Goal: Complete application form

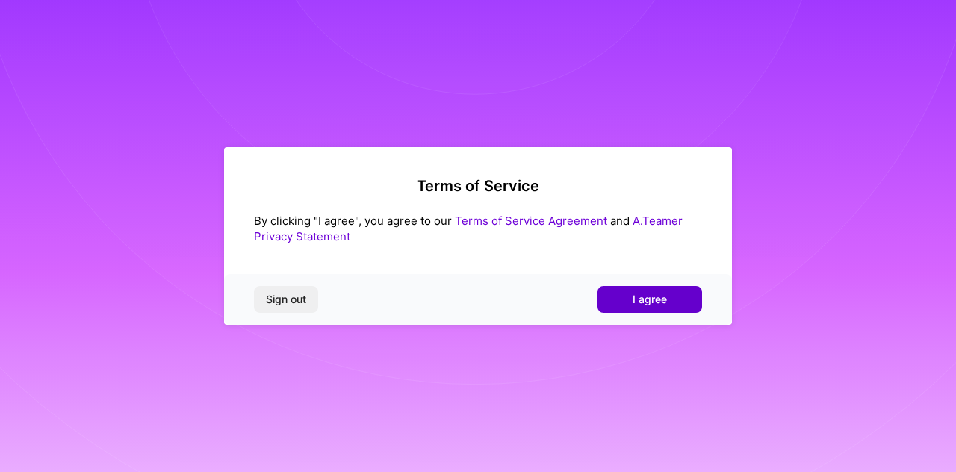
click at [603, 304] on button "I agree" at bounding box center [649, 299] width 105 height 27
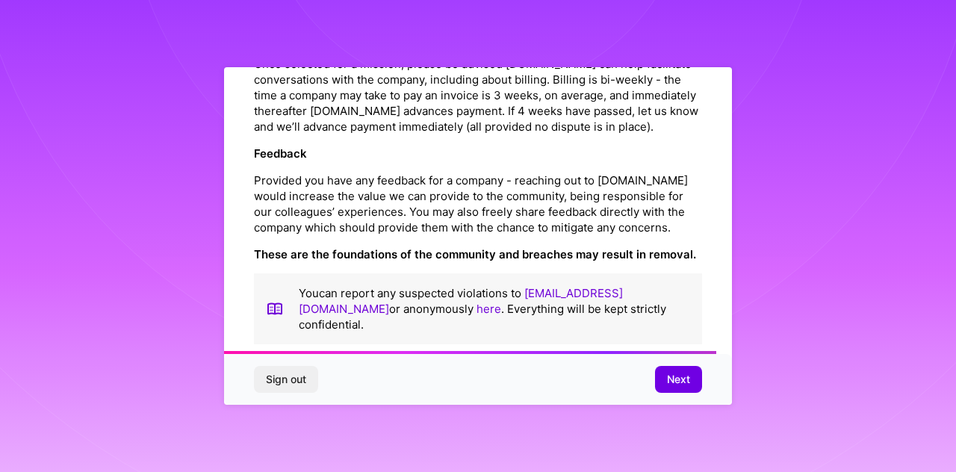
scroll to position [1779, 0]
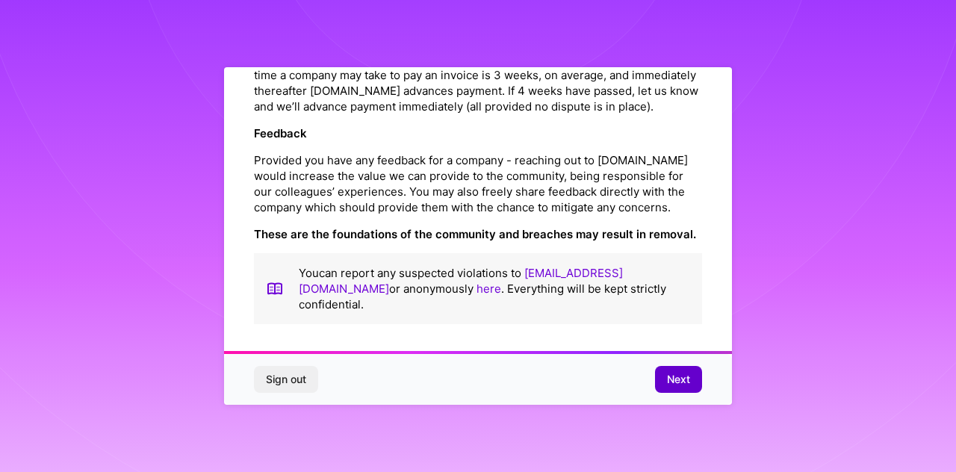
click at [672, 379] on span "Next" at bounding box center [678, 379] width 23 height 15
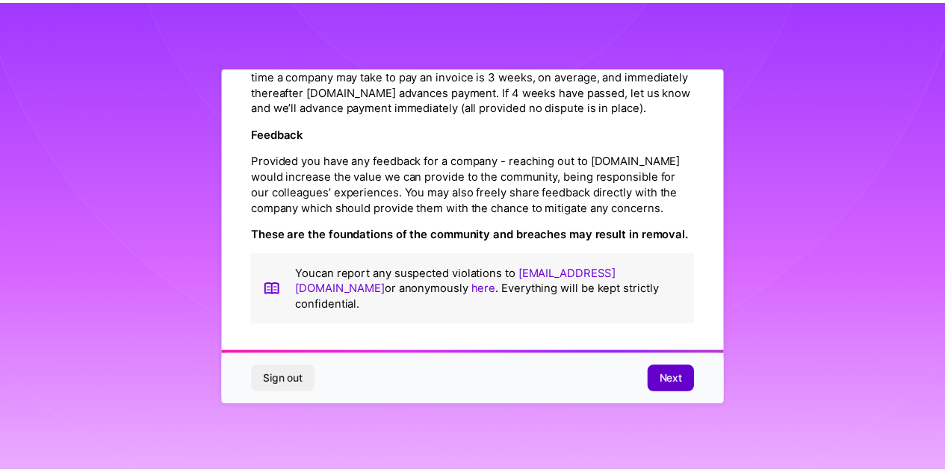
scroll to position [66, 0]
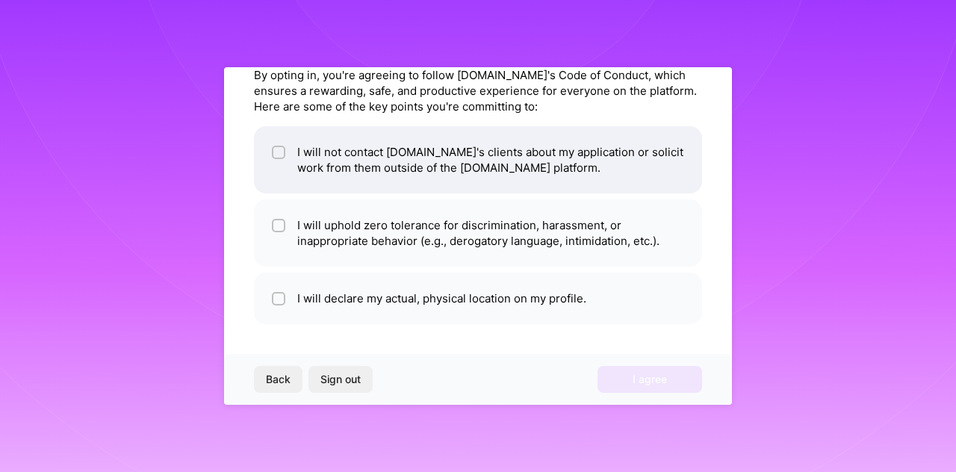
click at [279, 152] on input "checkbox" at bounding box center [280, 153] width 10 height 10
checkbox input "true"
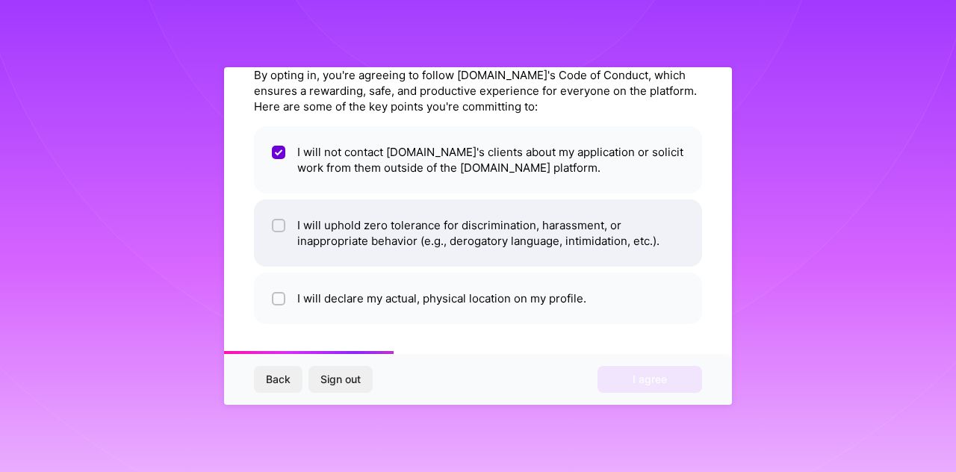
click at [278, 228] on input "checkbox" at bounding box center [280, 226] width 10 height 10
checkbox input "true"
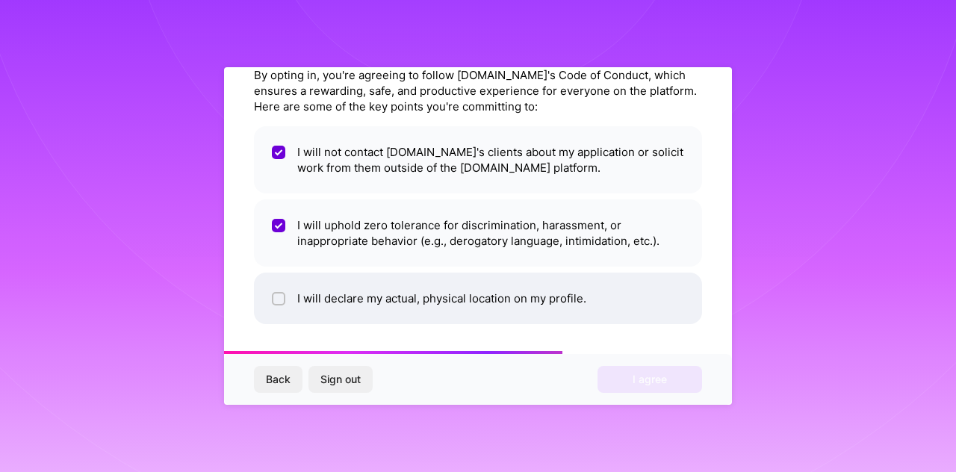
click at [277, 300] on input "checkbox" at bounding box center [280, 299] width 10 height 10
checkbox input "true"
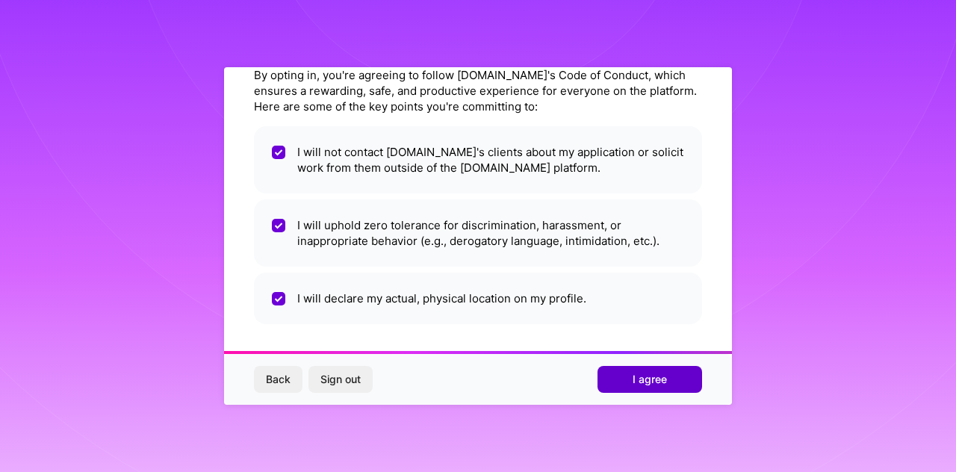
click at [628, 379] on button "I agree" at bounding box center [649, 379] width 105 height 27
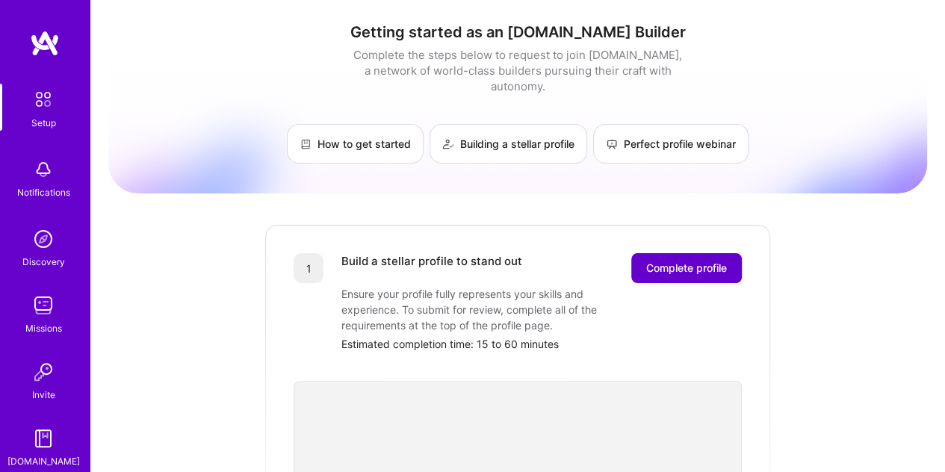
click at [677, 261] on span "Complete profile" at bounding box center [686, 268] width 81 height 15
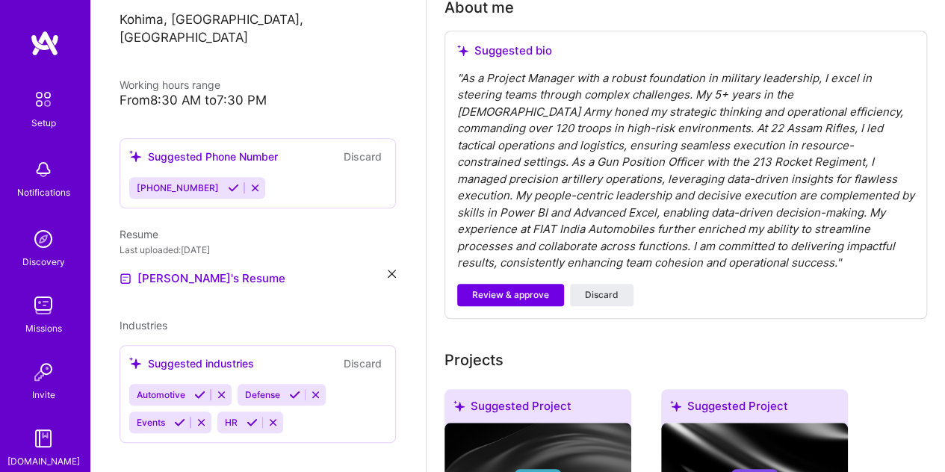
scroll to position [449, 0]
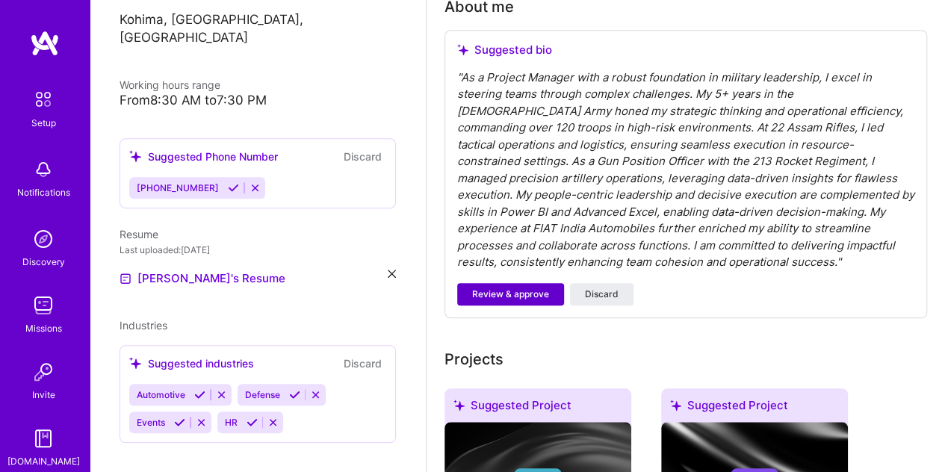
click at [509, 293] on span "Review & approve" at bounding box center [510, 294] width 77 height 13
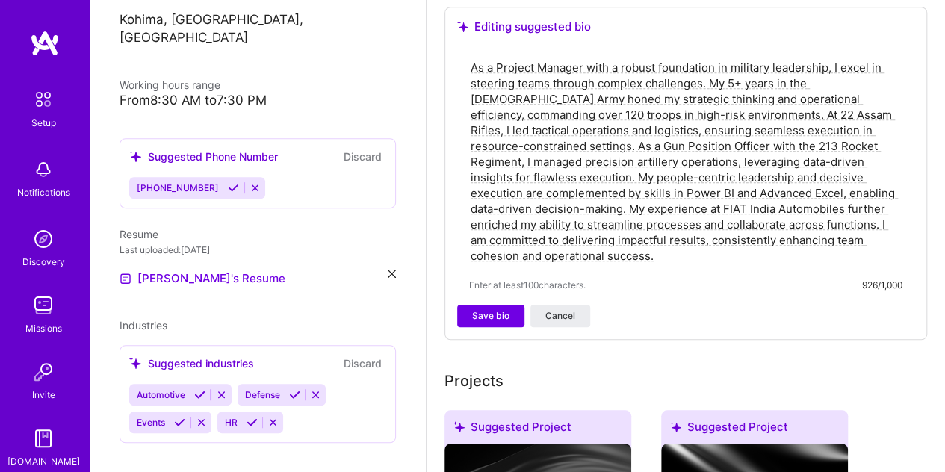
scroll to position [473, 0]
click at [733, 80] on textarea "As a Project Manager with a robust foundation in military leadership, I excel i…" at bounding box center [685, 161] width 433 height 207
click at [856, 112] on textarea "As a Project Manager with a robust foundation in military leadership, I excel i…" at bounding box center [685, 161] width 433 height 207
click at [814, 155] on textarea "As a Project Manager with a robust foundation in military leadership, I excel i…" at bounding box center [685, 161] width 433 height 207
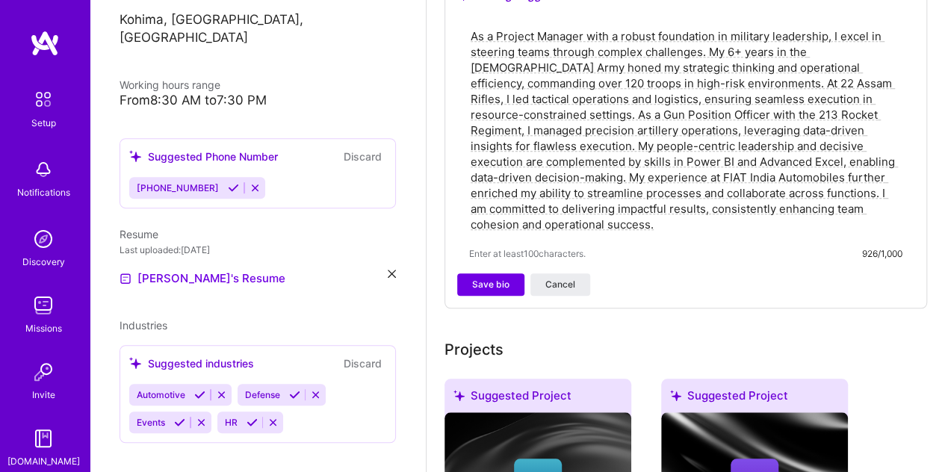
scroll to position [502, 0]
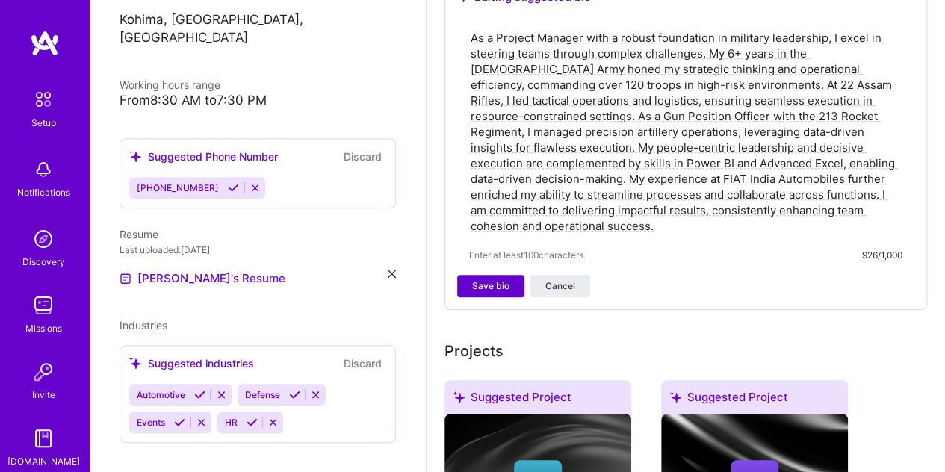
type textarea "As a Project Manager with a robust foundation in military leadership, I excel i…"
click at [490, 280] on span "Save bio" at bounding box center [490, 285] width 37 height 13
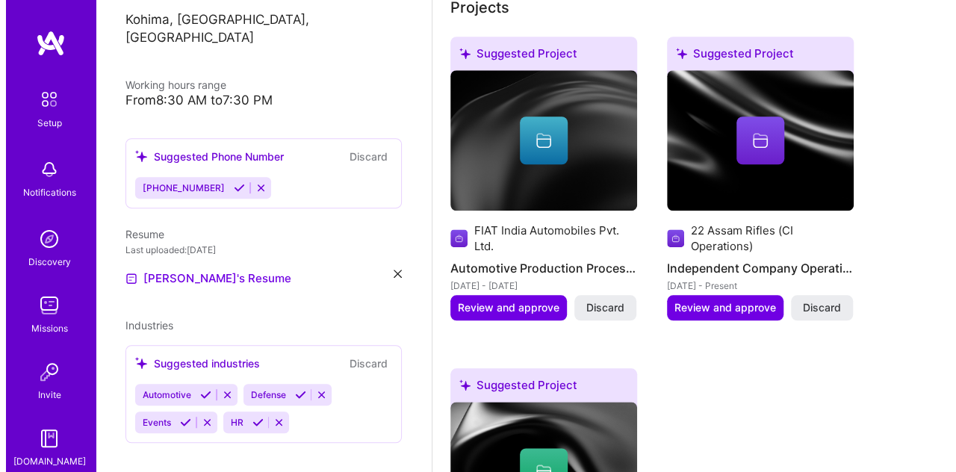
scroll to position [656, 0]
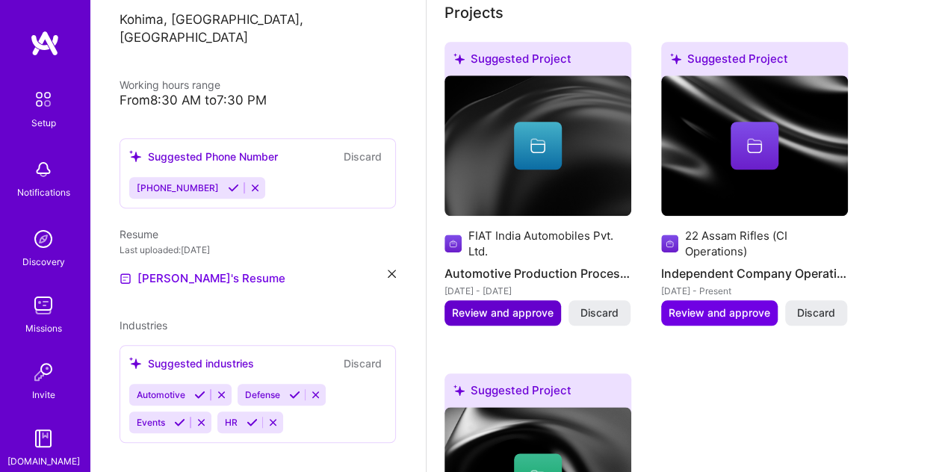
click at [473, 312] on span "Review and approve" at bounding box center [503, 312] width 102 height 15
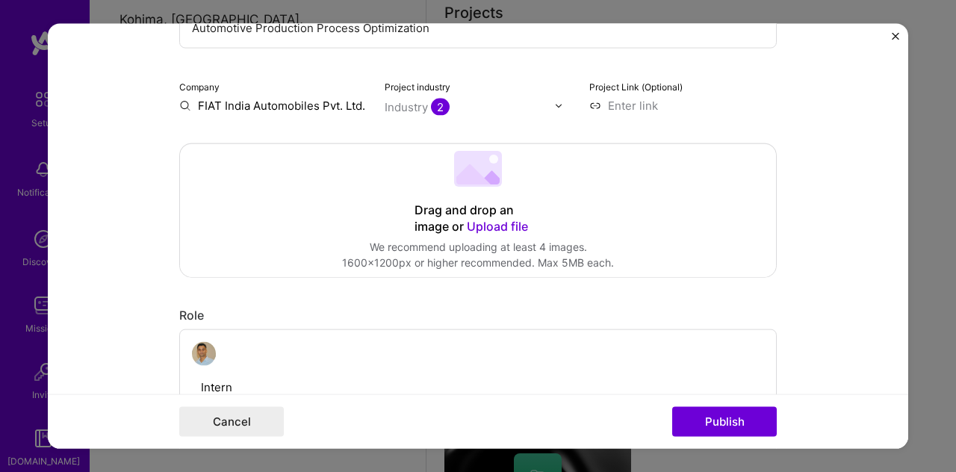
scroll to position [219, 0]
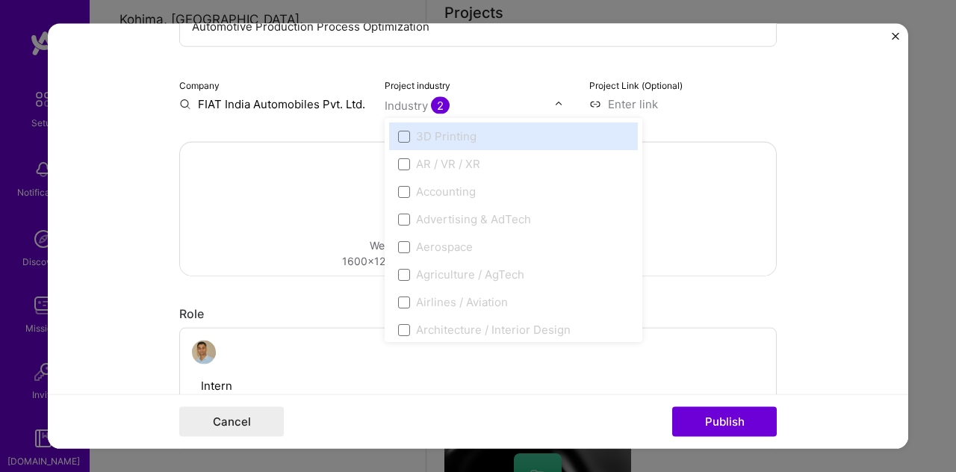
click at [547, 99] on input "text" at bounding box center [470, 106] width 170 height 16
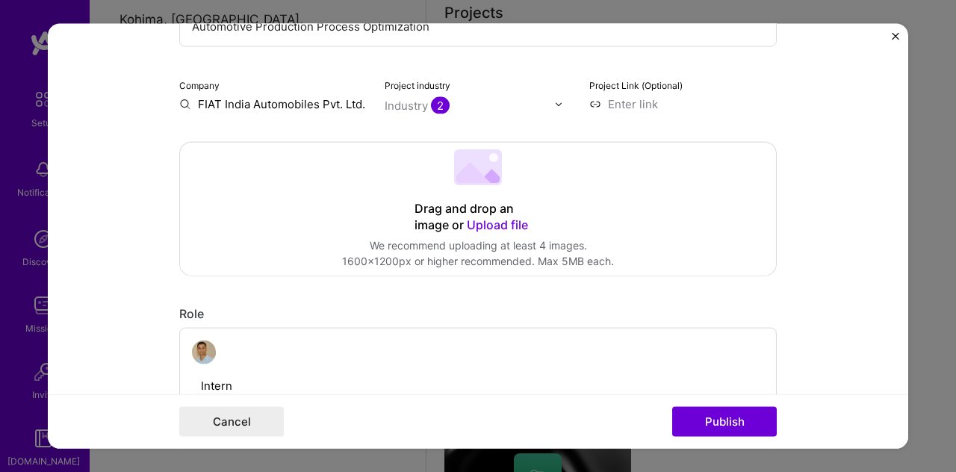
click at [556, 104] on img at bounding box center [558, 103] width 9 height 9
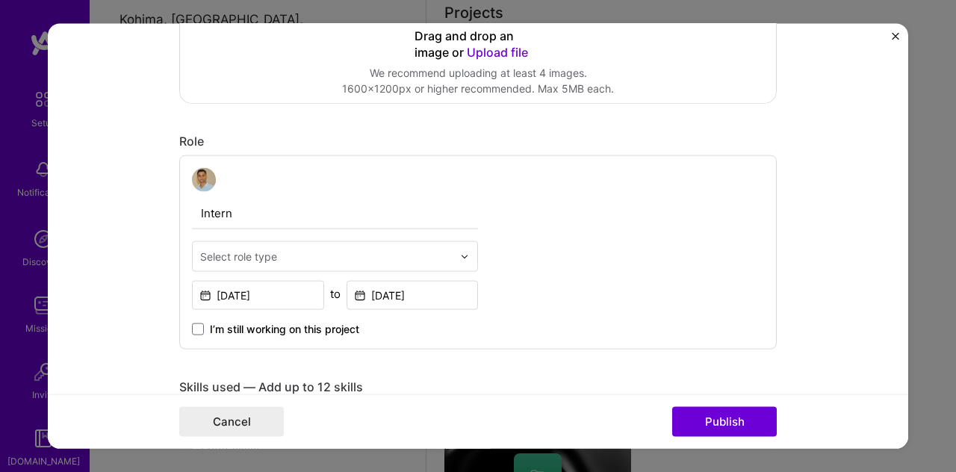
scroll to position [392, 0]
drag, startPoint x: 236, startPoint y: 211, endPoint x: 161, endPoint y: 212, distance: 74.7
click at [161, 212] on form "Editing suggested project This project is suggested based on your LinkedIn, res…" at bounding box center [478, 236] width 860 height 425
type input "Graduate Engineer Trainee"
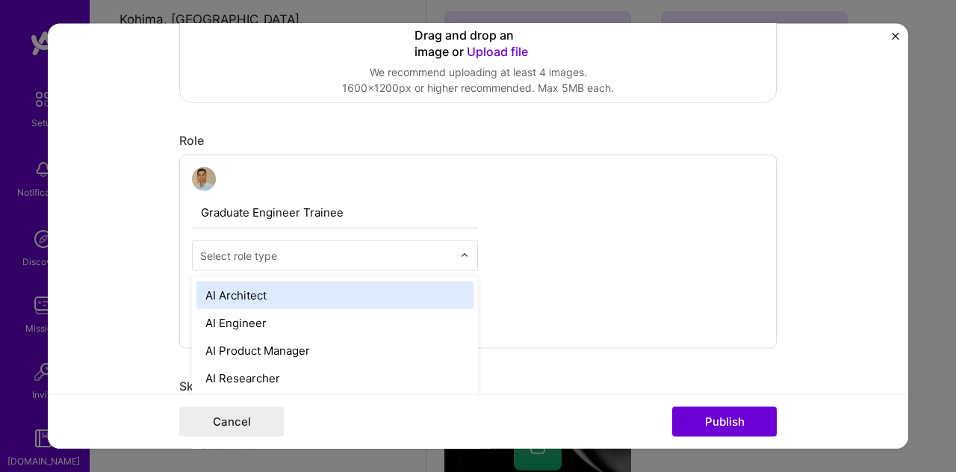
click at [396, 267] on div "Select role type" at bounding box center [326, 255] width 267 height 29
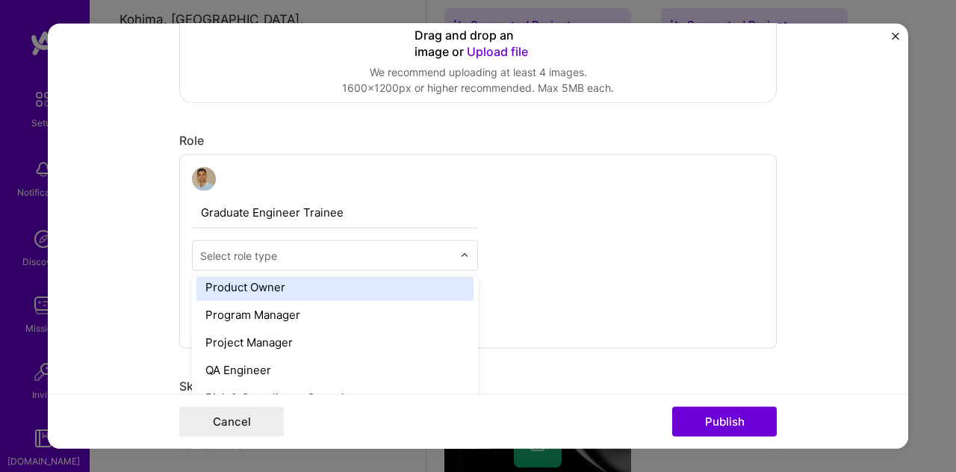
scroll to position [1446, 0]
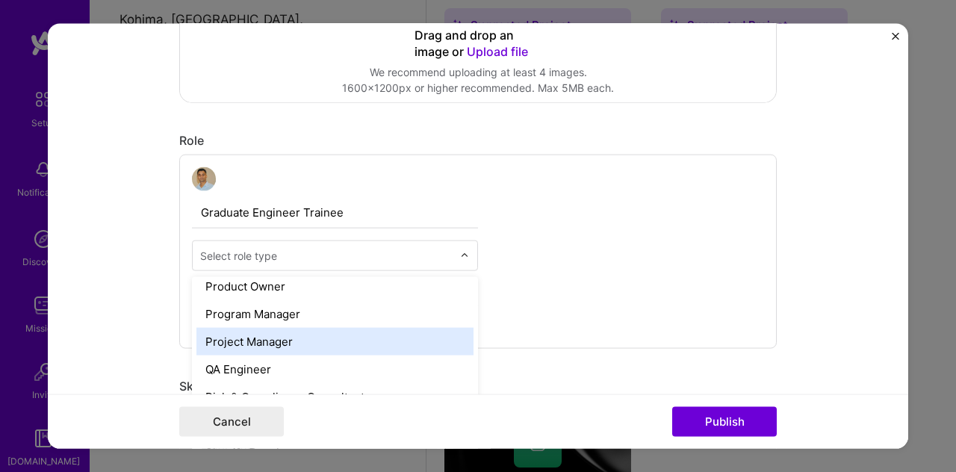
click at [303, 338] on div "Project Manager" at bounding box center [334, 342] width 277 height 28
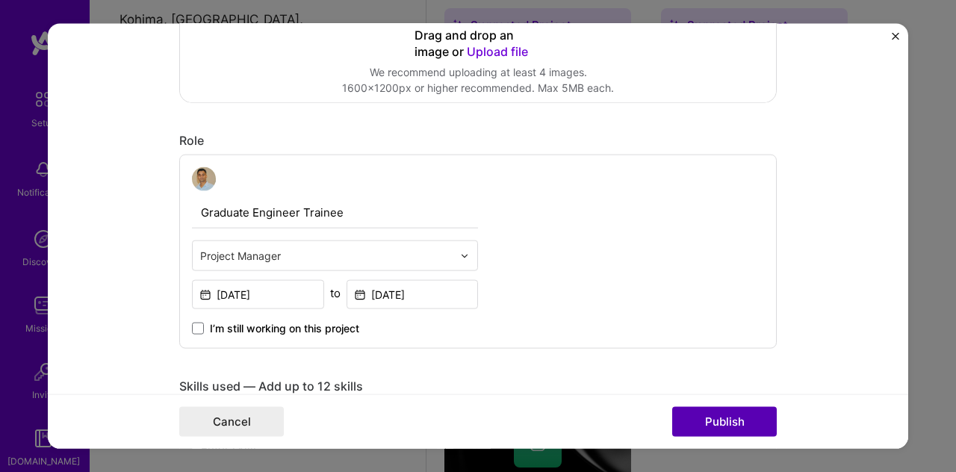
click at [703, 412] on button "Publish" at bounding box center [724, 421] width 105 height 30
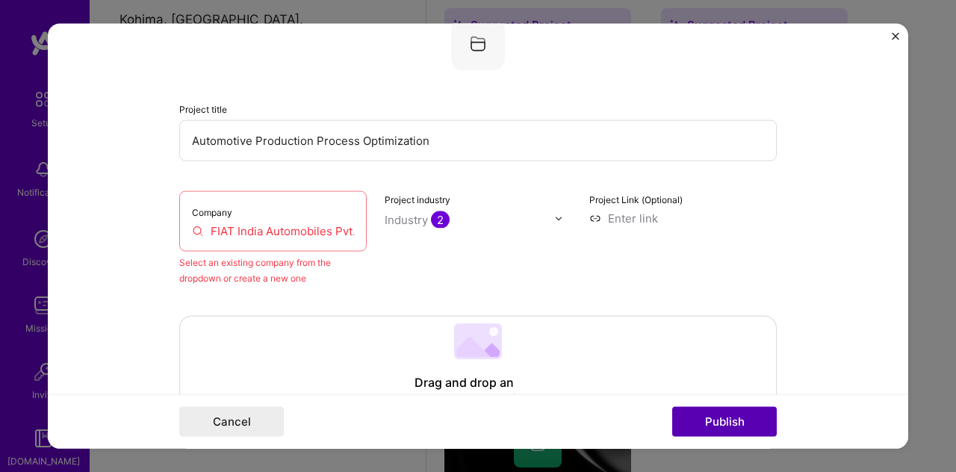
scroll to position [98, 0]
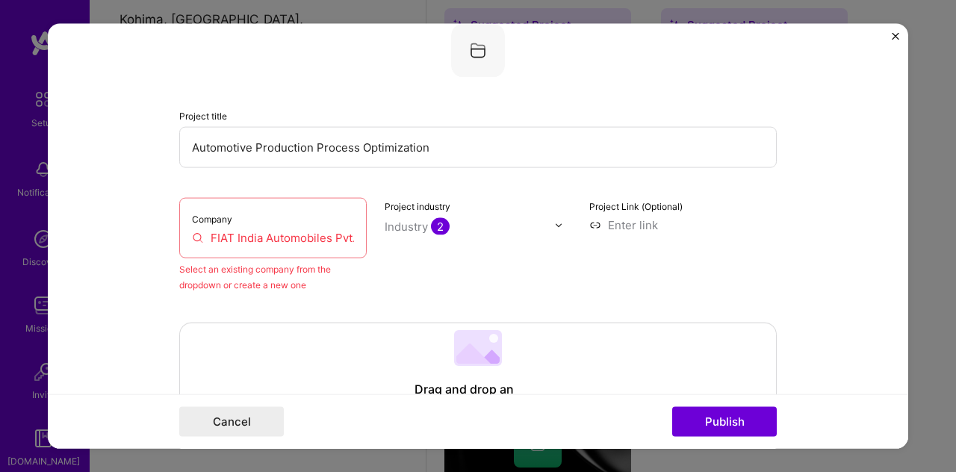
click at [340, 248] on div "Company FIAT India Automobiles Pvt. Ltd." at bounding box center [272, 228] width 187 height 60
click at [335, 244] on input "FIAT India Automobiles Pvt. Ltd." at bounding box center [273, 238] width 162 height 16
click at [354, 235] on div "Company FIAT India Automobiles Pvt. Ltd." at bounding box center [272, 228] width 187 height 60
click at [350, 237] on div "Company FIAT India Automobiles Pvt. Ltd." at bounding box center [272, 228] width 187 height 60
click at [345, 241] on input "FIAT India Automobiles Pvt. Ltd." at bounding box center [273, 238] width 162 height 16
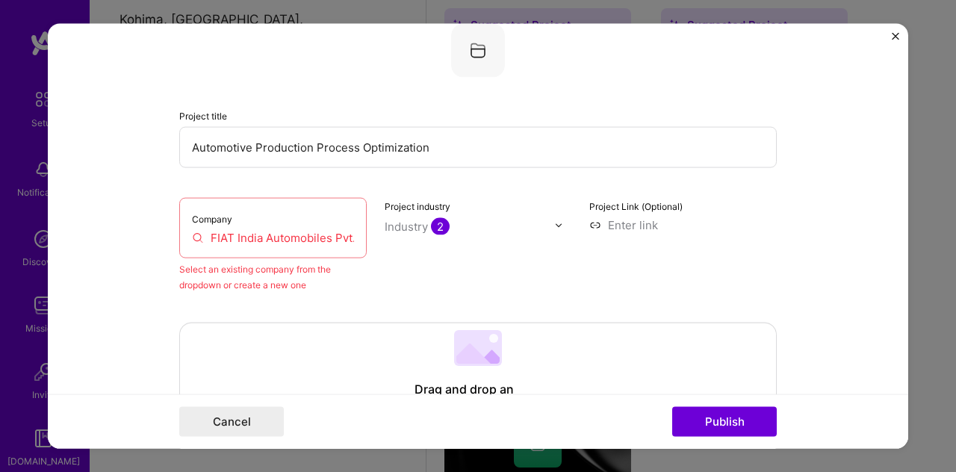
click at [345, 241] on input "FIAT India Automobiles Pvt. Ltd." at bounding box center [273, 238] width 162 height 16
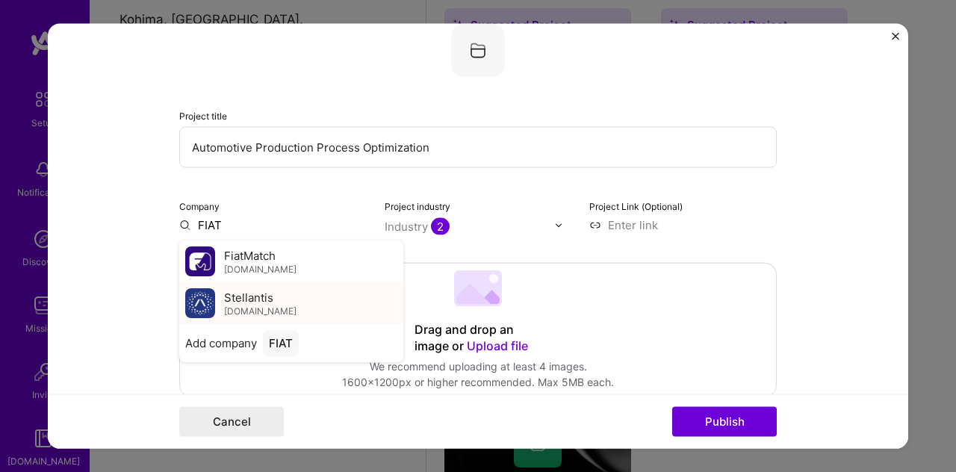
click at [291, 291] on div "Stellantis [DOMAIN_NAME]" at bounding box center [291, 303] width 224 height 42
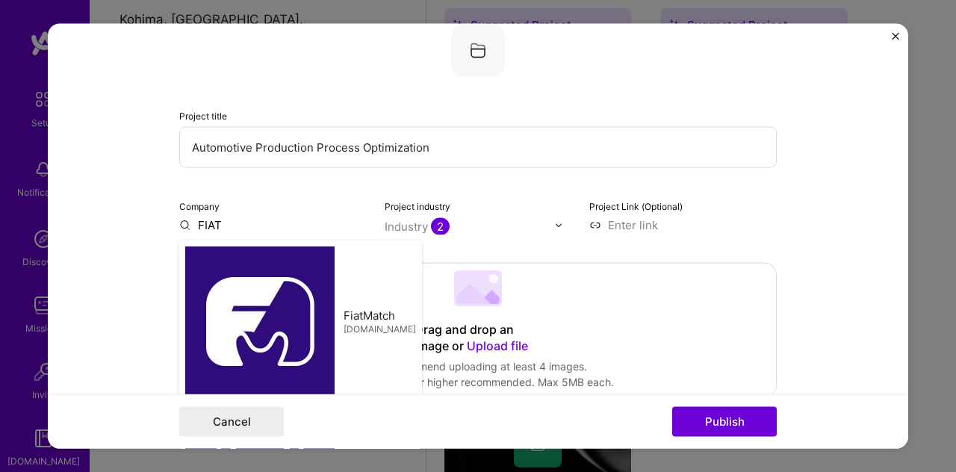
type input "Stellantis"
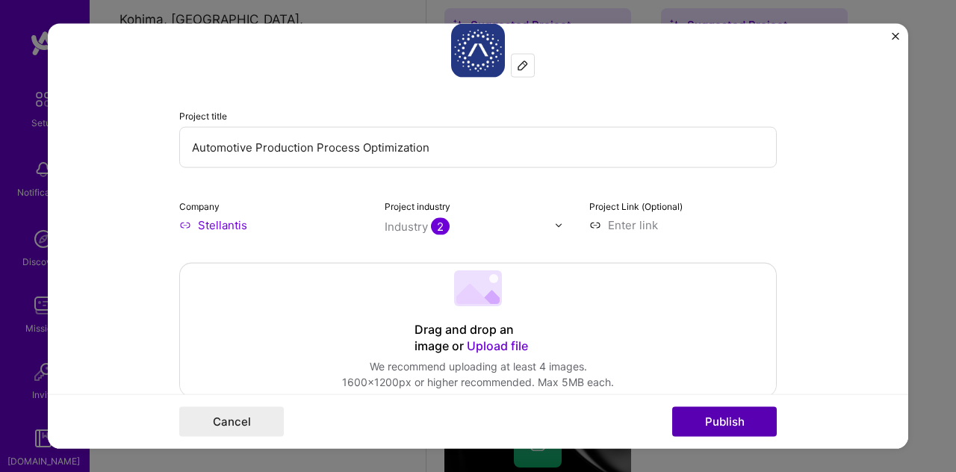
click at [709, 422] on button "Publish" at bounding box center [724, 421] width 105 height 30
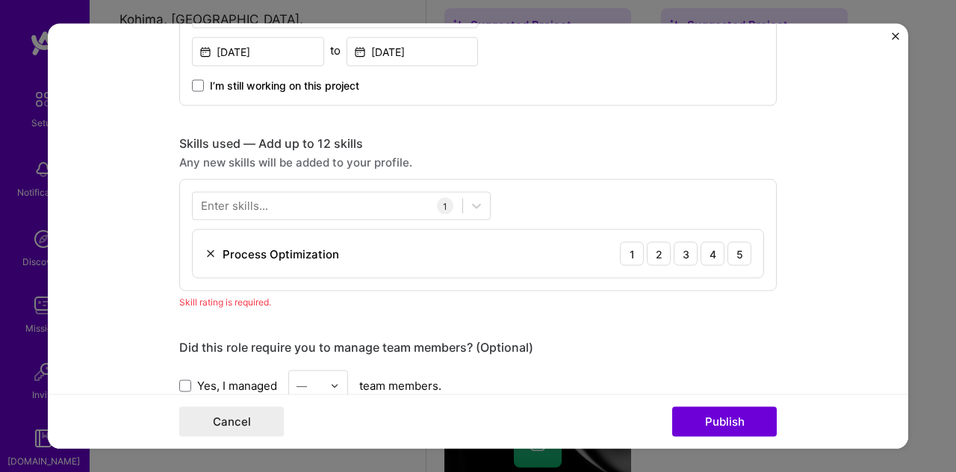
scroll to position [633, 0]
click at [250, 256] on div "Process Optimization" at bounding box center [281, 255] width 117 height 16
click at [701, 258] on div "4" at bounding box center [713, 255] width 24 height 24
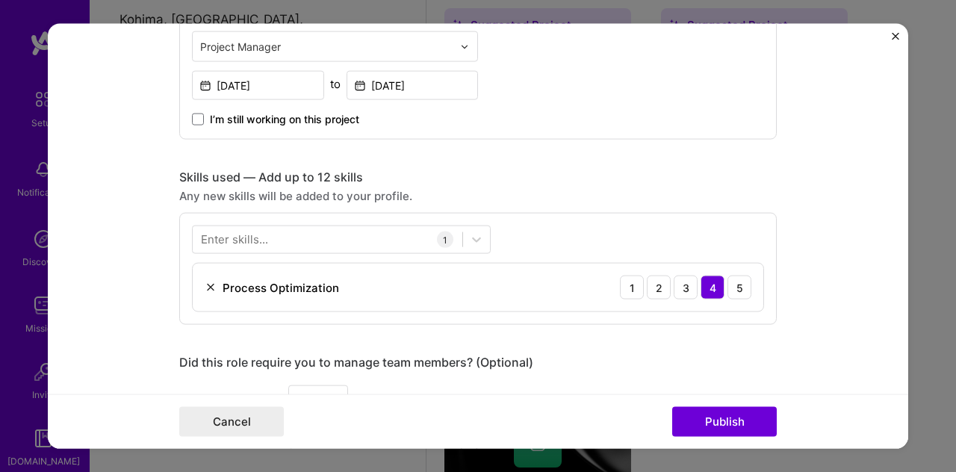
scroll to position [599, 0]
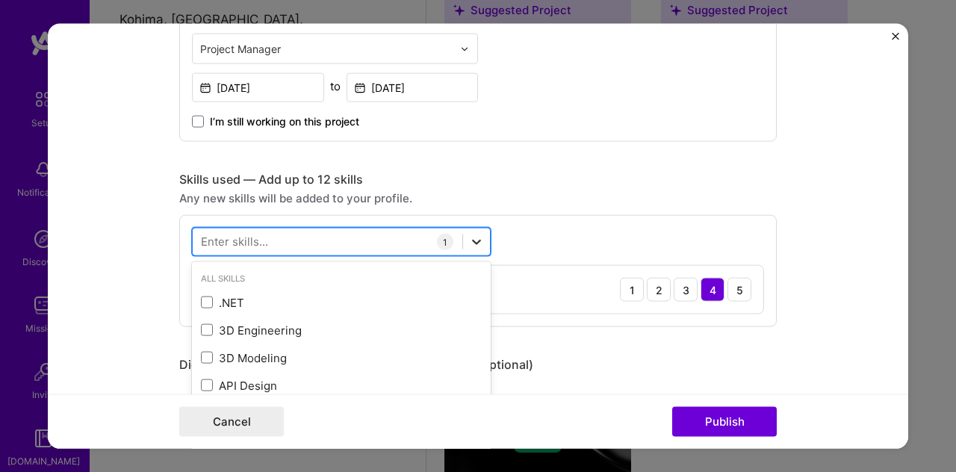
click at [469, 236] on icon at bounding box center [476, 241] width 15 height 15
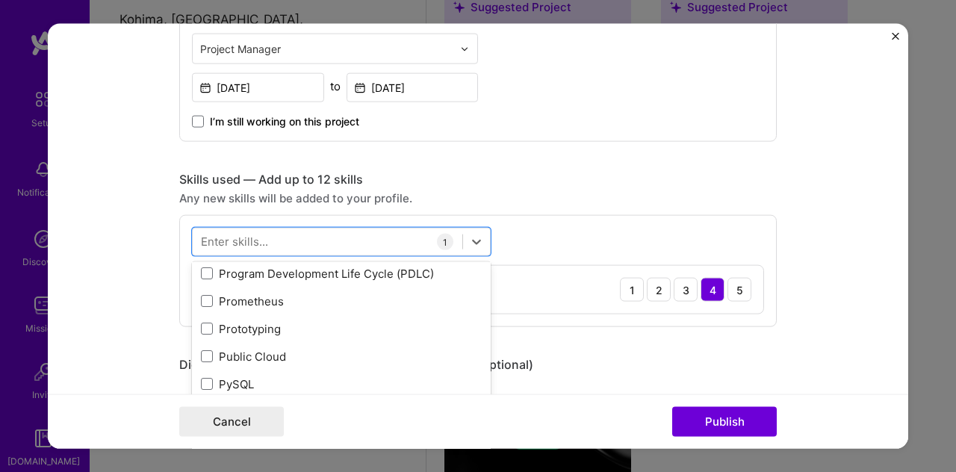
scroll to position [7161, 0]
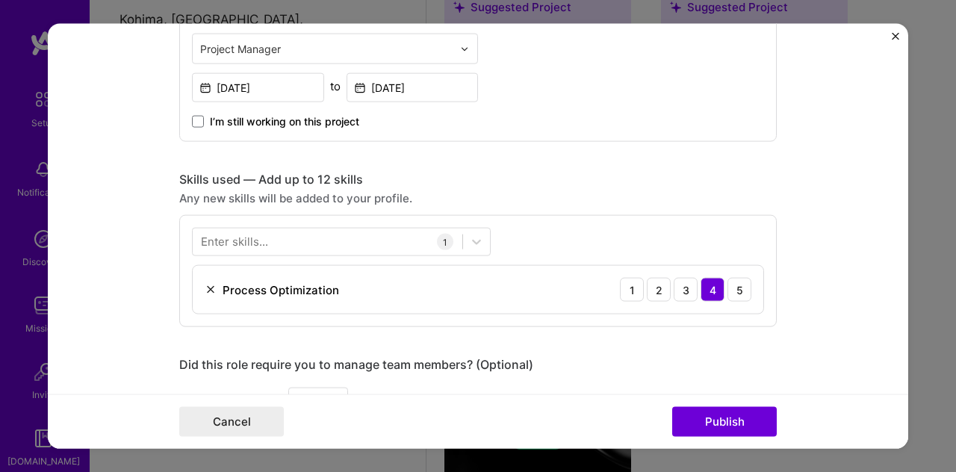
click at [690, 149] on div "Editing suggested project This project is suggested based on your LinkedIn, res…" at bounding box center [477, 266] width 597 height 1622
click at [722, 410] on button "Publish" at bounding box center [724, 421] width 105 height 30
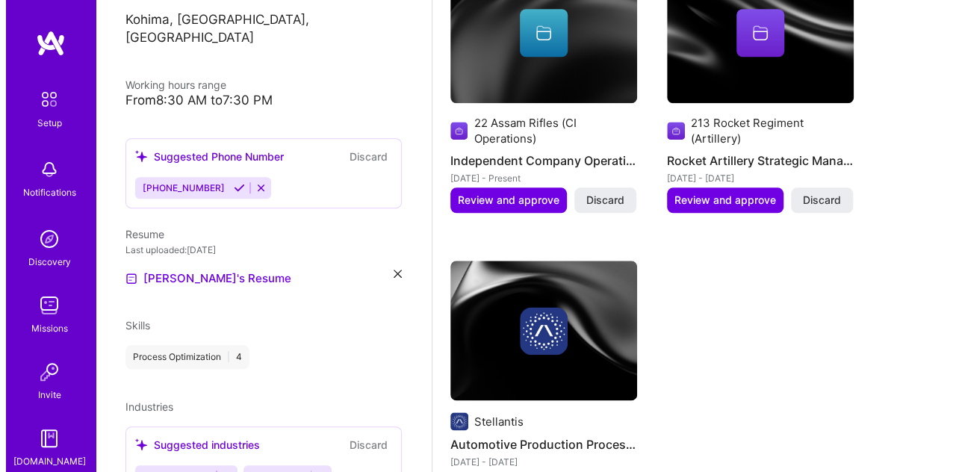
scroll to position [757, 0]
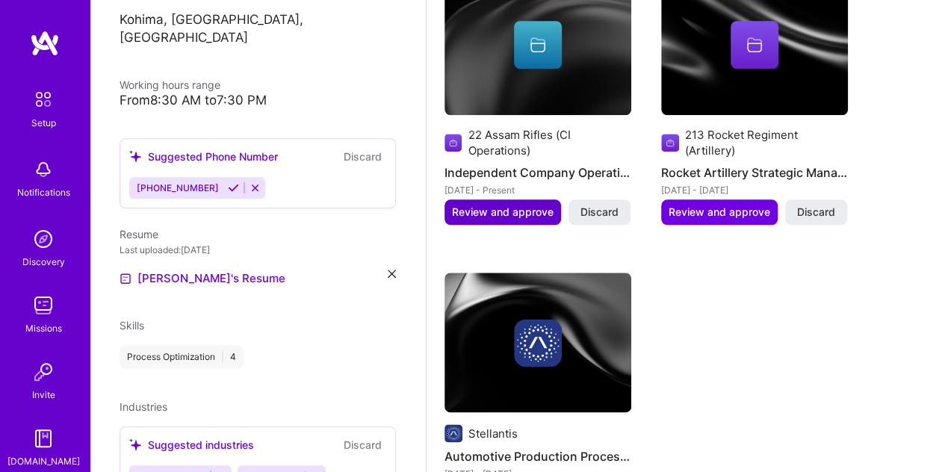
click at [515, 211] on span "Review and approve" at bounding box center [503, 212] width 102 height 15
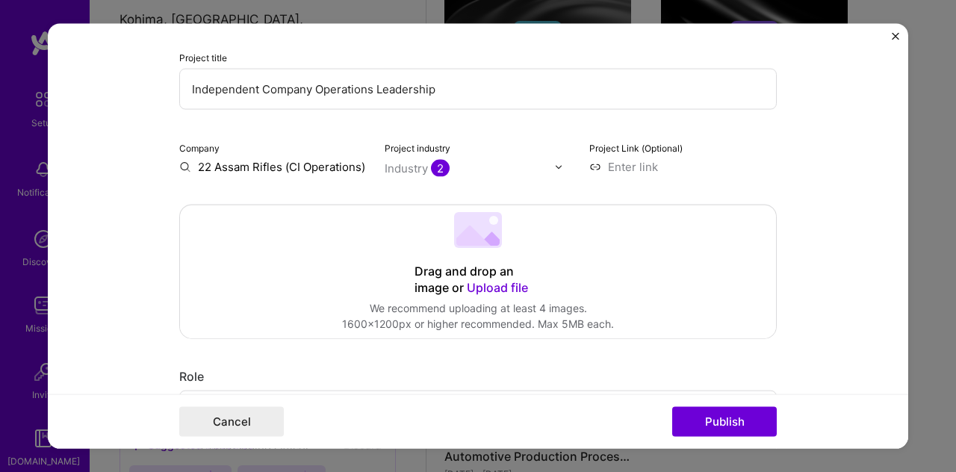
scroll to position [157, 0]
click at [329, 165] on input "22 Assam Rifles (CI Operations)" at bounding box center [272, 166] width 187 height 16
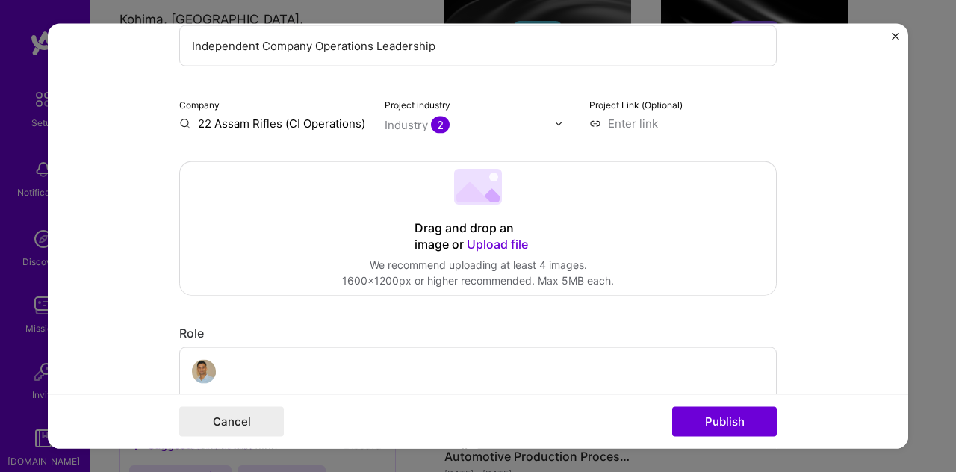
scroll to position [200, 0]
click at [358, 120] on input "22 Assam Rifles (CI Operations)" at bounding box center [272, 123] width 187 height 16
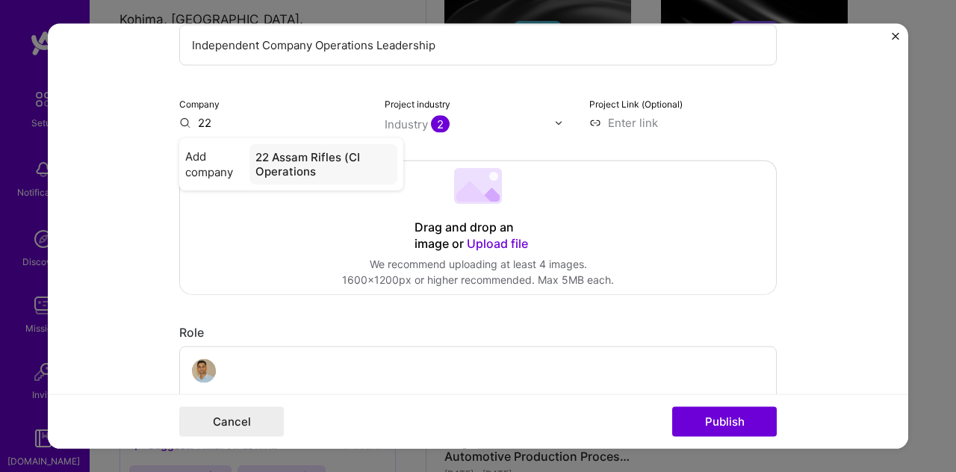
type input "2"
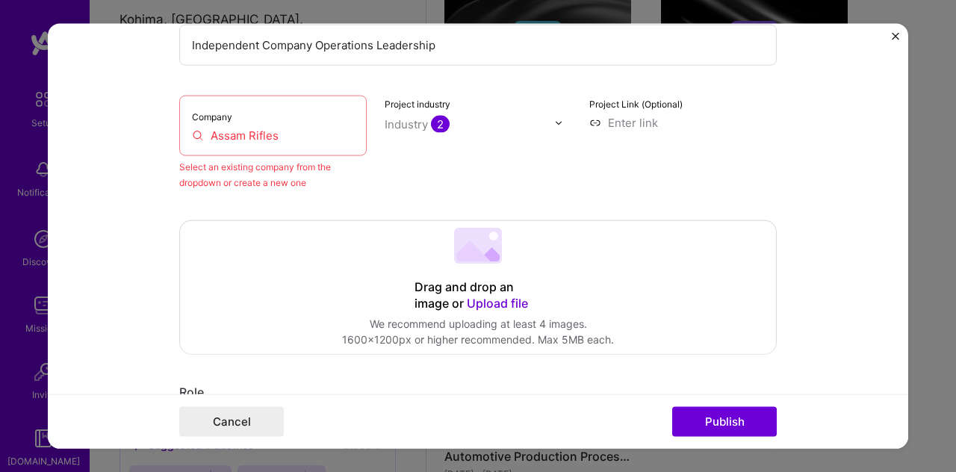
click at [313, 129] on input "Assam Rifles" at bounding box center [273, 136] width 162 height 16
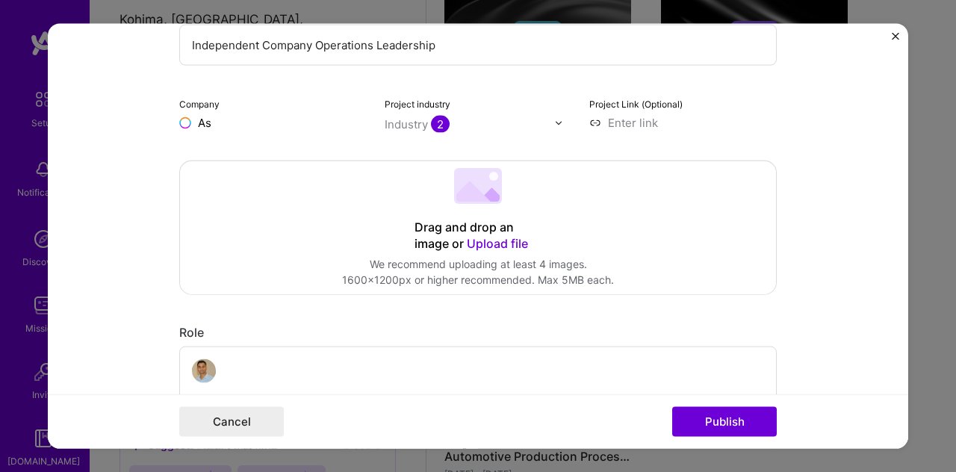
type input "A"
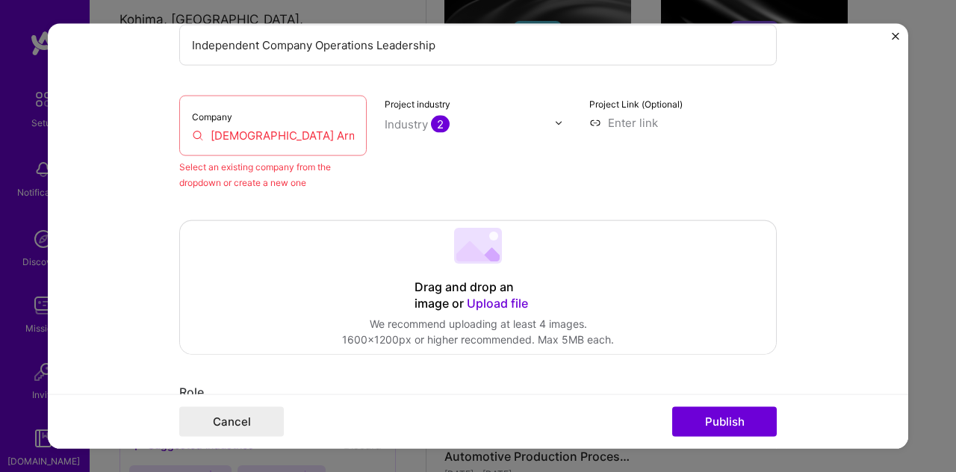
click at [302, 133] on input "[DEMOGRAPHIC_DATA] Army" at bounding box center [273, 136] width 162 height 16
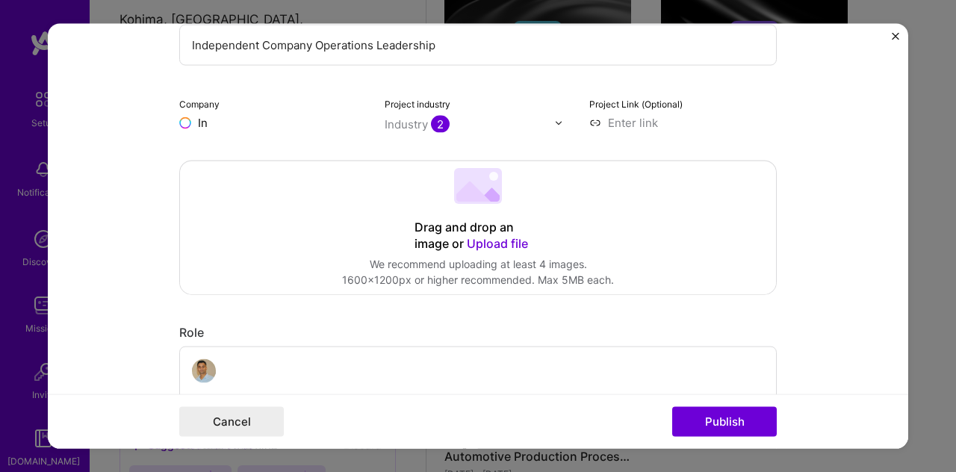
type input "I"
click at [283, 125] on input "text" at bounding box center [272, 123] width 187 height 16
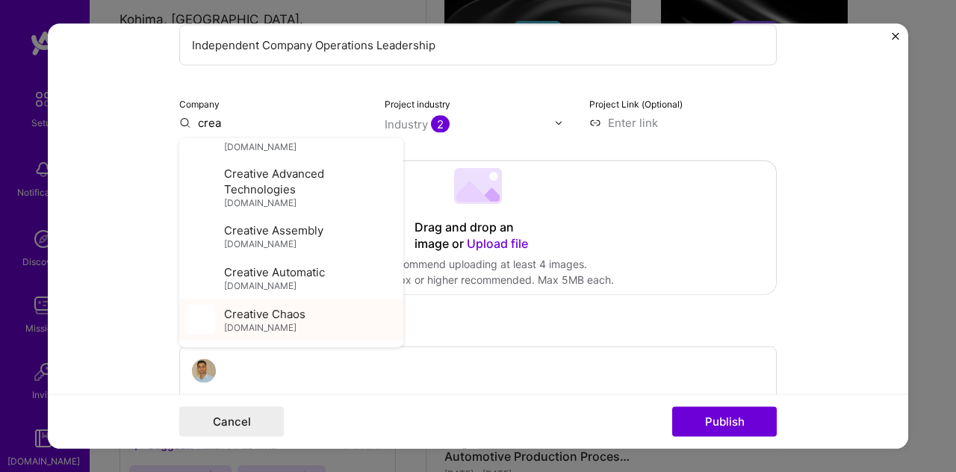
scroll to position [2444, 0]
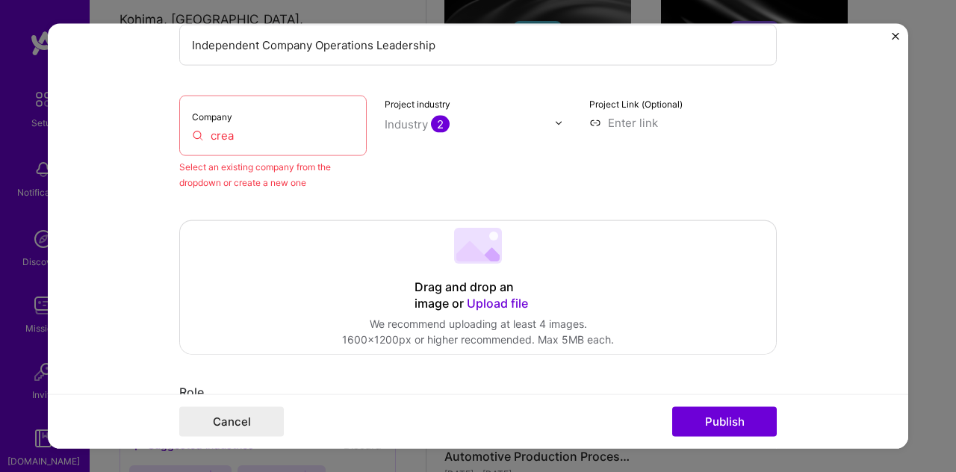
click at [269, 141] on input "crea" at bounding box center [273, 136] width 162 height 16
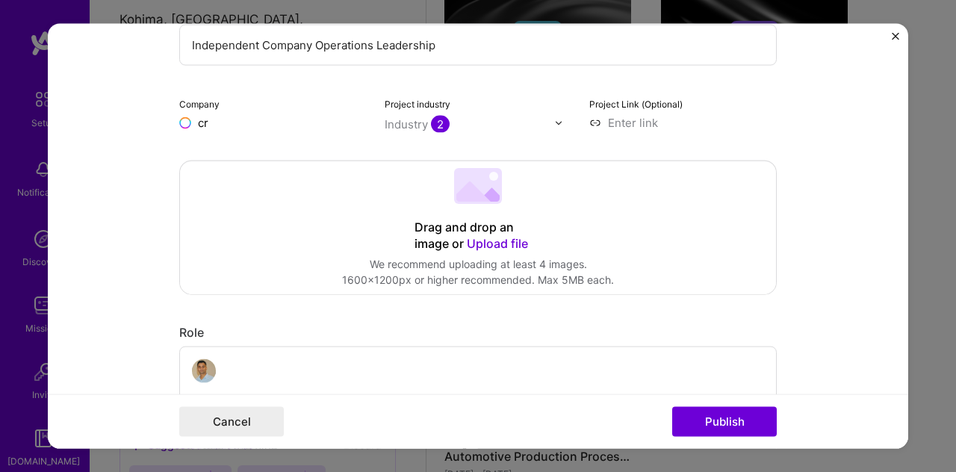
type input "c"
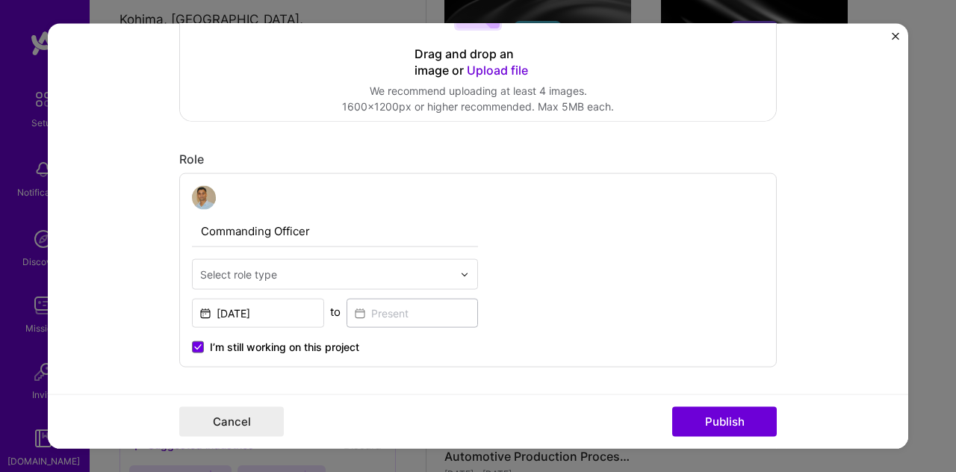
scroll to position [462, 0]
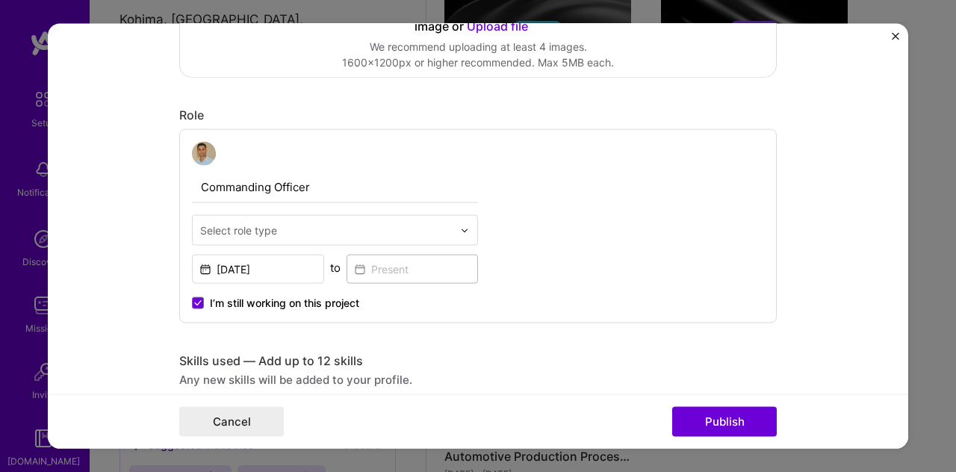
drag, startPoint x: 309, startPoint y: 186, endPoint x: 196, endPoint y: 181, distance: 112.9
click at [196, 181] on input "Commanding Officer" at bounding box center [335, 187] width 286 height 31
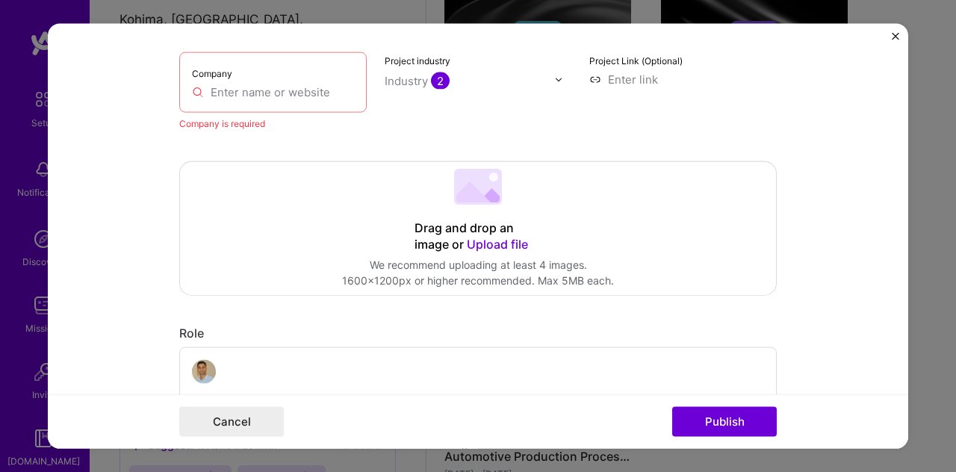
scroll to position [152, 0]
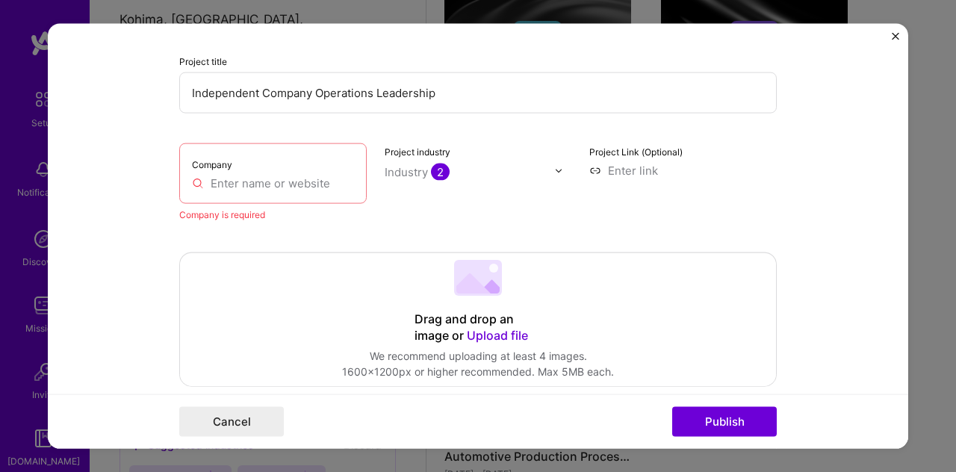
type input "Company Commander"
click at [285, 178] on input "text" at bounding box center [273, 184] width 162 height 16
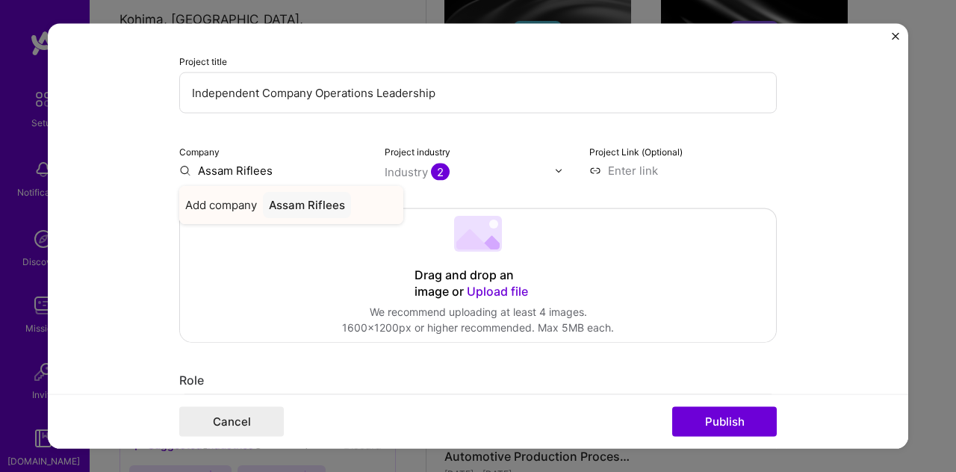
type input "Assam Riflees"
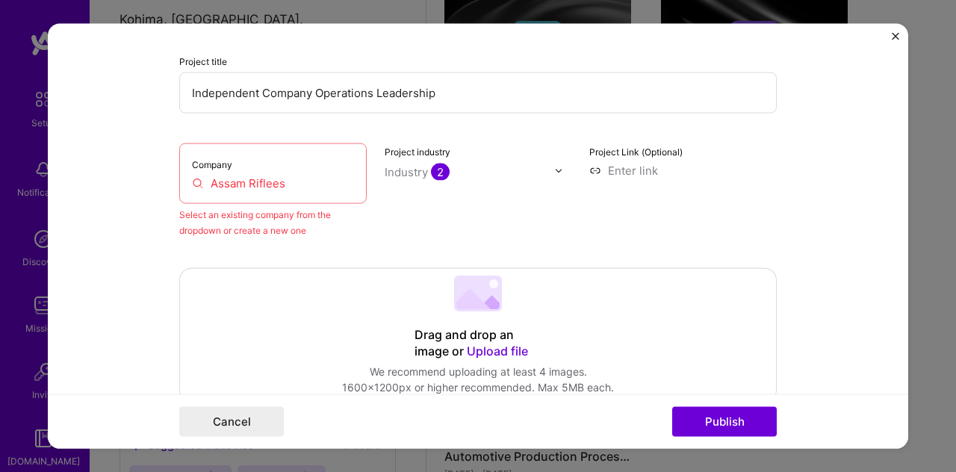
click at [242, 230] on div "Select an existing company from the dropdown or create a new one" at bounding box center [272, 222] width 187 height 31
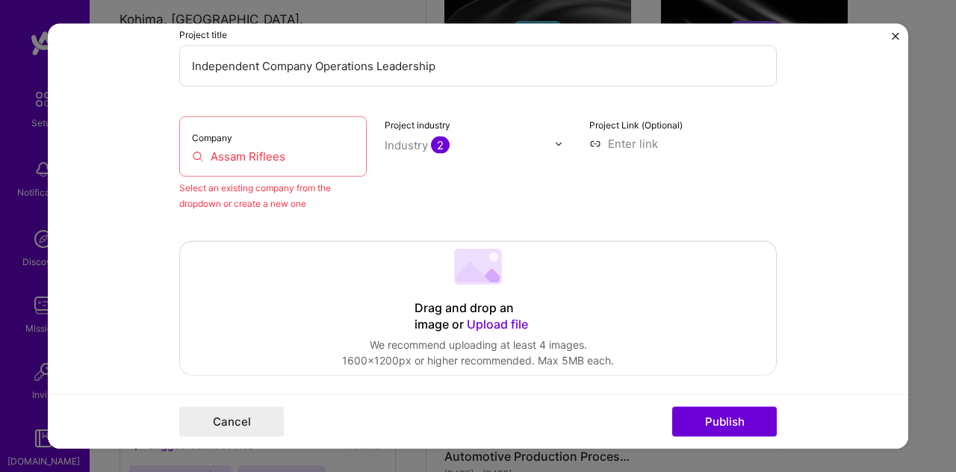
scroll to position [176, 0]
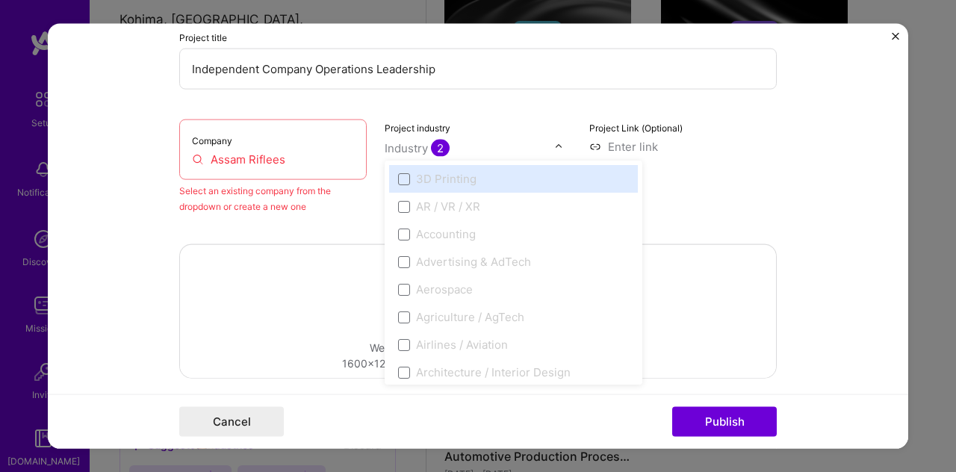
click at [554, 142] on img at bounding box center [558, 146] width 9 height 9
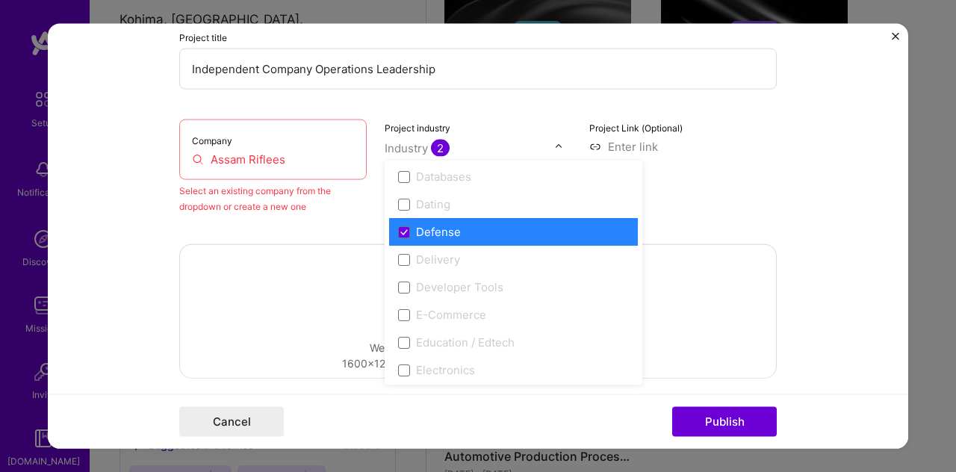
scroll to position [1191, 0]
click at [435, 223] on div "Defense" at bounding box center [438, 231] width 45 height 16
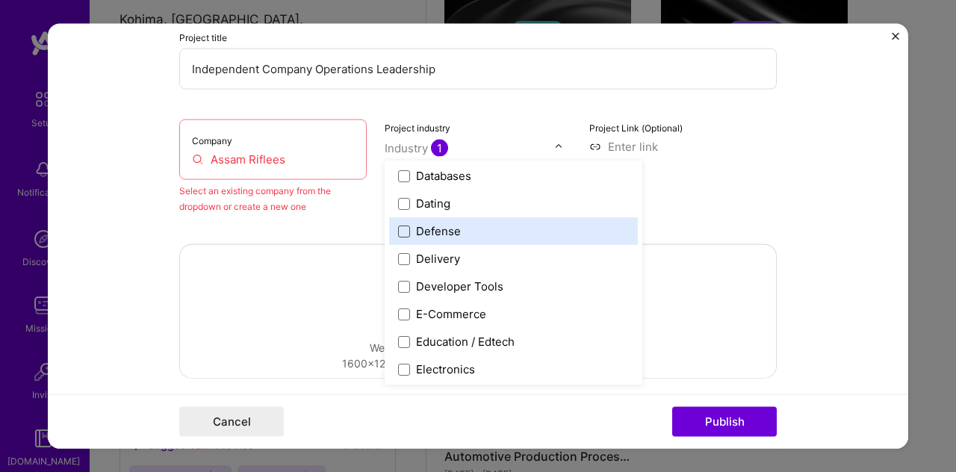
click at [401, 231] on span at bounding box center [404, 231] width 12 height 12
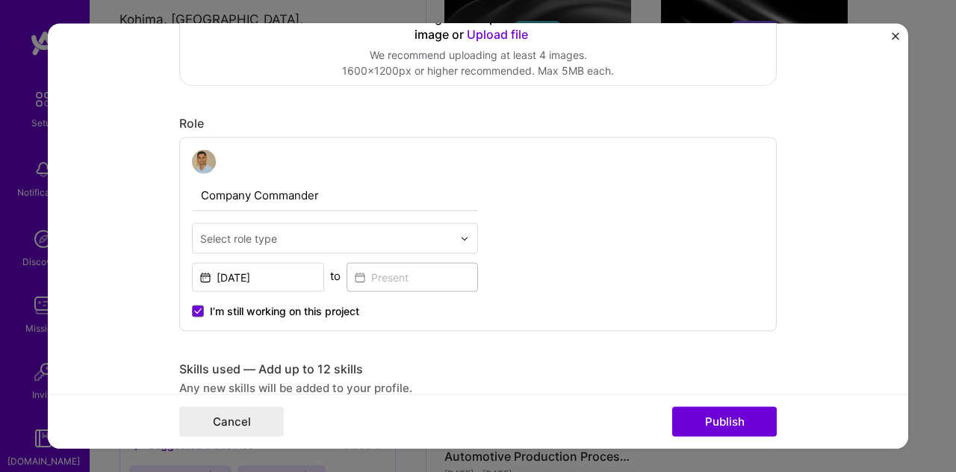
scroll to position [469, 0]
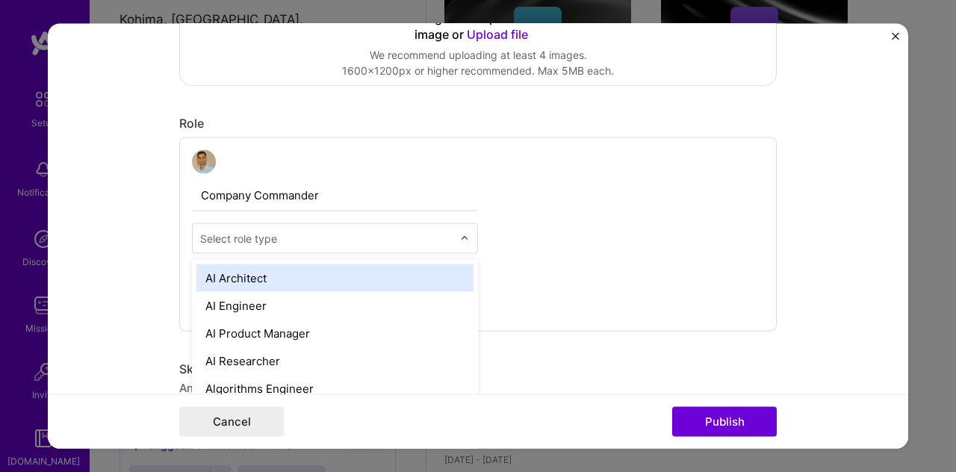
click at [421, 240] on input "text" at bounding box center [326, 239] width 252 height 16
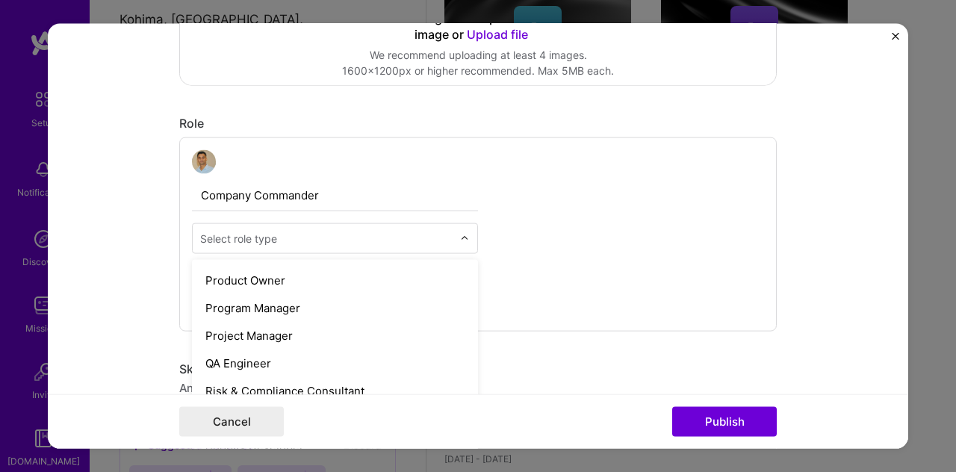
scroll to position [1447, 0]
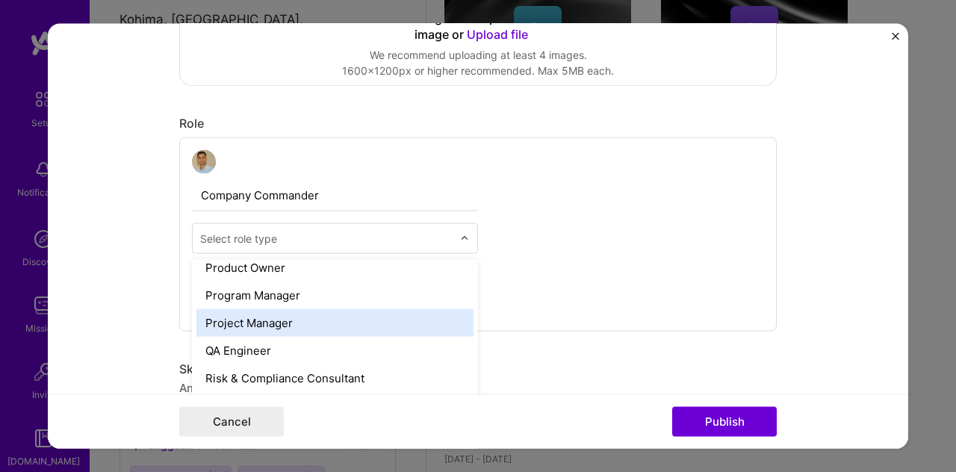
click at [290, 316] on div "Project Manager" at bounding box center [334, 323] width 277 height 28
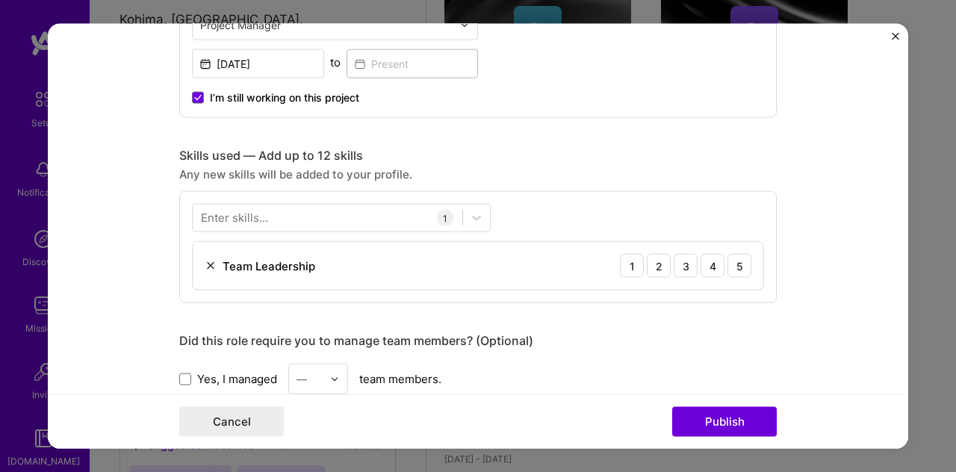
scroll to position [684, 0]
click at [736, 254] on div "5" at bounding box center [739, 264] width 24 height 24
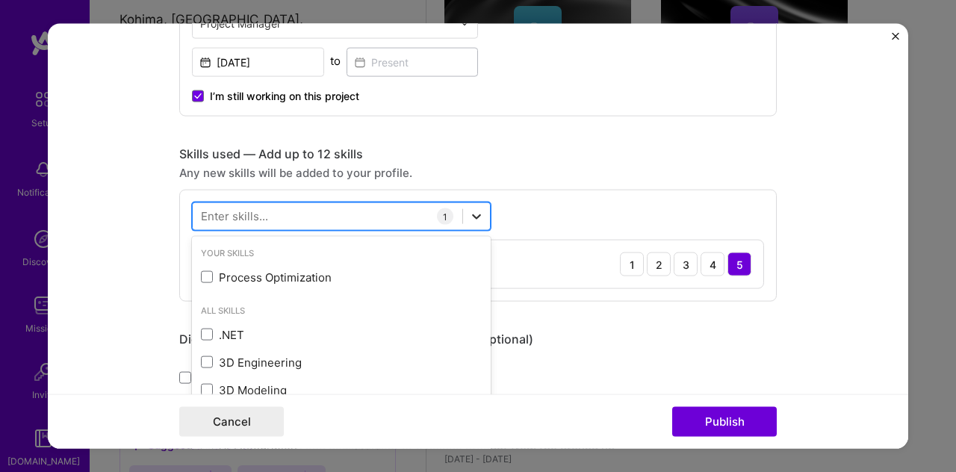
click at [476, 212] on icon at bounding box center [476, 216] width 15 height 15
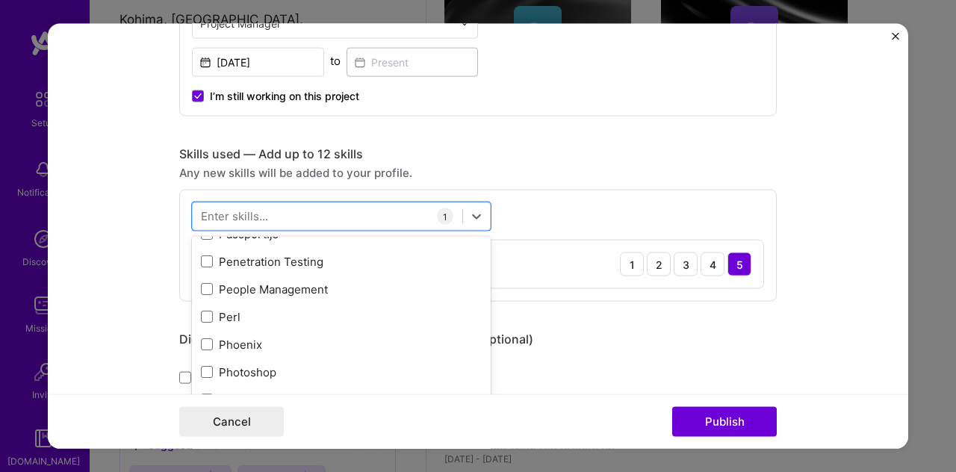
scroll to position [6566, 0]
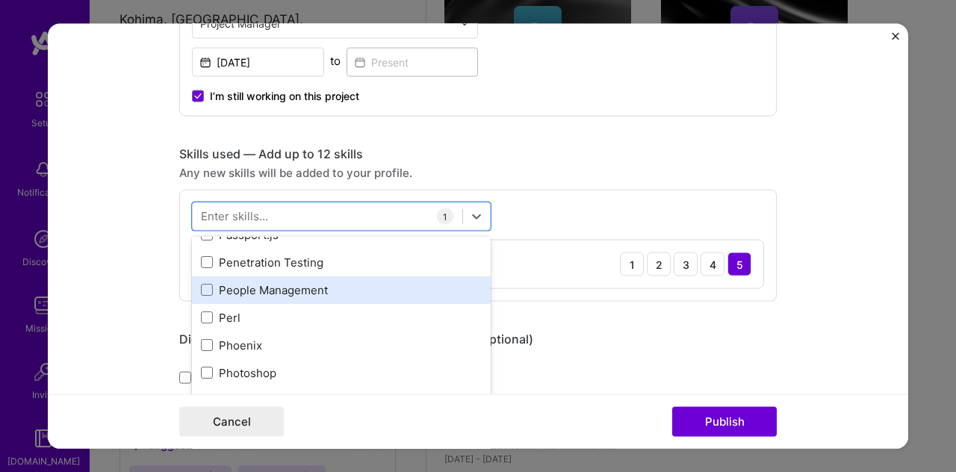
click at [295, 293] on div "People Management" at bounding box center [341, 290] width 281 height 16
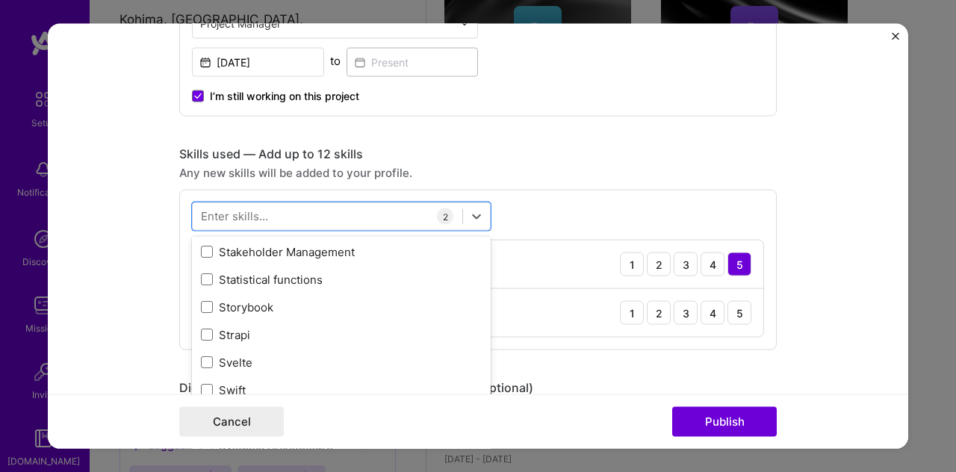
scroll to position [8843, 0]
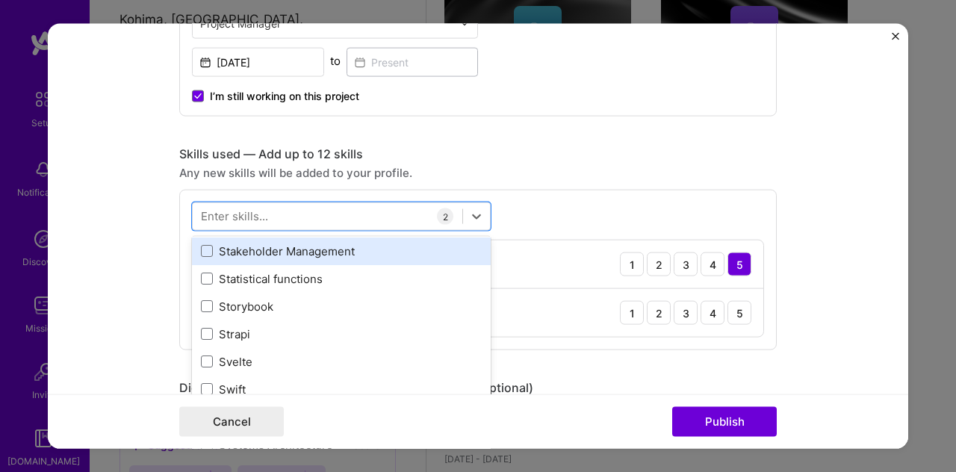
click at [336, 256] on div "Stakeholder Management" at bounding box center [341, 251] width 299 height 28
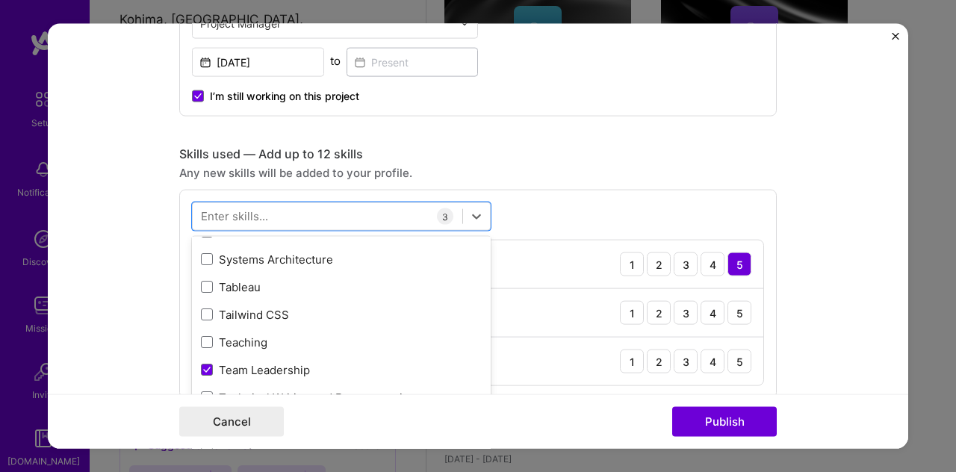
scroll to position [9027, 0]
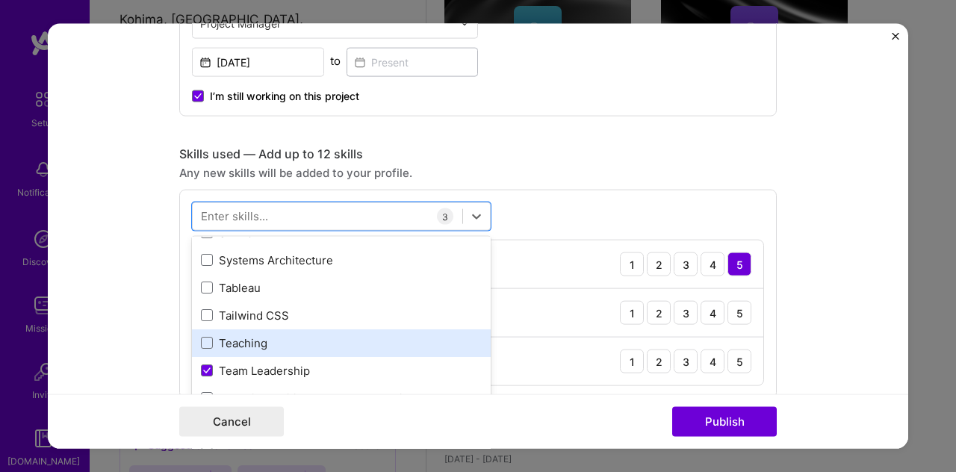
click at [323, 335] on div "Teaching" at bounding box center [341, 343] width 281 height 16
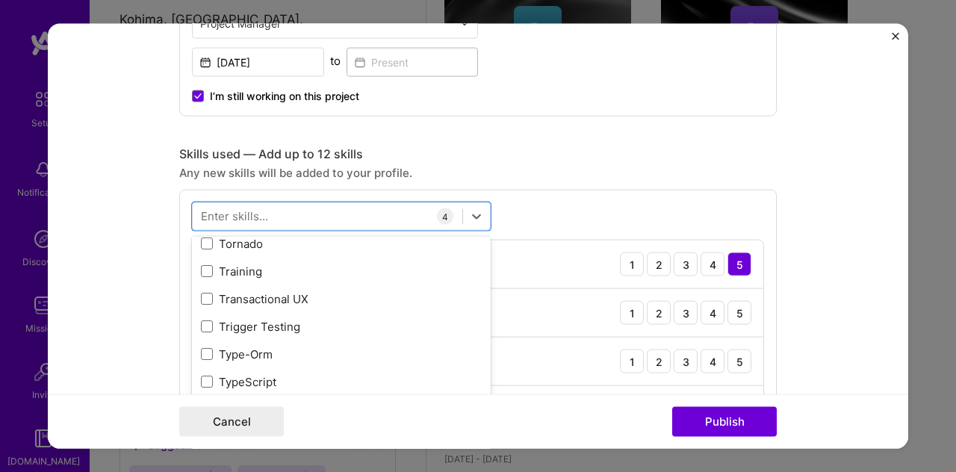
scroll to position [9350, 0]
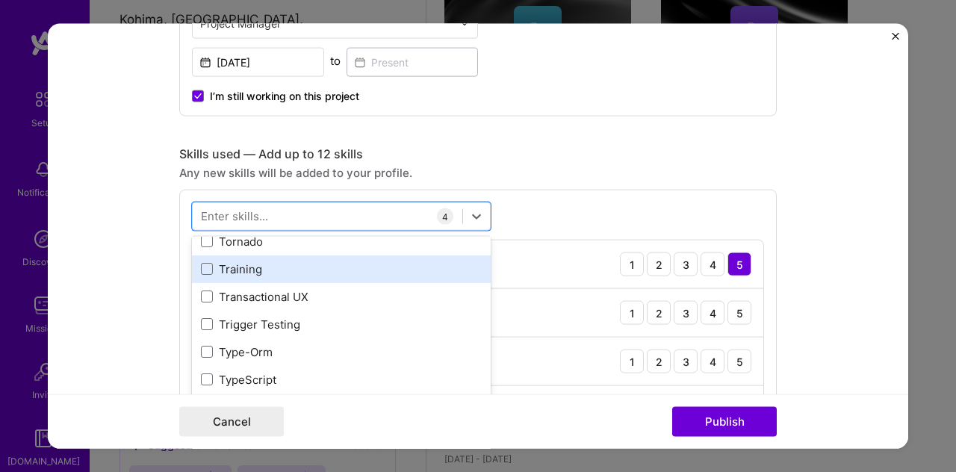
click at [296, 271] on div "Training" at bounding box center [341, 269] width 281 height 16
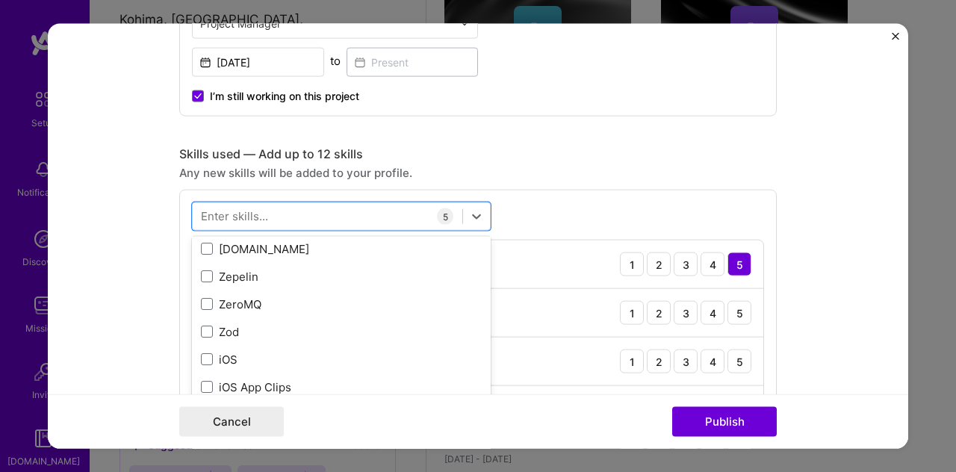
scroll to position [10286, 0]
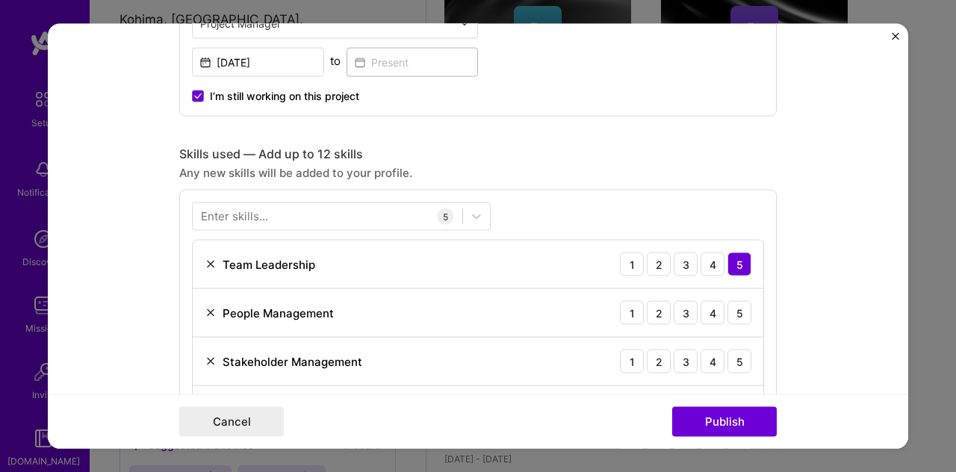
click at [577, 389] on div "Teaching 1 2 3 4 5" at bounding box center [478, 410] width 571 height 49
click at [738, 315] on div "5" at bounding box center [739, 313] width 24 height 24
click at [732, 355] on div "5" at bounding box center [739, 362] width 24 height 24
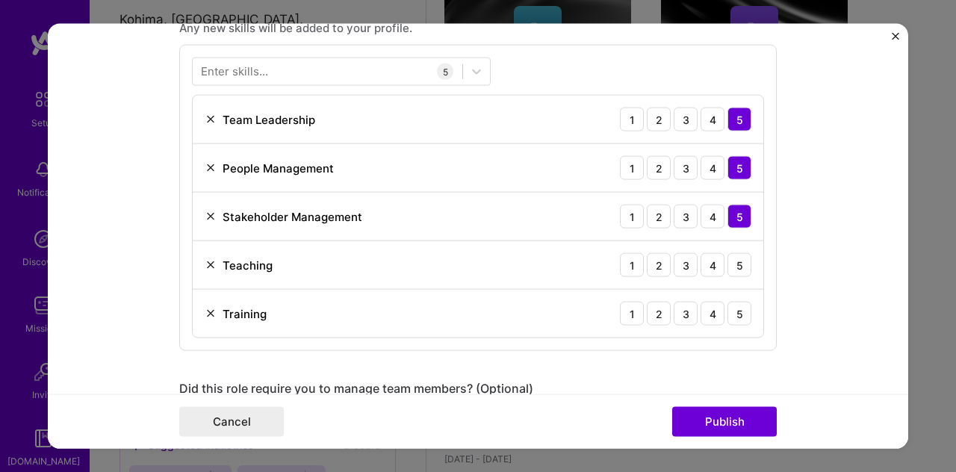
scroll to position [836, 0]
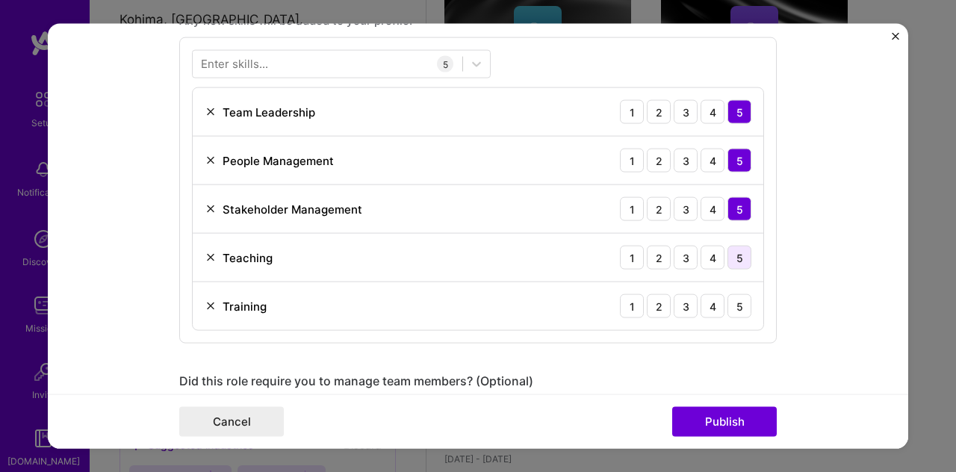
click at [727, 253] on div "5" at bounding box center [739, 258] width 24 height 24
click at [737, 305] on div "5" at bounding box center [739, 306] width 24 height 24
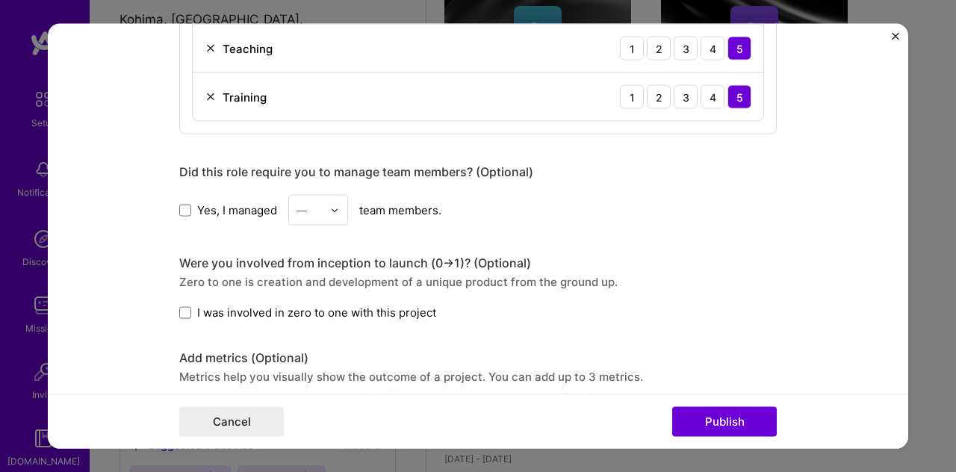
scroll to position [1047, 0]
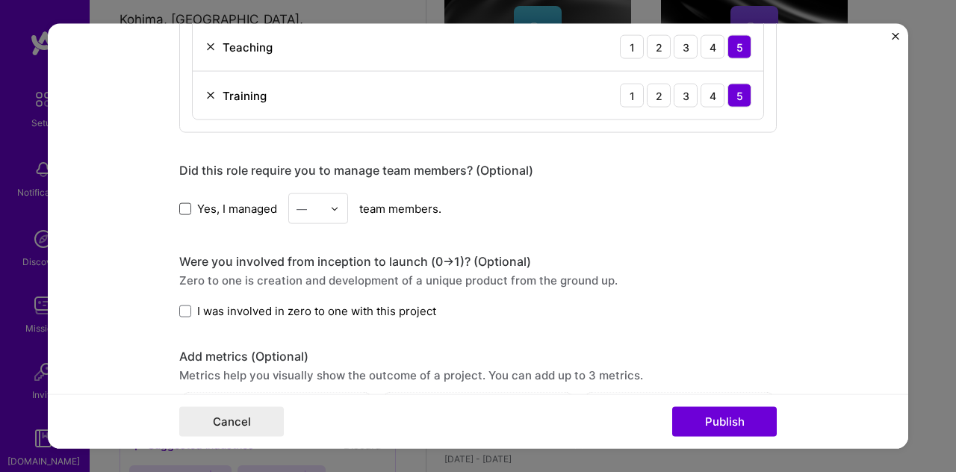
click at [183, 204] on span at bounding box center [185, 208] width 12 height 12
click at [0, 0] on input "Yes, I managed" at bounding box center [0, 0] width 0 height 0
click at [330, 204] on img at bounding box center [334, 208] width 9 height 9
type input "120"
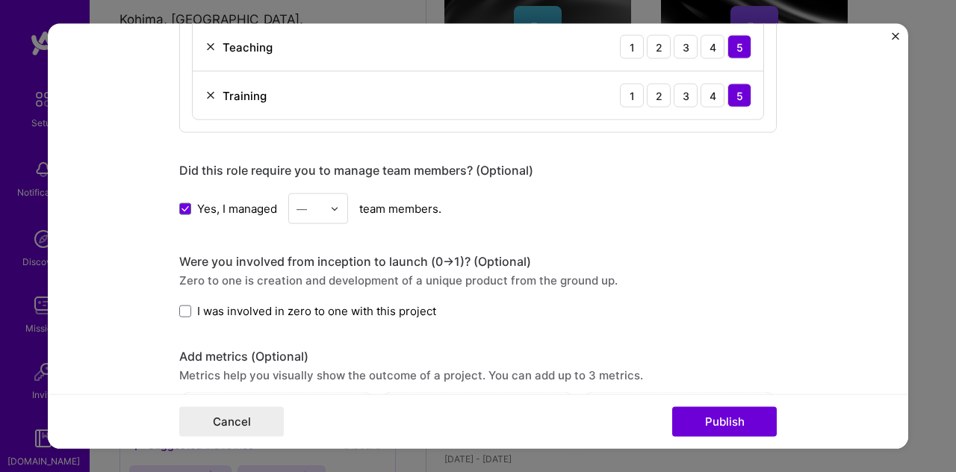
click at [444, 214] on div "Yes, I managed — team members." at bounding box center [477, 208] width 597 height 31
click at [333, 205] on img at bounding box center [334, 208] width 9 height 9
click at [309, 378] on div "23" at bounding box center [318, 381] width 51 height 28
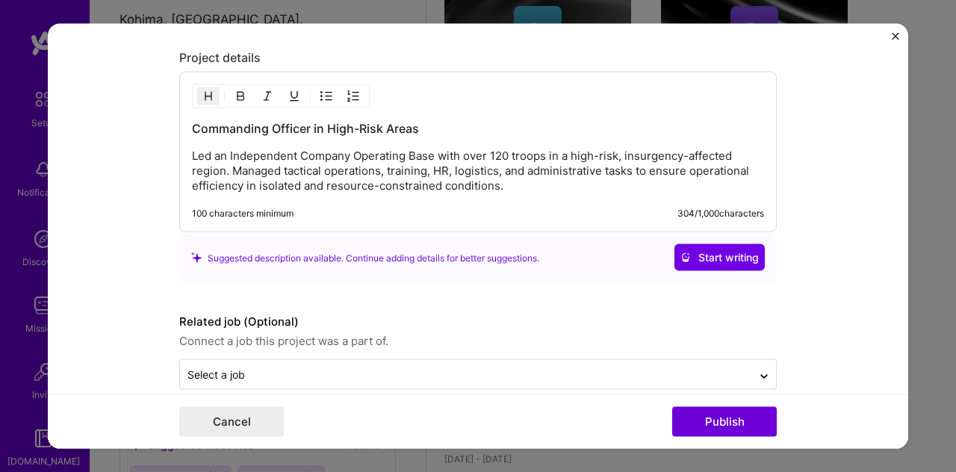
scroll to position [1556, 0]
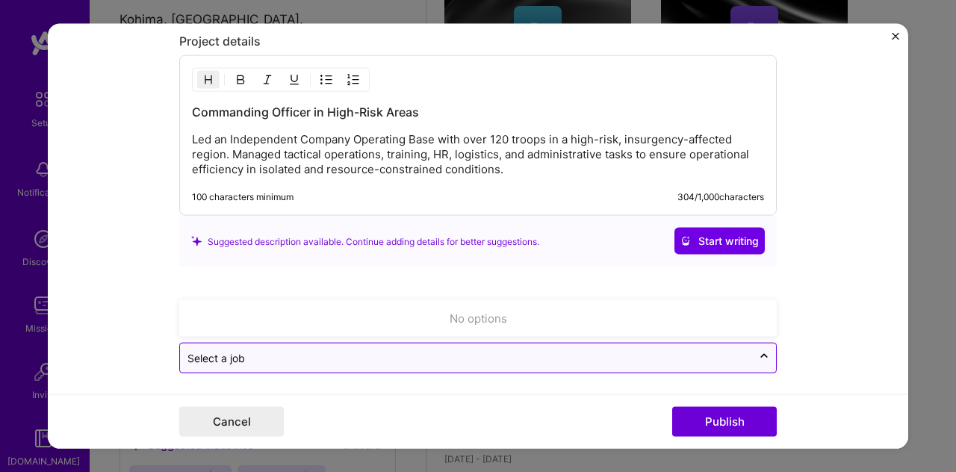
click at [560, 350] on input "text" at bounding box center [465, 358] width 557 height 16
click at [759, 352] on icon at bounding box center [764, 359] width 12 height 15
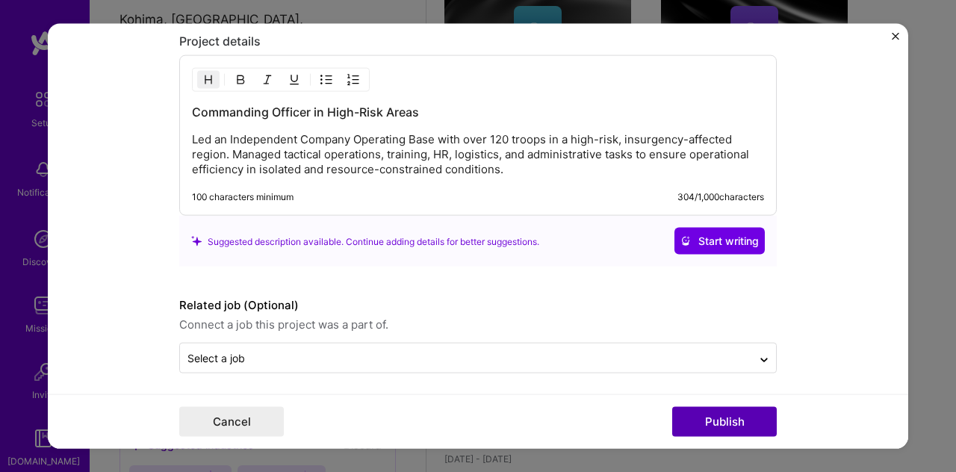
click at [739, 417] on button "Publish" at bounding box center [724, 421] width 105 height 30
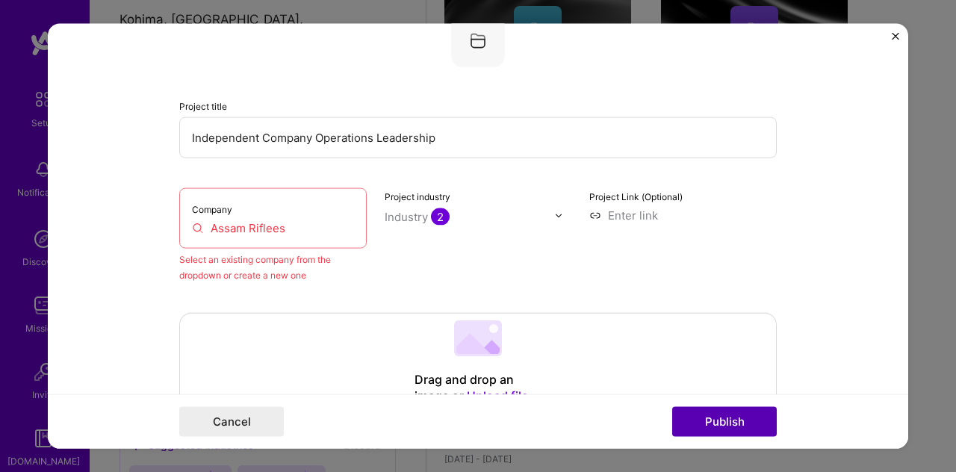
scroll to position [98, 0]
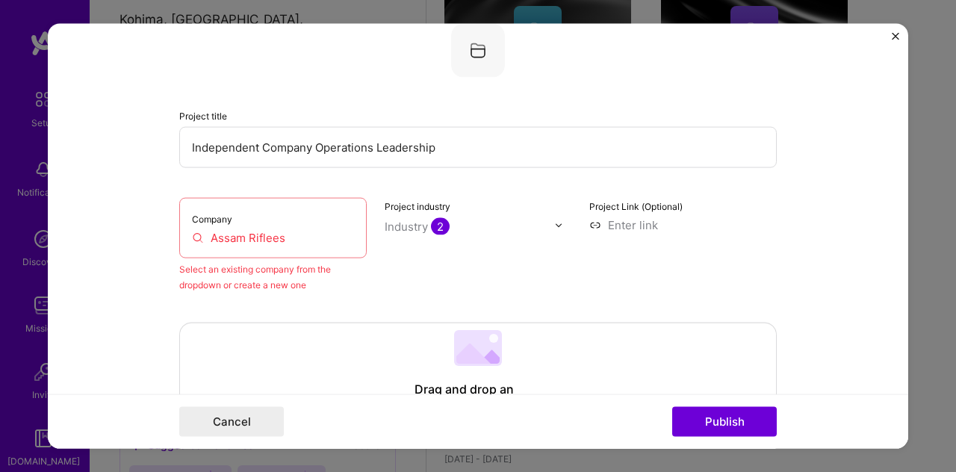
click at [276, 240] on input "Assam Riflees" at bounding box center [273, 238] width 162 height 16
click at [273, 237] on input "Assam Rifles" at bounding box center [273, 238] width 162 height 16
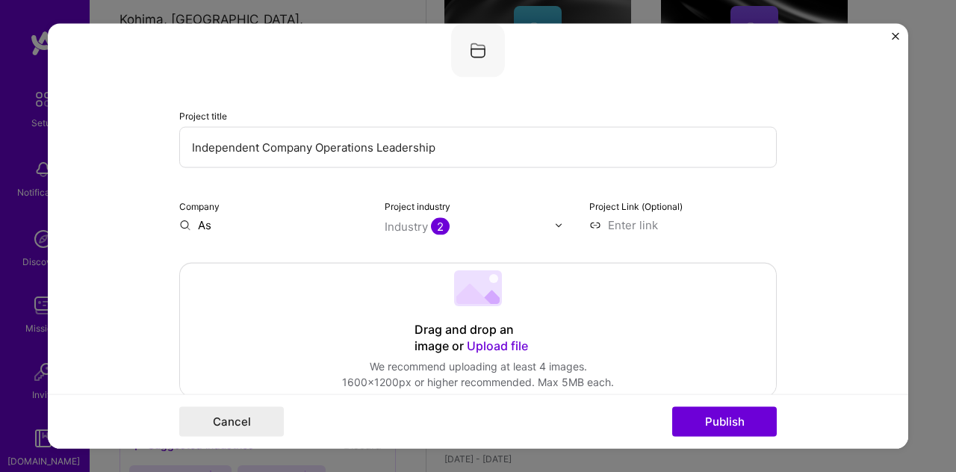
type input "A"
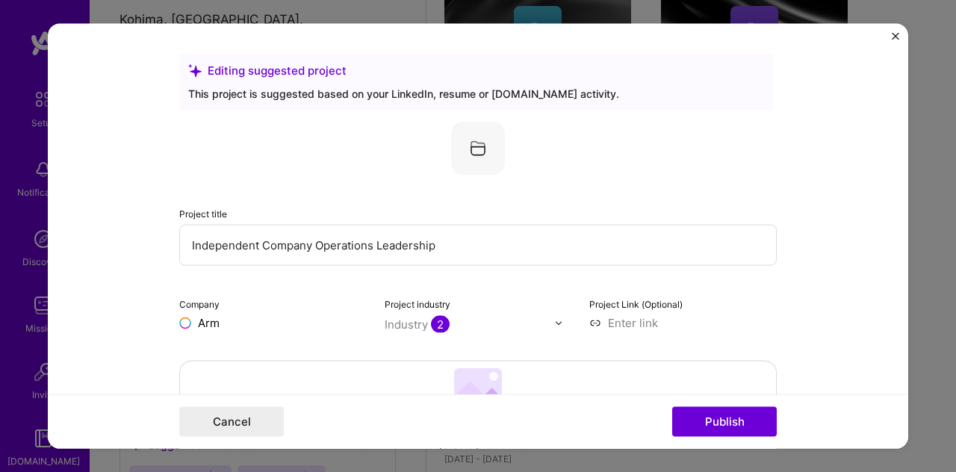
scroll to position [0, 0]
type input "A"
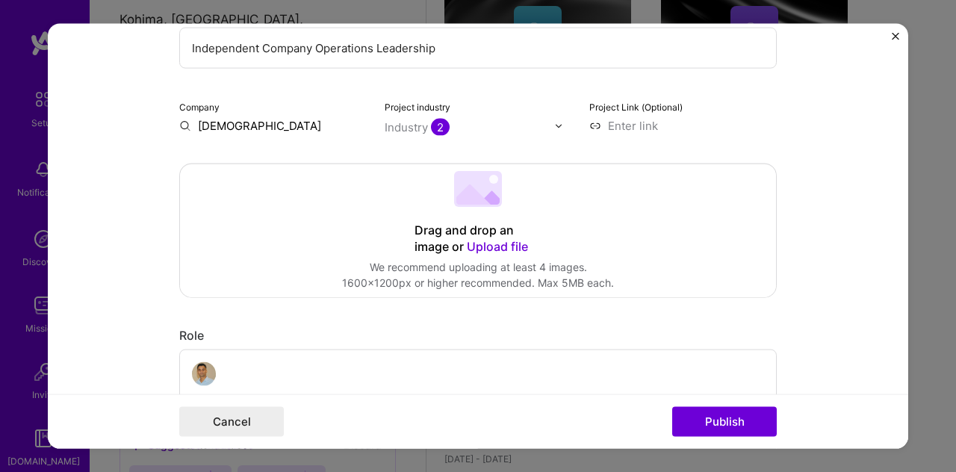
click at [244, 127] on input "[DEMOGRAPHIC_DATA]" at bounding box center [272, 126] width 187 height 16
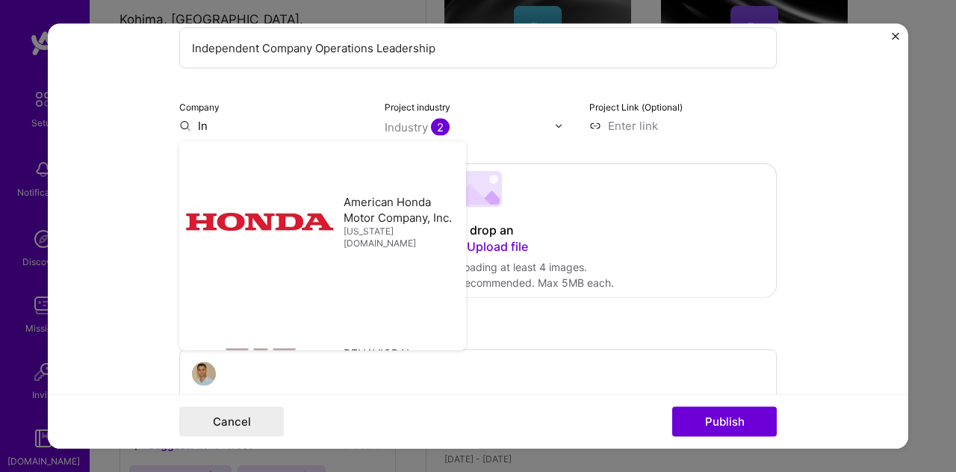
type input "I"
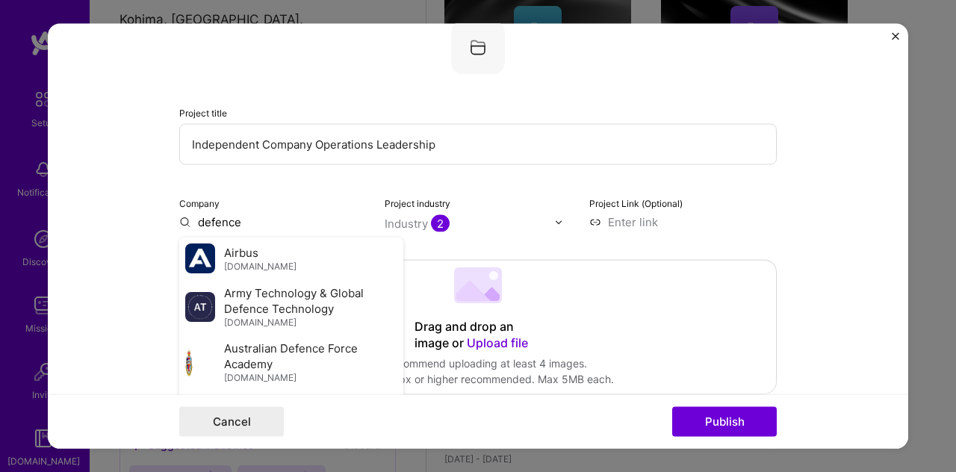
scroll to position [102, 0]
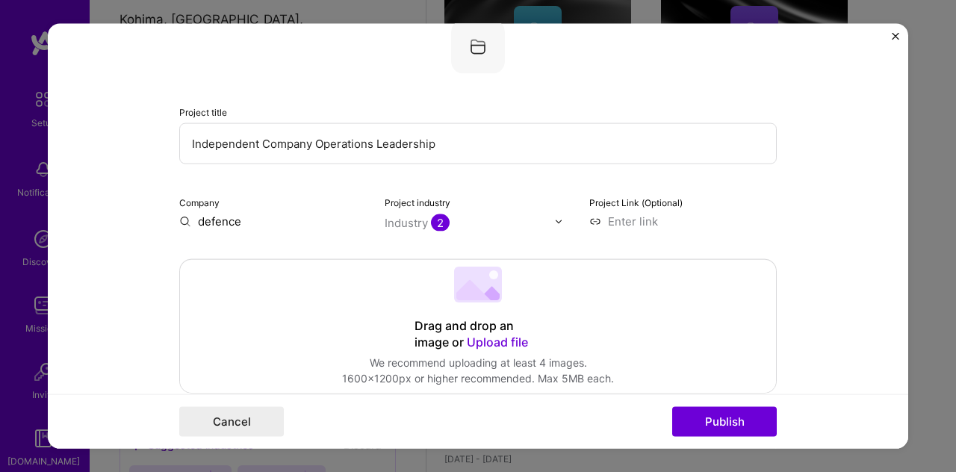
click at [237, 224] on input "defence" at bounding box center [272, 222] width 187 height 16
type input "d"
type input "m"
type input "h"
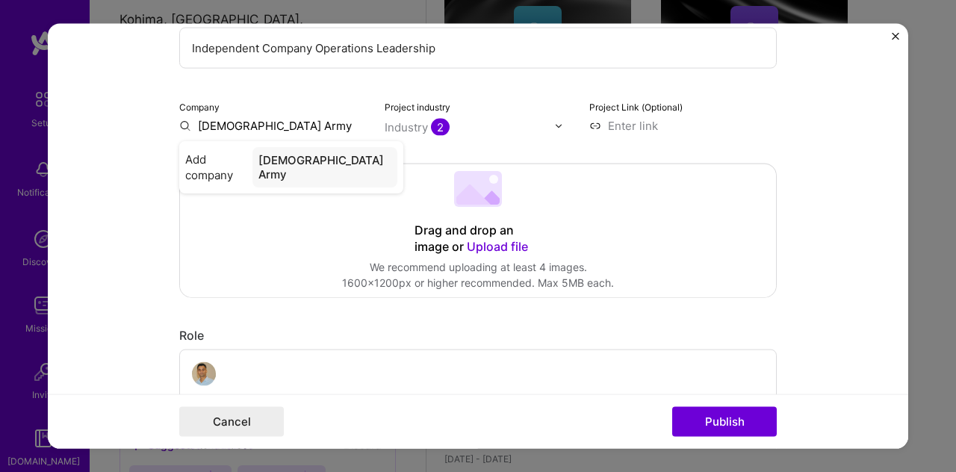
scroll to position [198, 0]
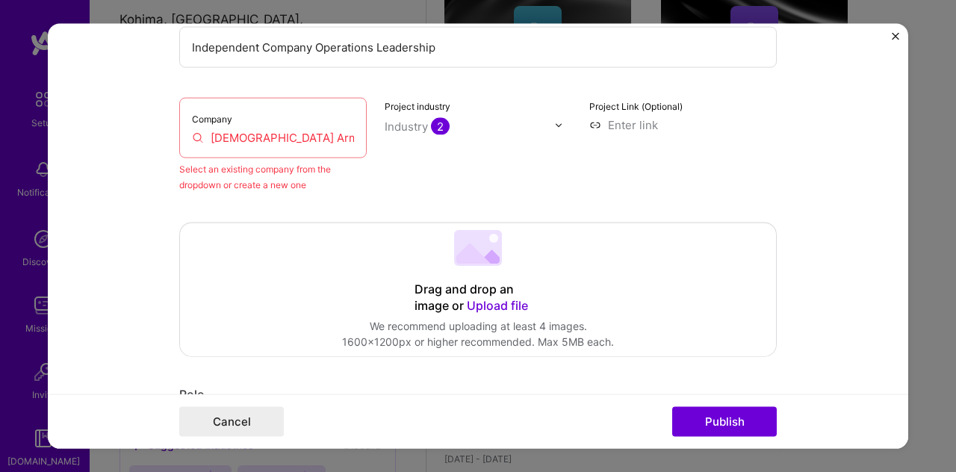
click at [296, 188] on div "Select an existing company from the dropdown or create a new one" at bounding box center [272, 176] width 187 height 31
drag, startPoint x: 232, startPoint y: 183, endPoint x: 300, endPoint y: 184, distance: 68.7
click at [300, 184] on div "Select an existing company from the dropdown or create a new one" at bounding box center [272, 176] width 187 height 31
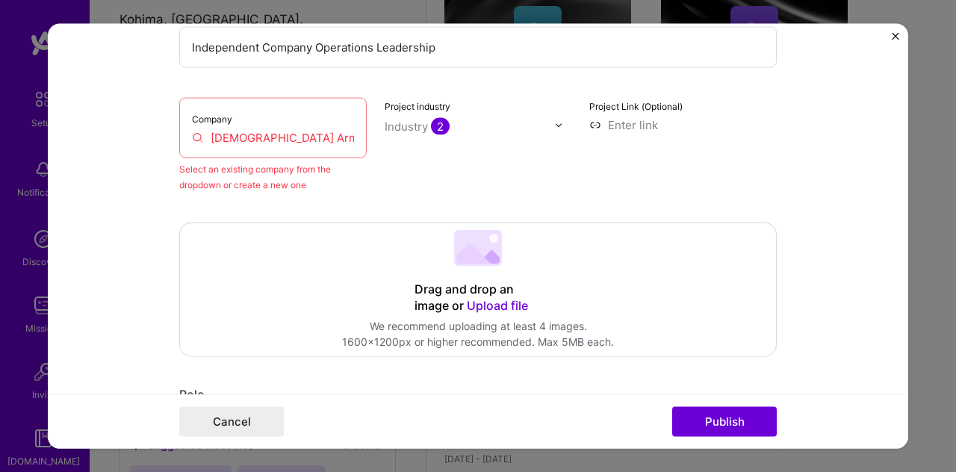
click at [288, 130] on input "[DEMOGRAPHIC_DATA] Army" at bounding box center [273, 138] width 162 height 16
drag, startPoint x: 288, startPoint y: 129, endPoint x: 187, endPoint y: 137, distance: 101.1
click at [192, 137] on input "[DEMOGRAPHIC_DATA] Army" at bounding box center [273, 138] width 162 height 16
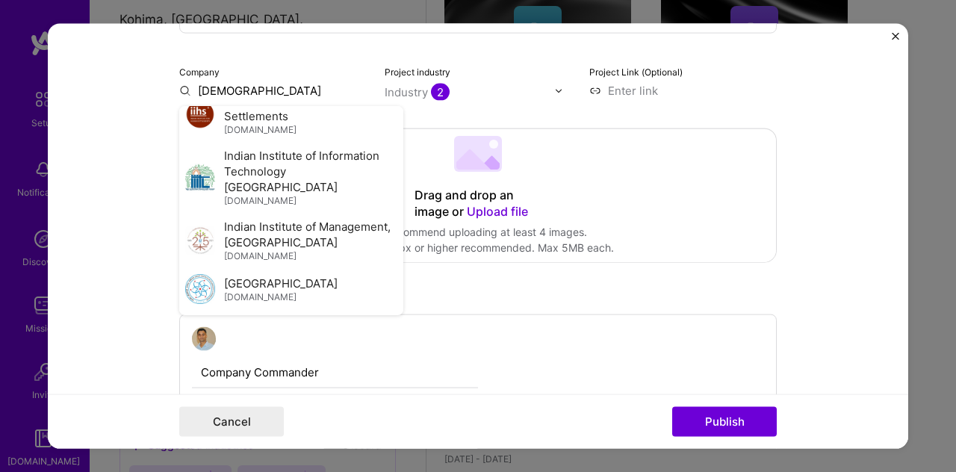
scroll to position [0, 0]
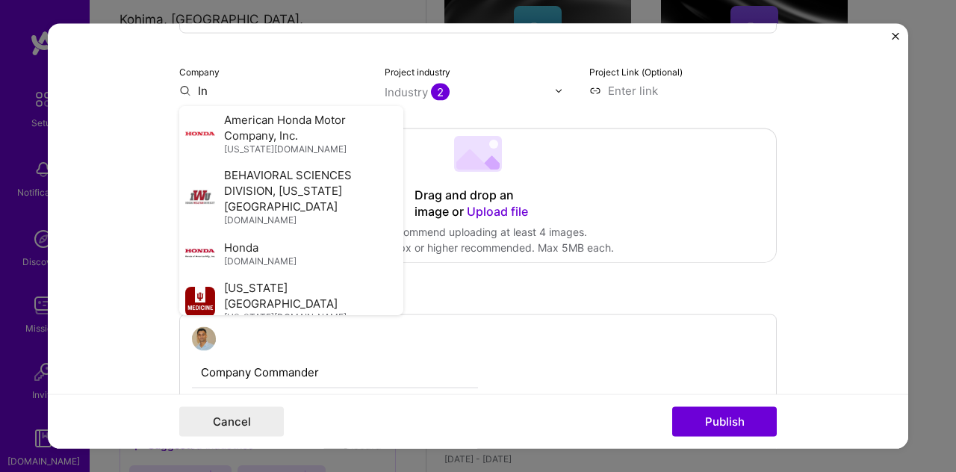
type input "I"
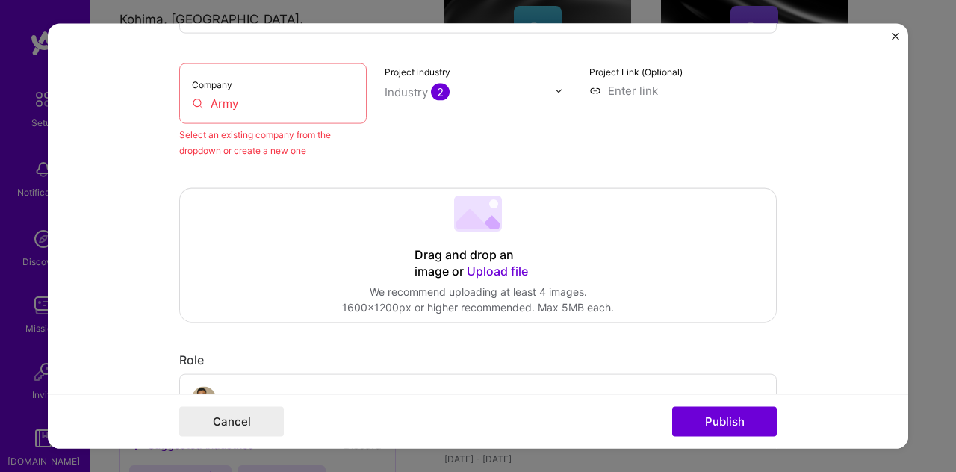
click at [255, 98] on input "Army" at bounding box center [273, 104] width 162 height 16
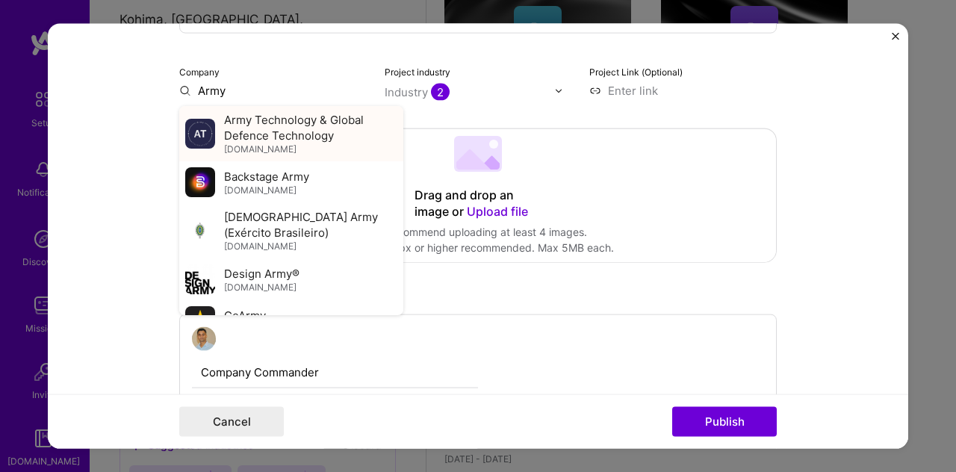
click at [267, 125] on span "Army Technology & Global Defence Technology" at bounding box center [310, 127] width 173 height 31
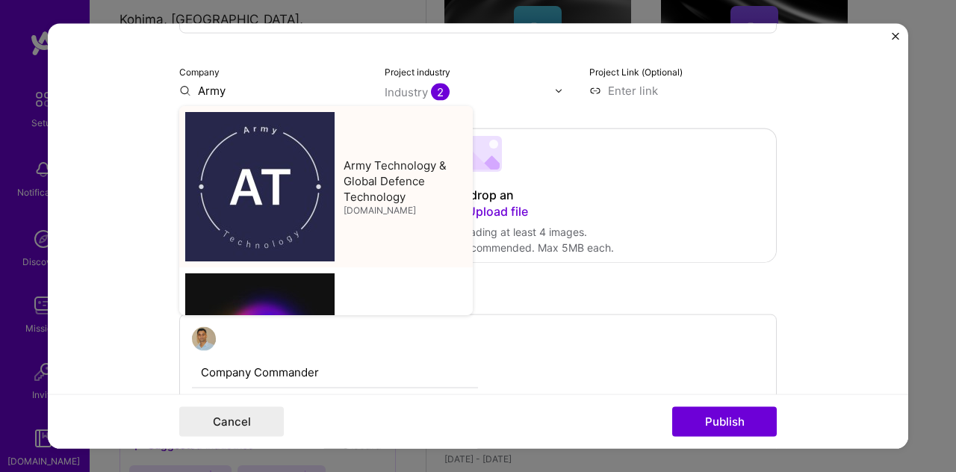
type input "Army Technology & Global Defence Technology"
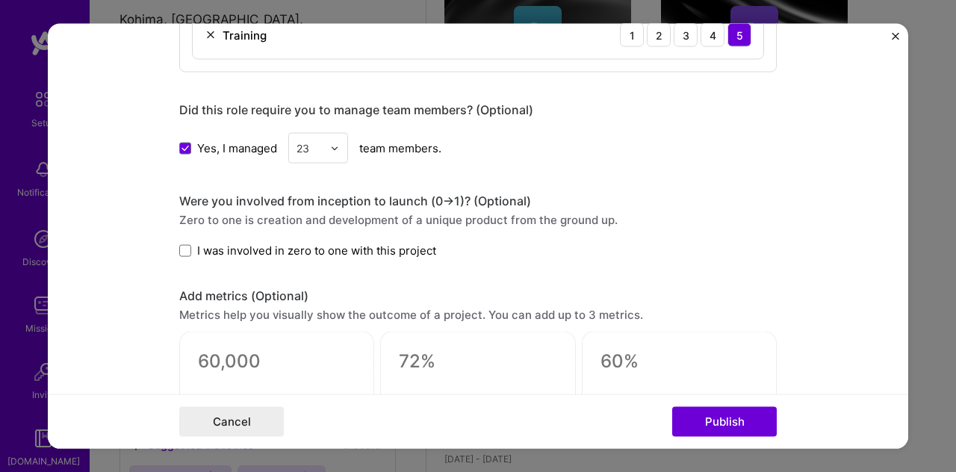
scroll to position [1497, 0]
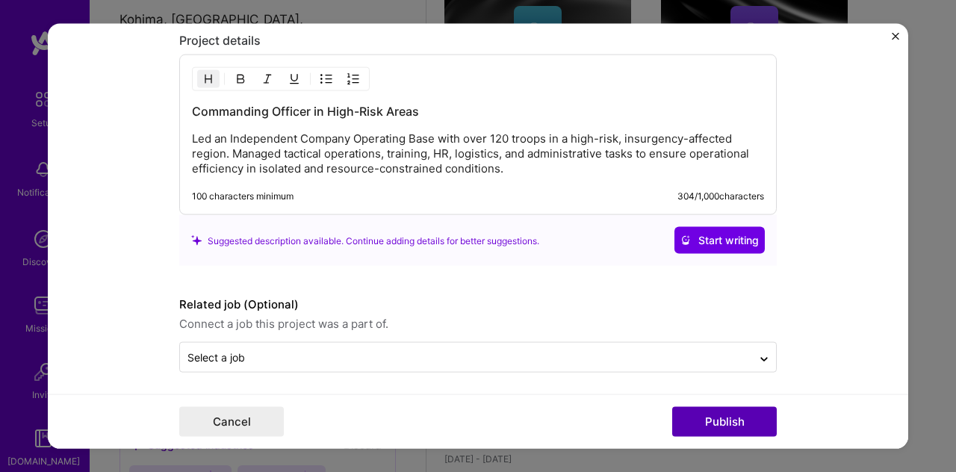
click at [718, 416] on button "Publish" at bounding box center [724, 421] width 105 height 30
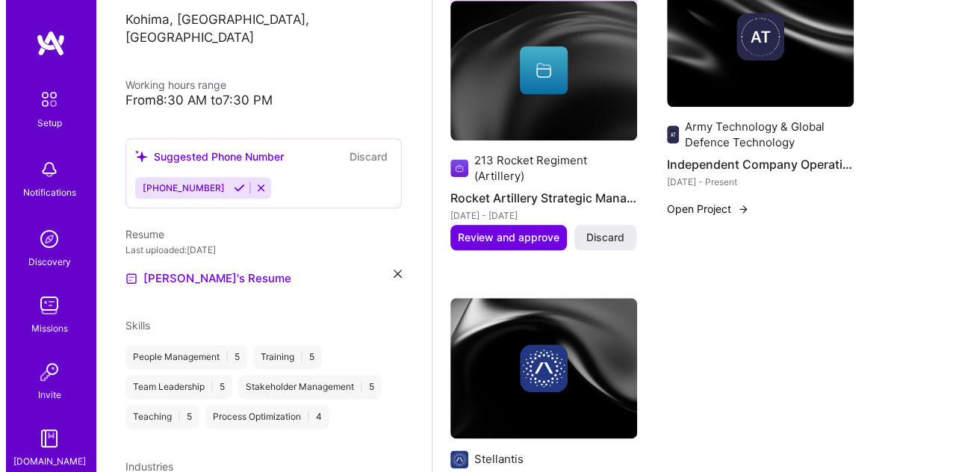
scroll to position [688, 0]
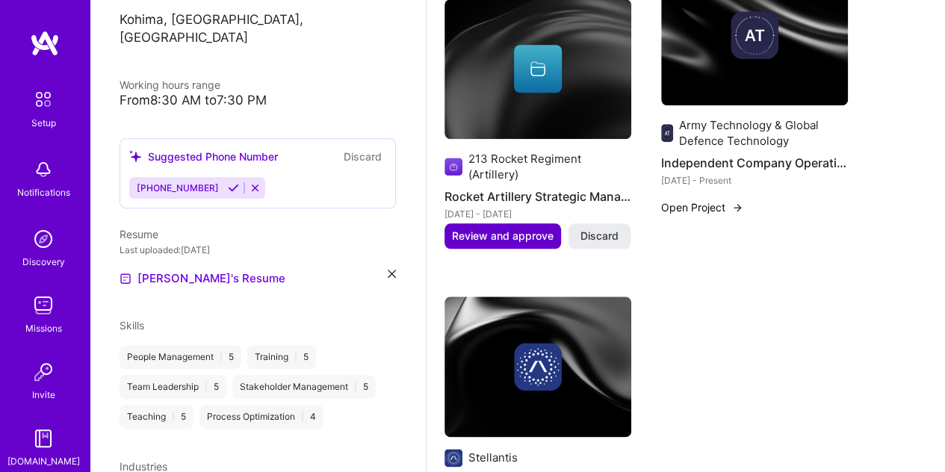
click at [515, 237] on span "Review and approve" at bounding box center [503, 236] width 102 height 15
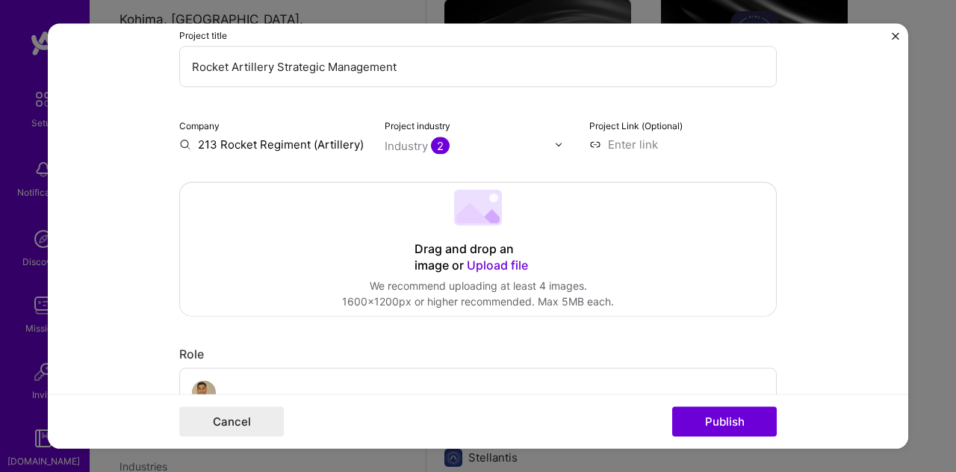
scroll to position [179, 0]
click at [321, 141] on input "213 Rocket Regiment (Artillery)" at bounding box center [272, 144] width 187 height 16
click at [355, 143] on input "213 Rocket Regiment (Artillery)" at bounding box center [272, 144] width 187 height 16
type input "2"
type input "a"
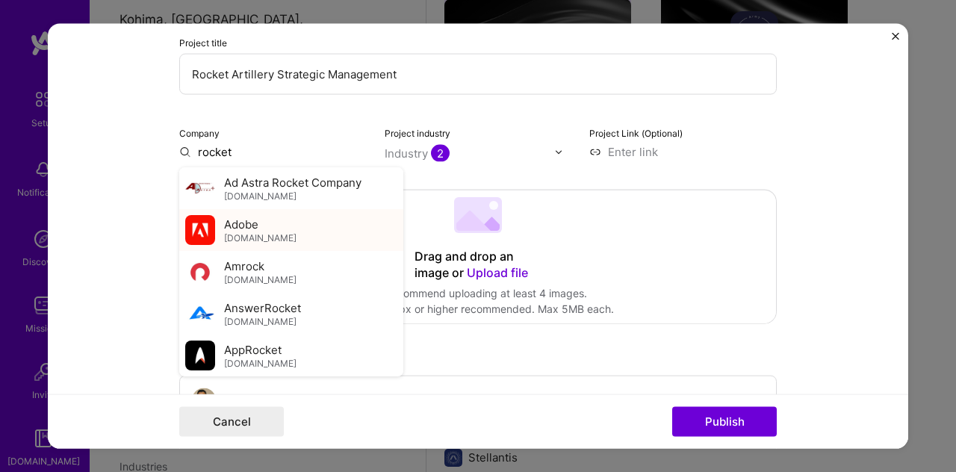
scroll to position [0, 0]
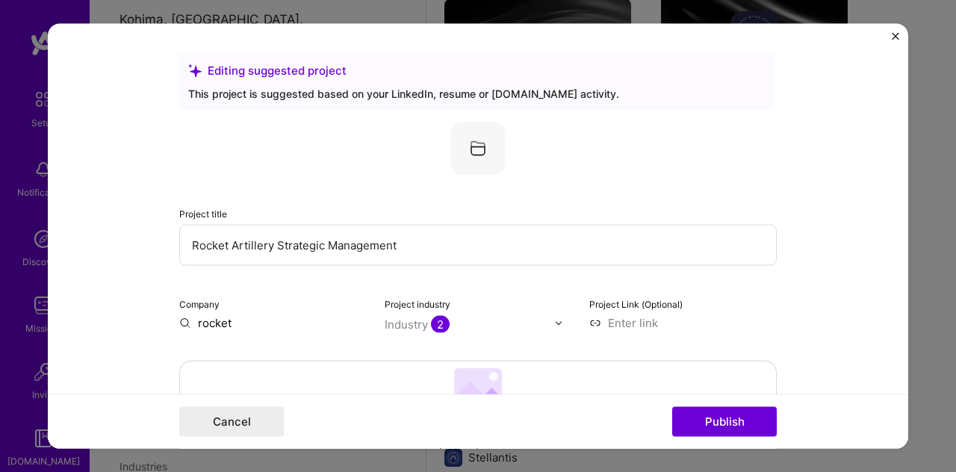
drag, startPoint x: 242, startPoint y: 320, endPoint x: 187, endPoint y: 320, distance: 54.5
click at [187, 320] on input "rocket" at bounding box center [272, 323] width 187 height 16
type input "I"
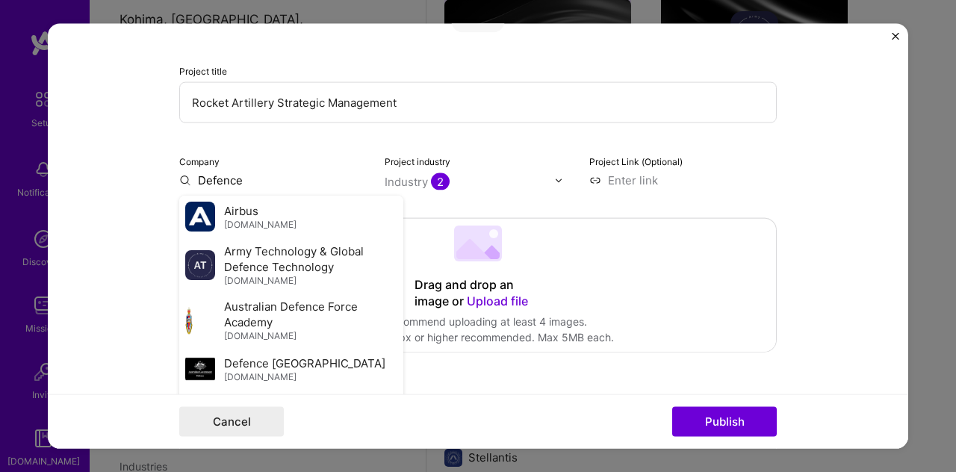
scroll to position [143, 0]
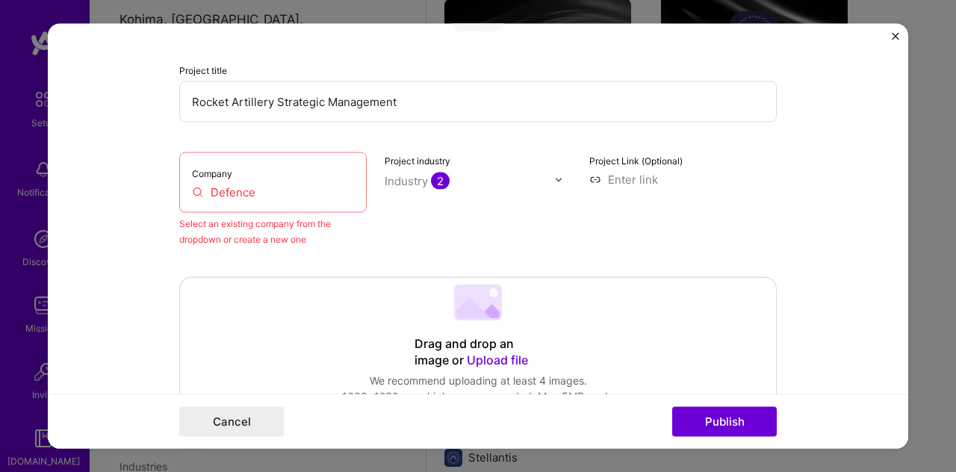
click at [243, 190] on input "Defence" at bounding box center [273, 192] width 162 height 16
click at [246, 192] on input "Defence" at bounding box center [273, 192] width 162 height 16
click at [291, 182] on div "Company Defence" at bounding box center [272, 182] width 187 height 60
click at [278, 189] on input "Defence" at bounding box center [273, 192] width 162 height 16
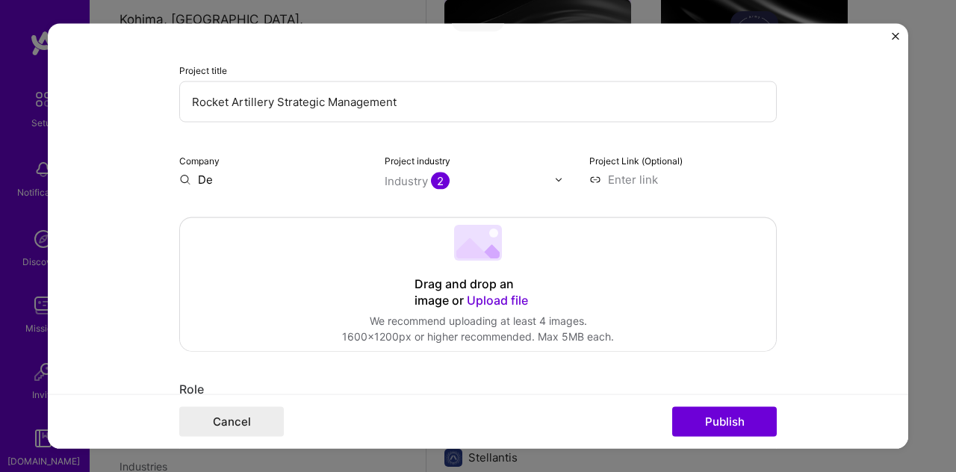
type input "D"
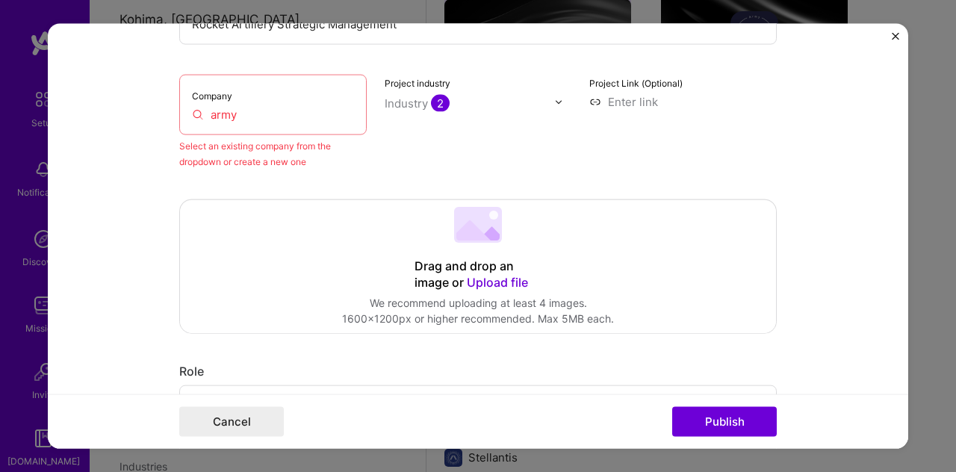
scroll to position [222, 0]
click at [232, 117] on input "army" at bounding box center [273, 114] width 162 height 16
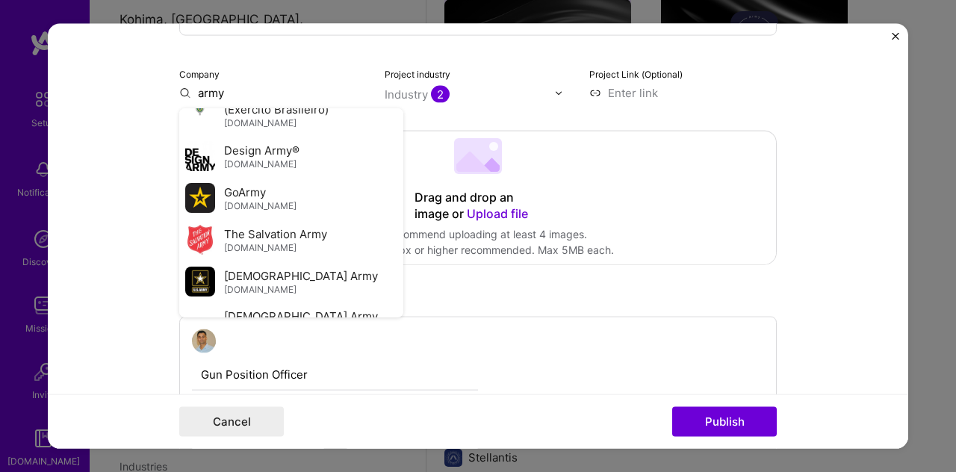
scroll to position [0, 0]
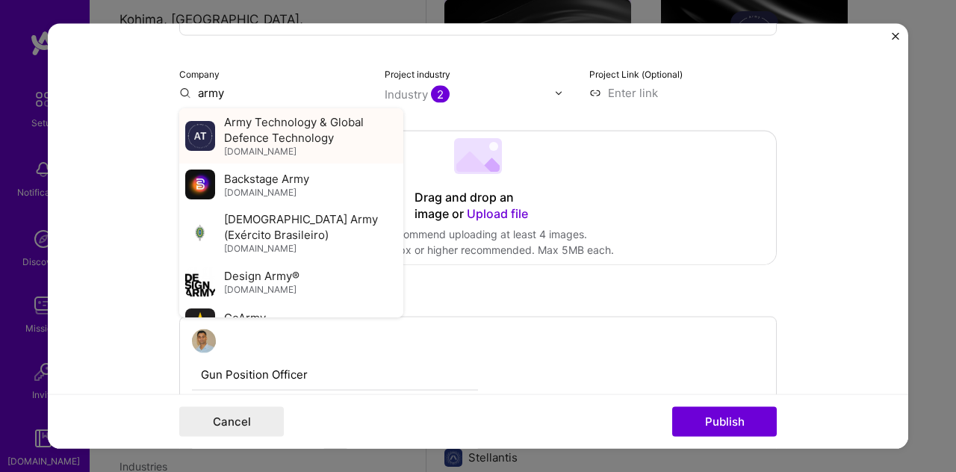
type input "army"
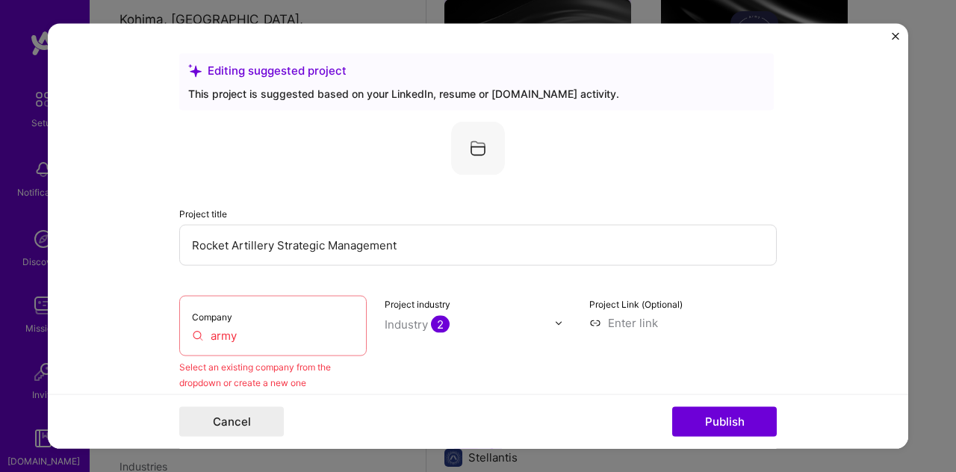
click at [893, 28] on form "Editing suggested project This project is suggested based on your LinkedIn, res…" at bounding box center [478, 236] width 860 height 425
click at [896, 33] on img "Close" at bounding box center [895, 36] width 7 height 7
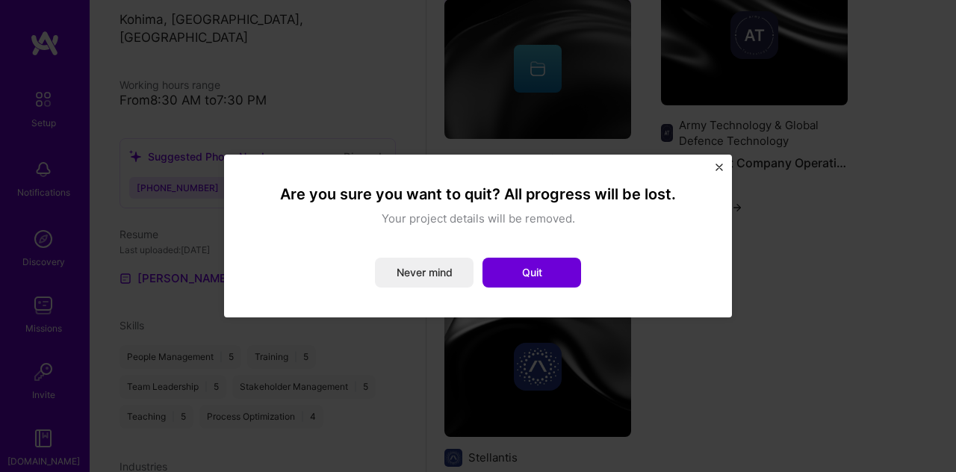
click at [718, 163] on div "Are you sure you want to quit? All progress will be lost. Your project details …" at bounding box center [478, 236] width 508 height 163
click at [718, 164] on img "Close" at bounding box center [718, 167] width 7 height 7
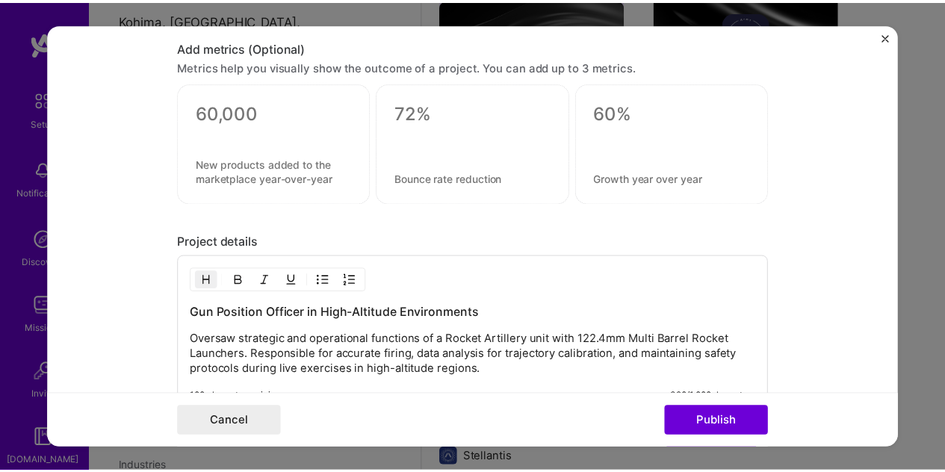
scroll to position [1220, 0]
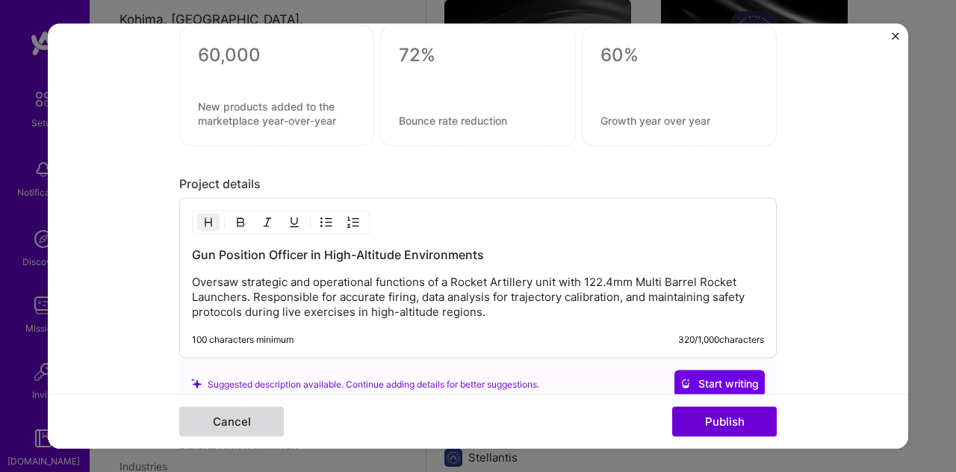
click at [248, 415] on button "Cancel" at bounding box center [231, 421] width 105 height 30
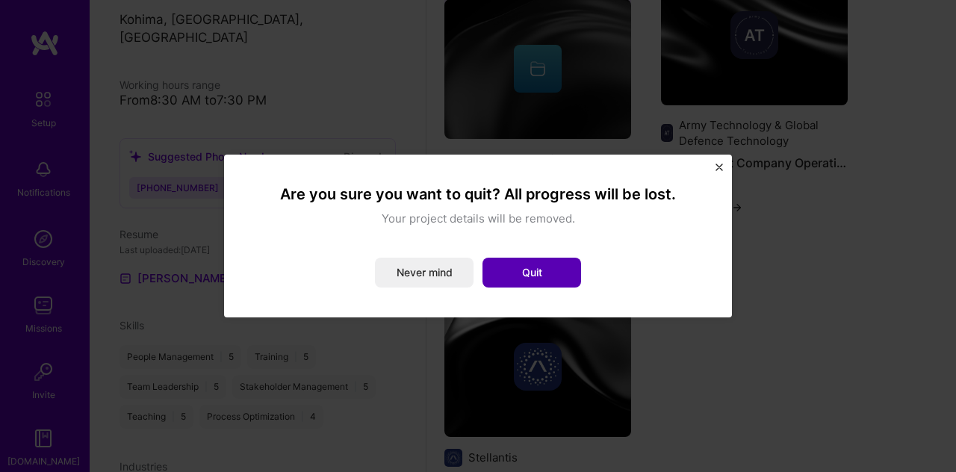
click at [575, 272] on button "Quit" at bounding box center [531, 273] width 99 height 30
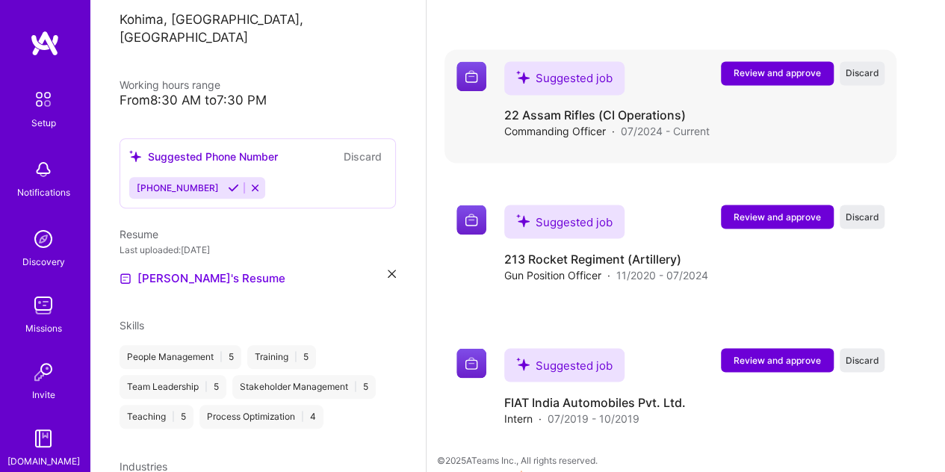
click at [777, 72] on span "Review and approve" at bounding box center [776, 72] width 87 height 13
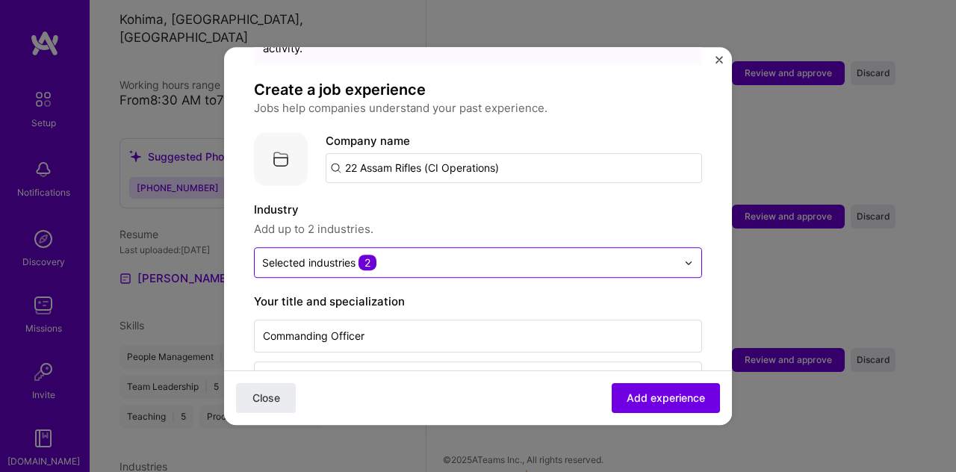
scroll to position [1232, 0]
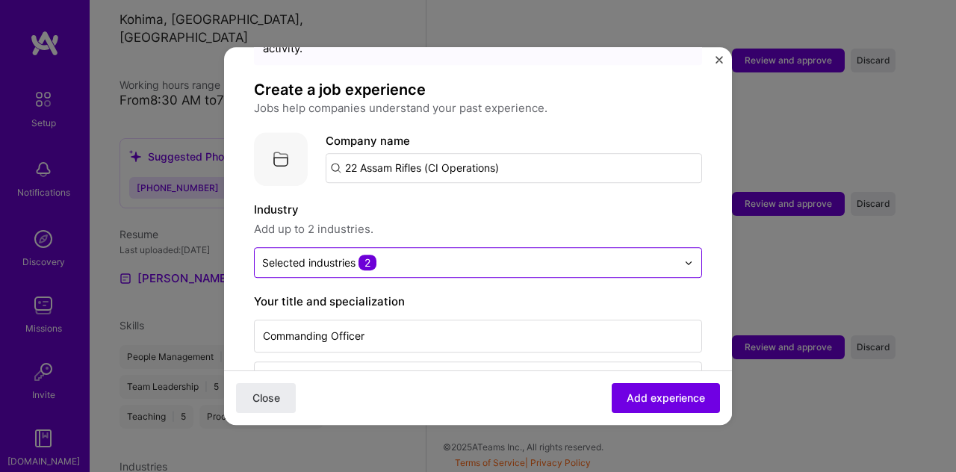
click at [576, 255] on input "text" at bounding box center [469, 263] width 414 height 16
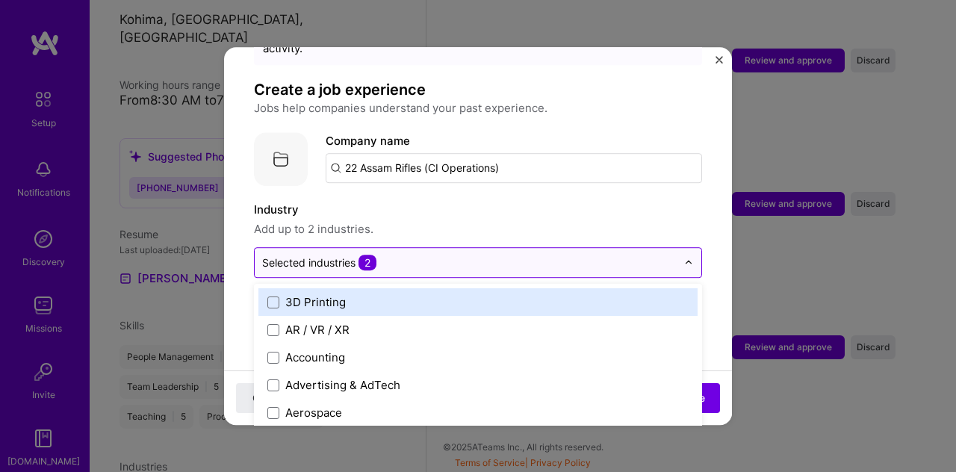
click at [576, 255] on input "text" at bounding box center [469, 263] width 414 height 16
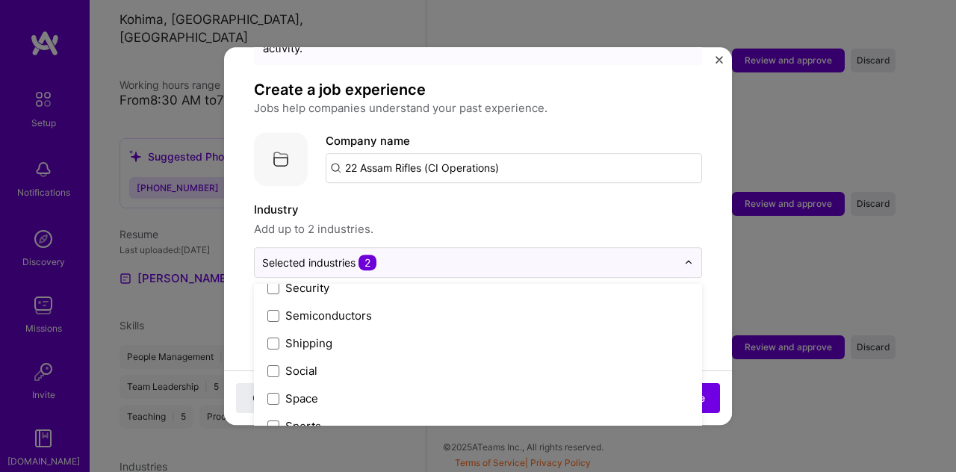
scroll to position [3120, 0]
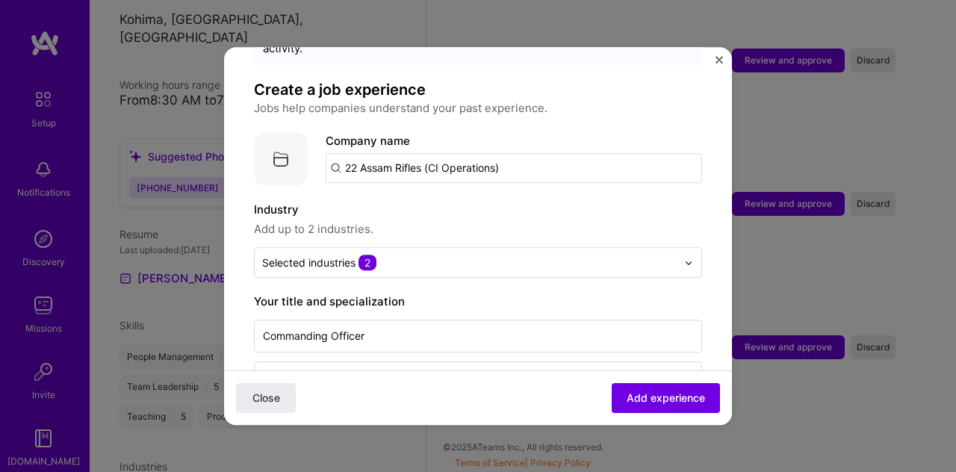
click at [649, 202] on label "Industry" at bounding box center [478, 210] width 448 height 18
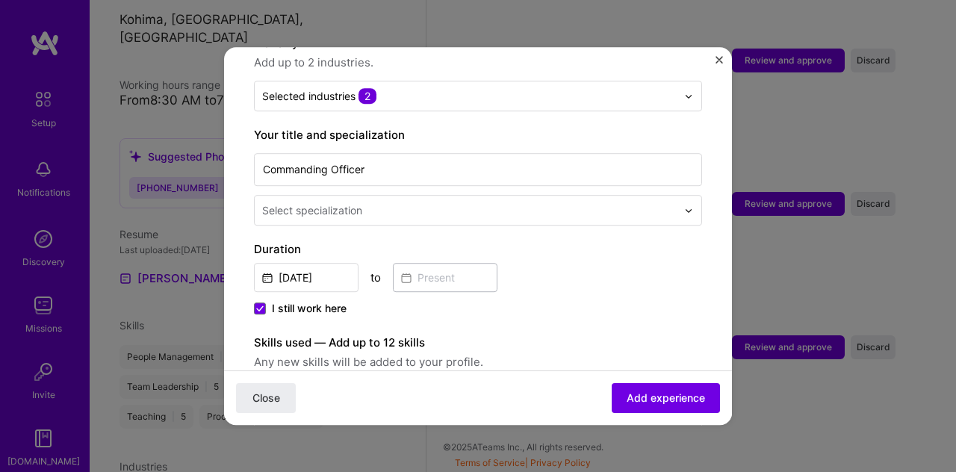
scroll to position [247, 0]
drag, startPoint x: 618, startPoint y: 155, endPoint x: 259, endPoint y: 144, distance: 359.4
click at [259, 152] on input "Commanding Officer" at bounding box center [478, 168] width 448 height 33
type input "Company Commander"
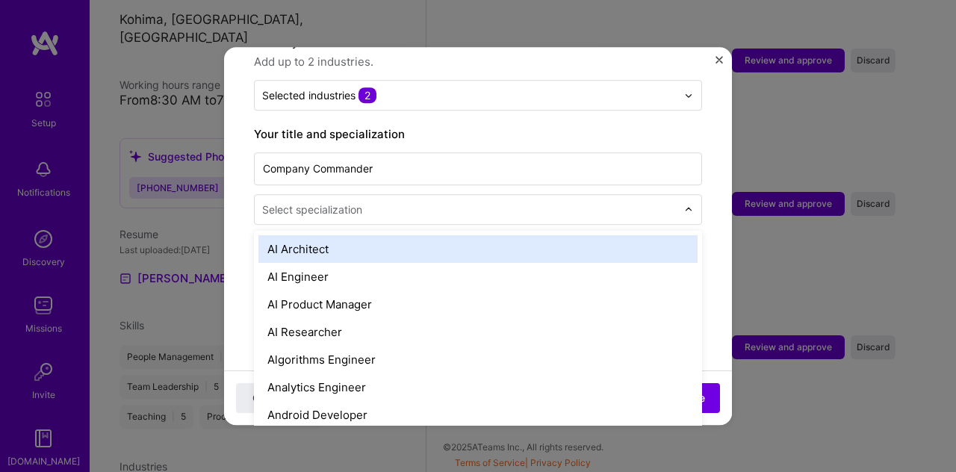
click at [414, 203] on div "Select specialization" at bounding box center [469, 209] width 429 height 29
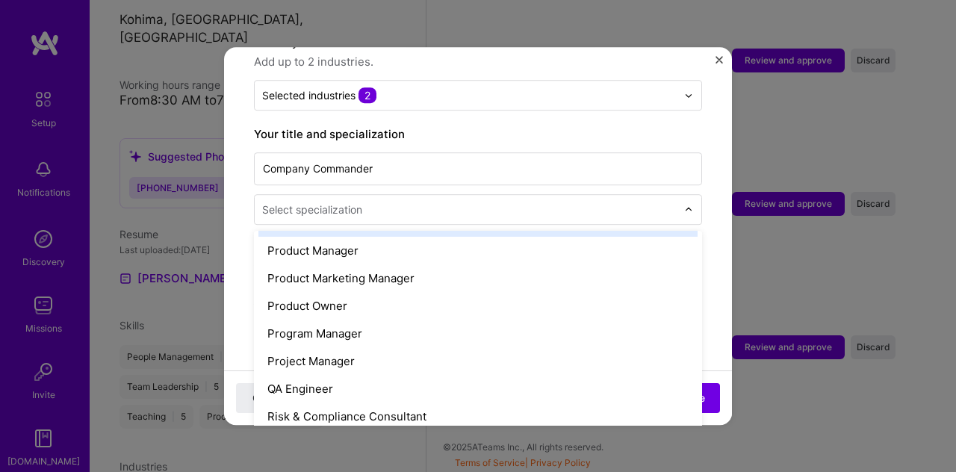
scroll to position [1381, 0]
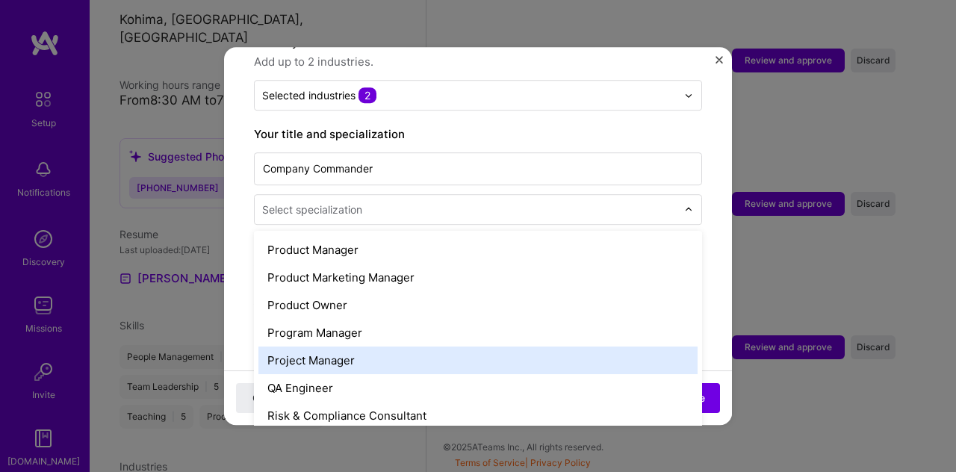
click at [351, 347] on div "Project Manager" at bounding box center [477, 361] width 439 height 28
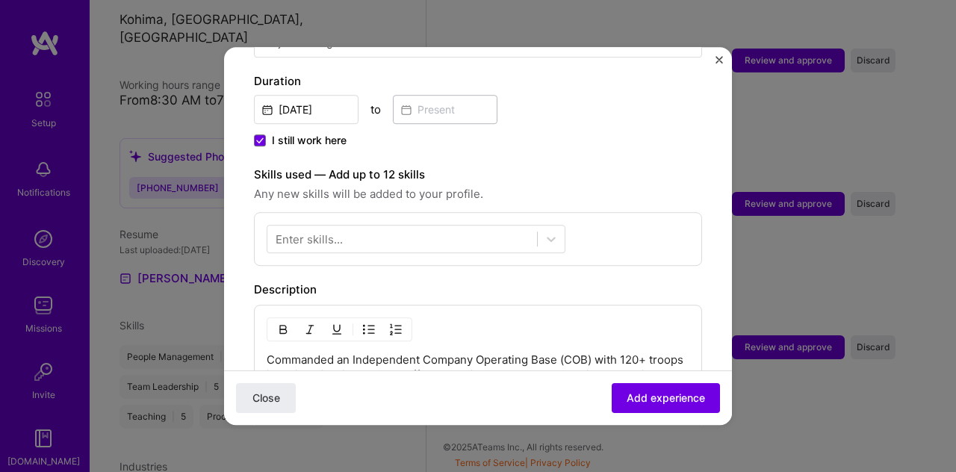
scroll to position [414, 0]
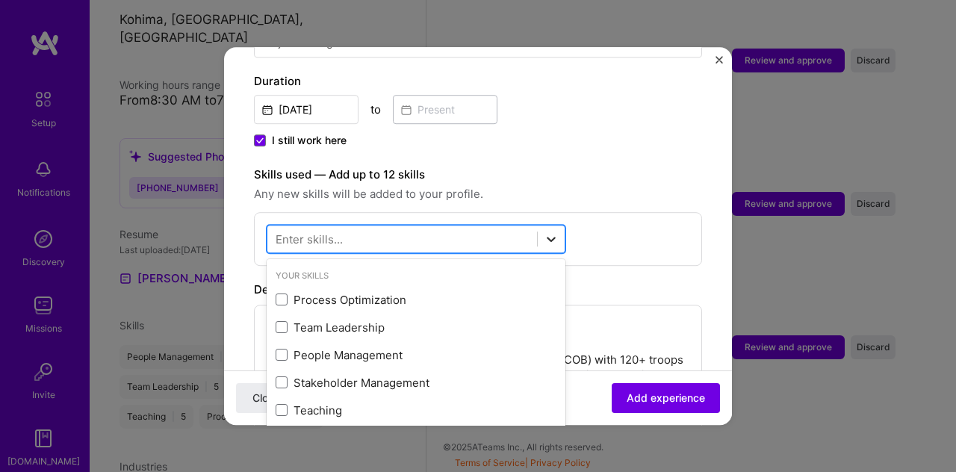
click at [552, 237] on icon at bounding box center [551, 239] width 9 height 5
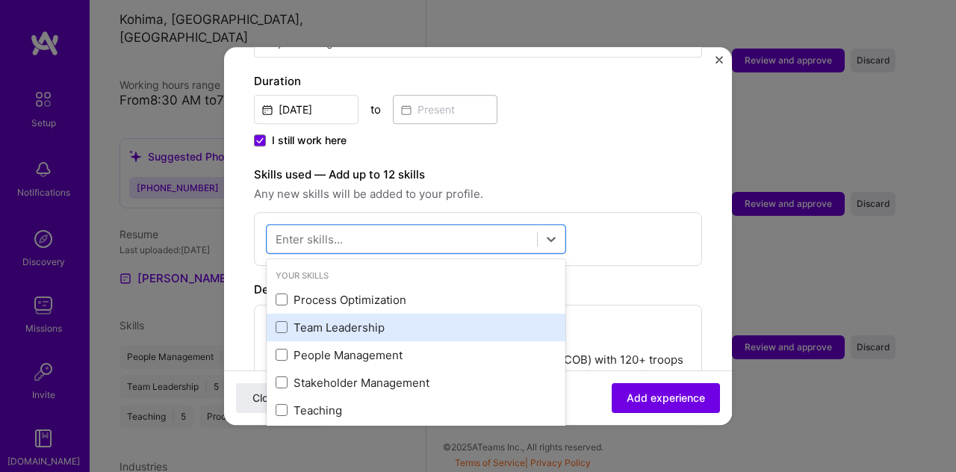
click at [373, 320] on div "Team Leadership" at bounding box center [416, 328] width 281 height 16
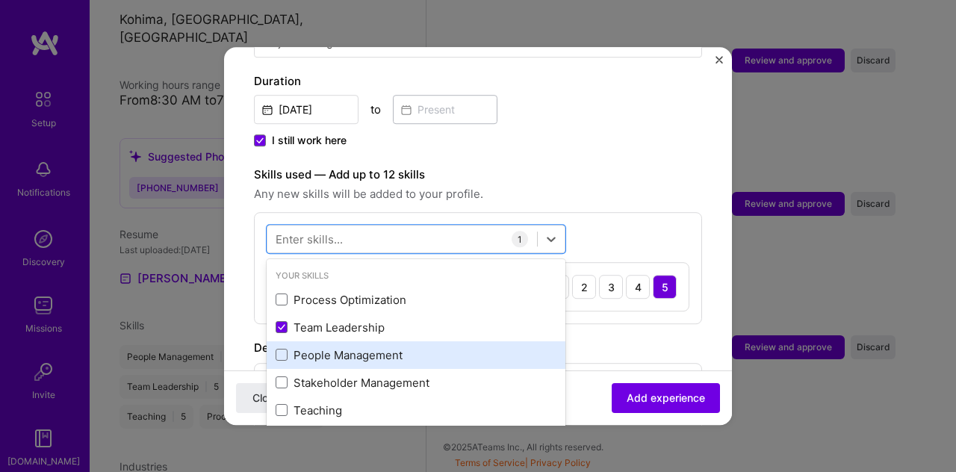
click at [379, 347] on div "People Management" at bounding box center [416, 355] width 281 height 16
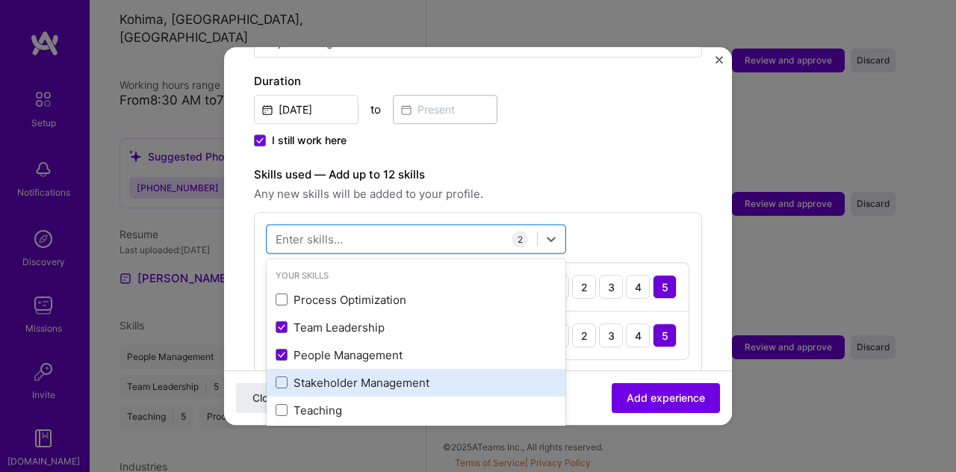
click at [365, 375] on div "Stakeholder Management" at bounding box center [416, 383] width 281 height 16
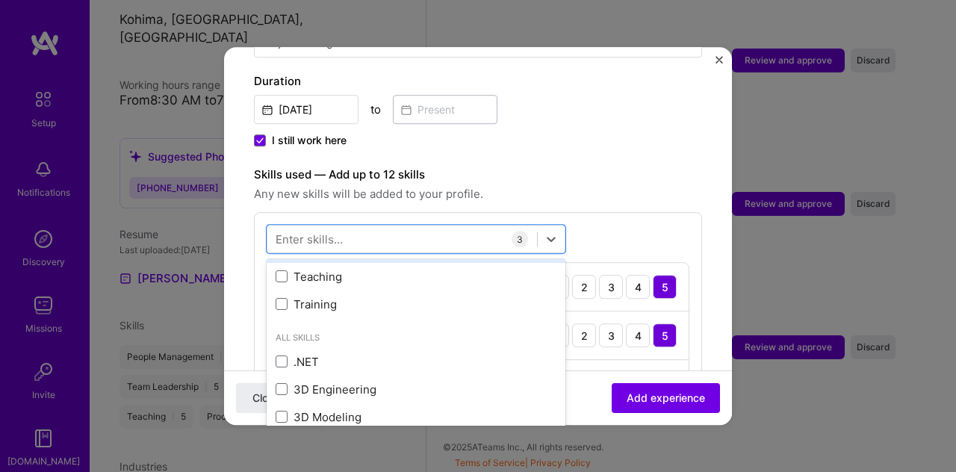
scroll to position [143, 0]
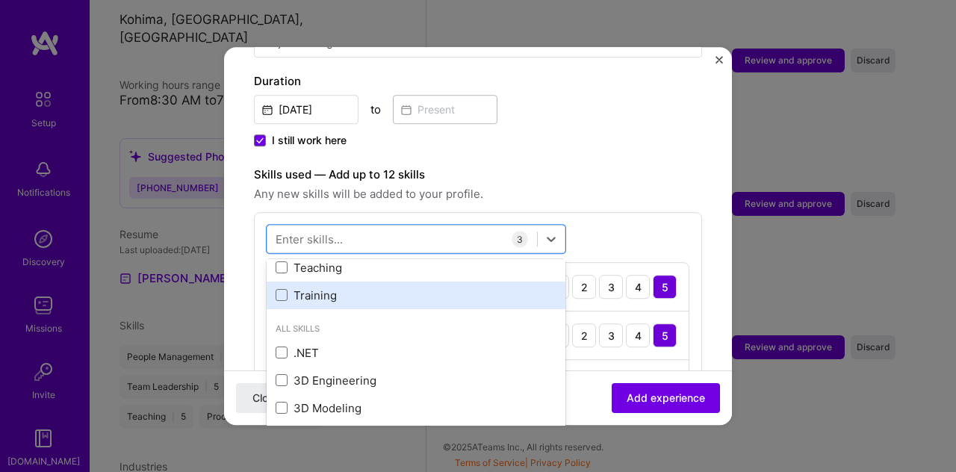
click at [321, 288] on div "Training" at bounding box center [416, 296] width 281 height 16
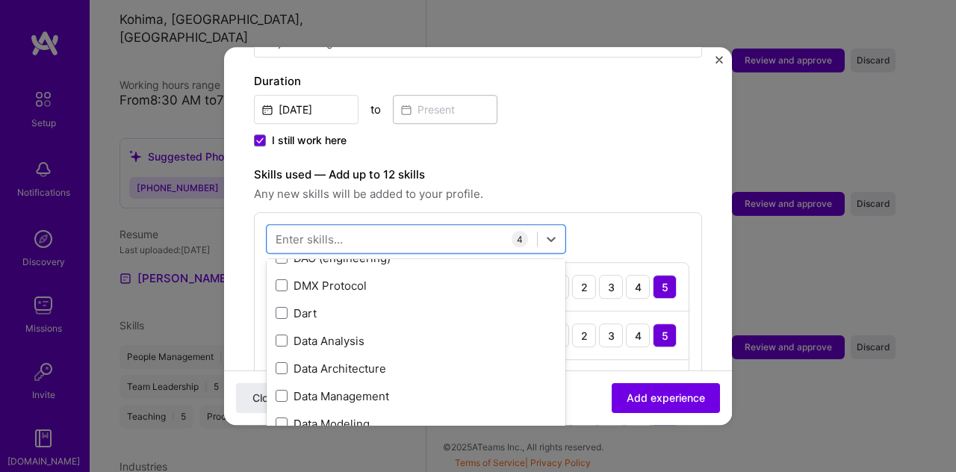
scroll to position [2506, 0]
click at [352, 331] on div "Data Analysis" at bounding box center [416, 339] width 281 height 16
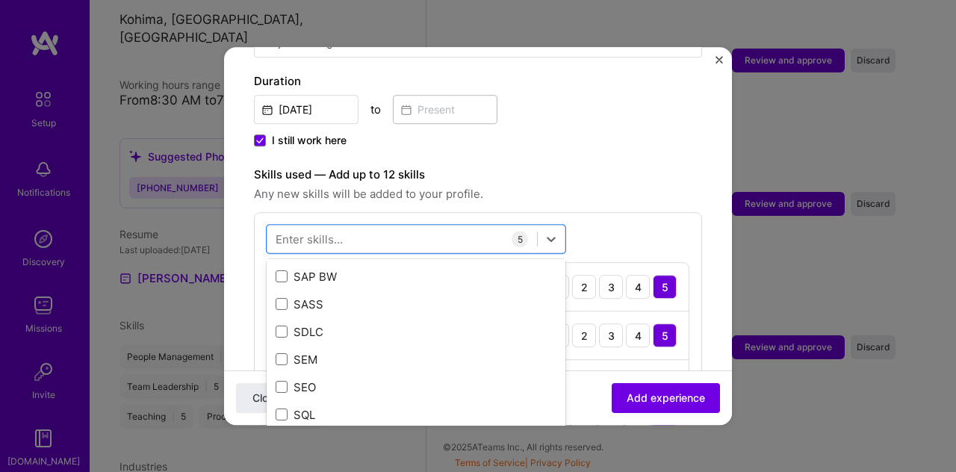
scroll to position [8151, 0]
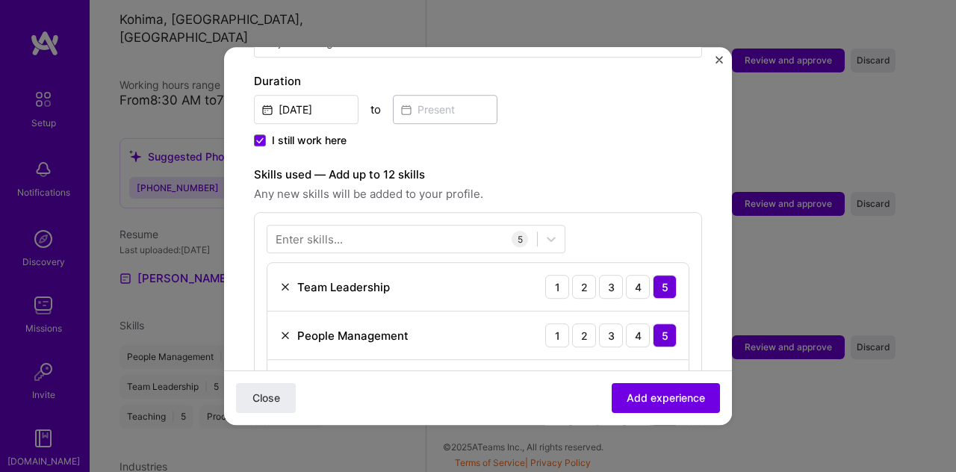
click at [614, 134] on div "Adding suggested job This job is suggested based on your LinkedIn, resume or [D…" at bounding box center [478, 302] width 448 height 1280
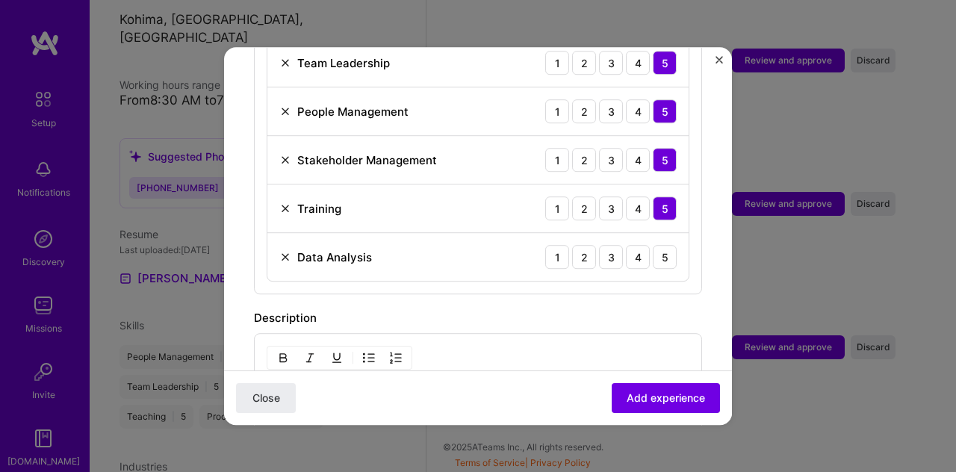
scroll to position [639, 0]
click at [626, 244] on div "4" at bounding box center [638, 256] width 24 height 24
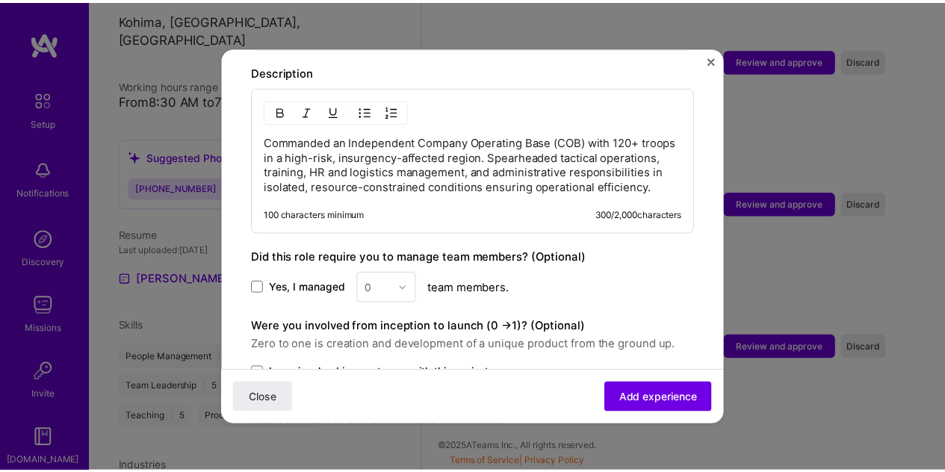
scroll to position [886, 0]
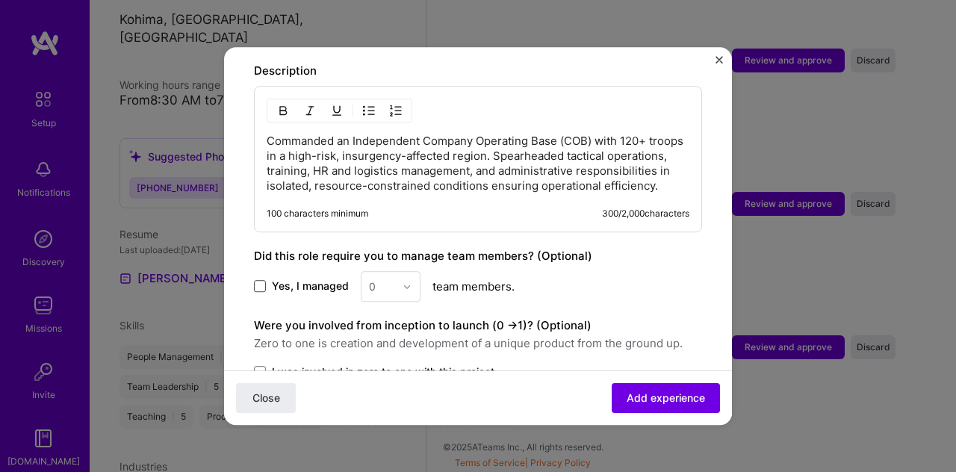
click at [263, 282] on span at bounding box center [260, 287] width 12 height 12
click at [0, 0] on input "Yes, I managed" at bounding box center [0, 0] width 0 height 0
click at [378, 284] on input "text" at bounding box center [382, 287] width 26 height 16
type input "120"
click button "Close" at bounding box center [266, 398] width 60 height 30
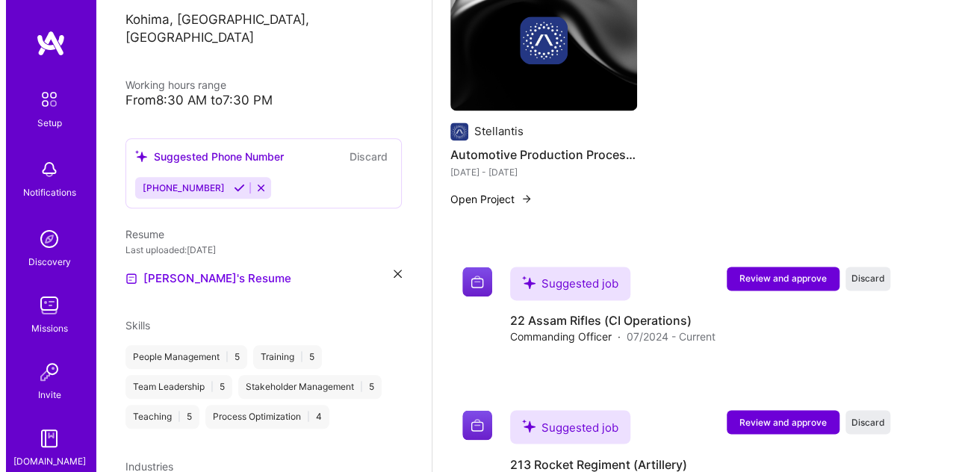
scroll to position [1010, 0]
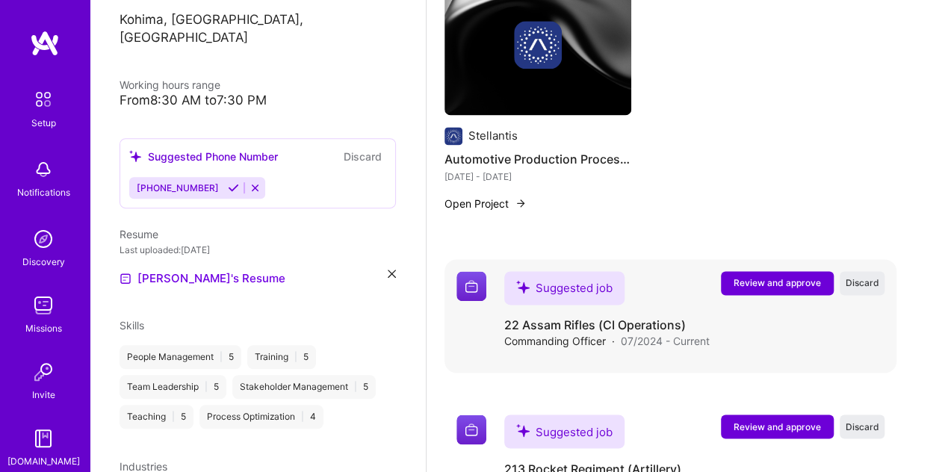
click at [761, 281] on span "Review and approve" at bounding box center [776, 282] width 87 height 13
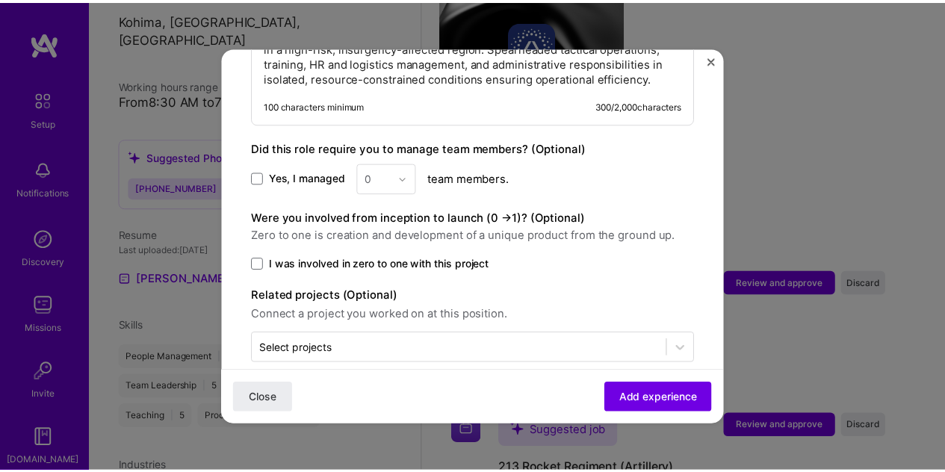
scroll to position [742, 0]
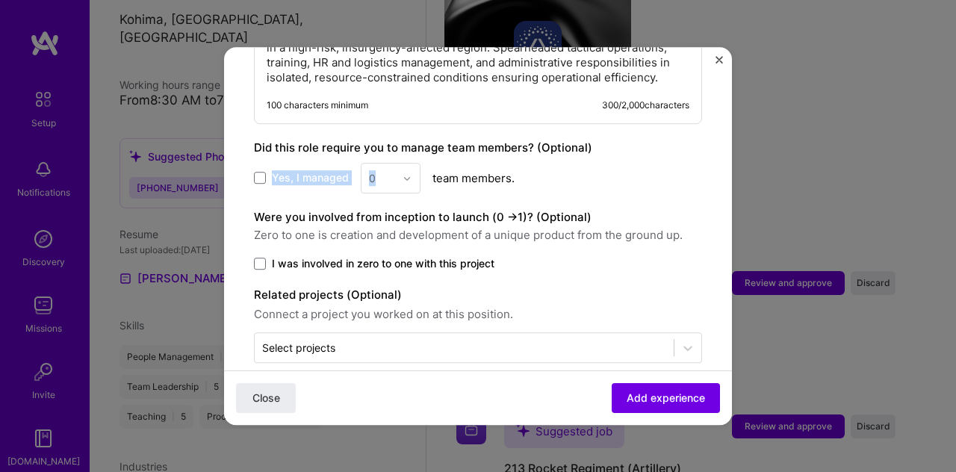
drag, startPoint x: 261, startPoint y: 172, endPoint x: 377, endPoint y: 175, distance: 115.8
click at [377, 175] on div "Yes, I managed 0 team members." at bounding box center [478, 178] width 448 height 31
click at [377, 175] on div "0" at bounding box center [391, 178] width 60 height 31
click at [258, 175] on span at bounding box center [260, 179] width 12 height 12
click at [0, 0] on input "Yes, I managed" at bounding box center [0, 0] width 0 height 0
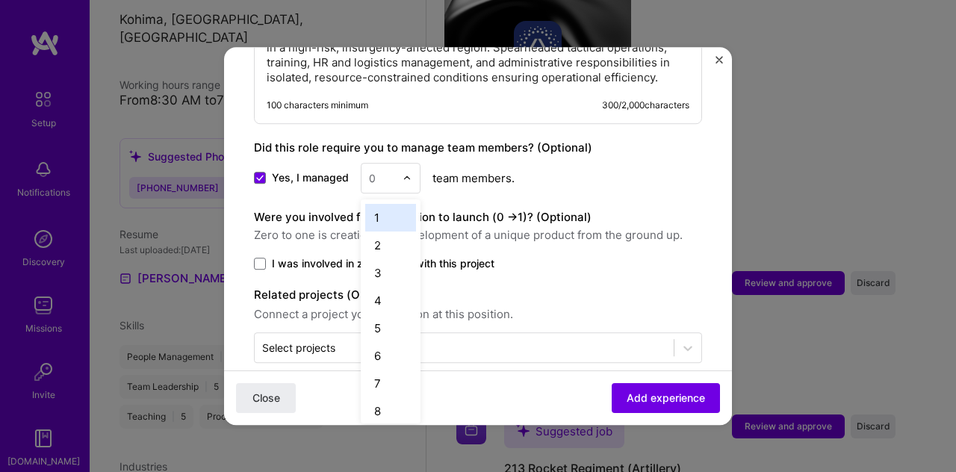
click at [388, 170] on input "text" at bounding box center [382, 178] width 26 height 16
click at [390, 213] on div "No options" at bounding box center [390, 225] width 51 height 43
type input "120"
click at [565, 164] on div "Yes, I managed 0 team members." at bounding box center [478, 178] width 448 height 31
click at [378, 170] on div "0" at bounding box center [381, 178] width 41 height 29
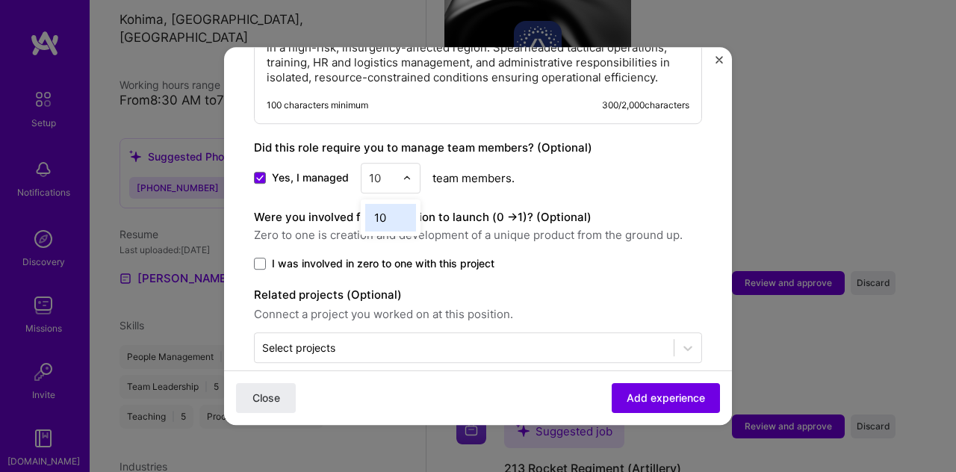
type input "100"
click button "Close" at bounding box center [266, 398] width 60 height 30
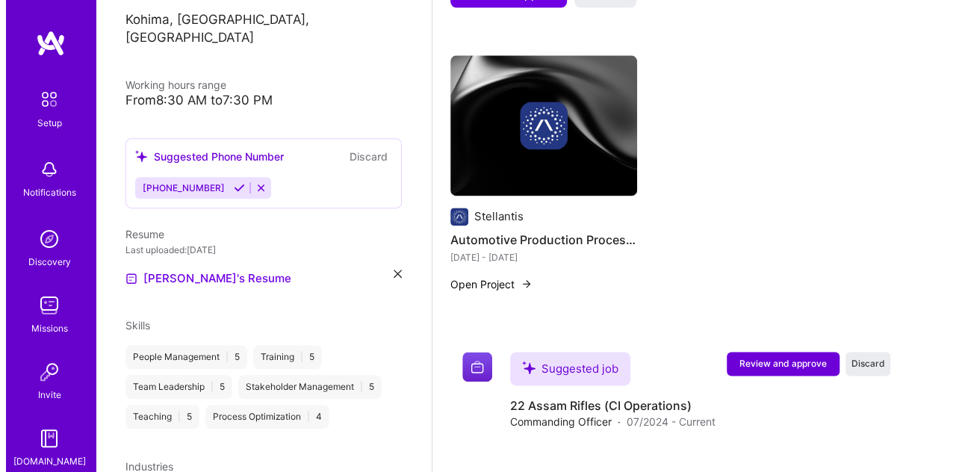
scroll to position [968, 0]
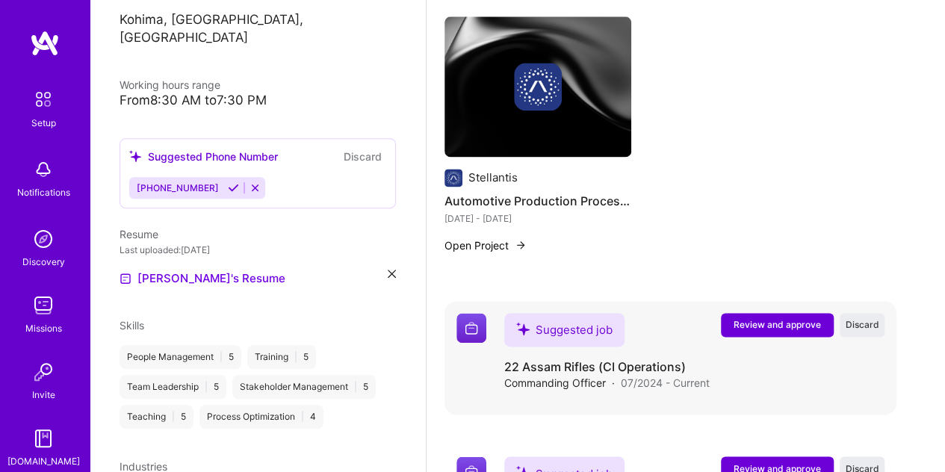
click at [763, 319] on span "Review and approve" at bounding box center [776, 324] width 87 height 13
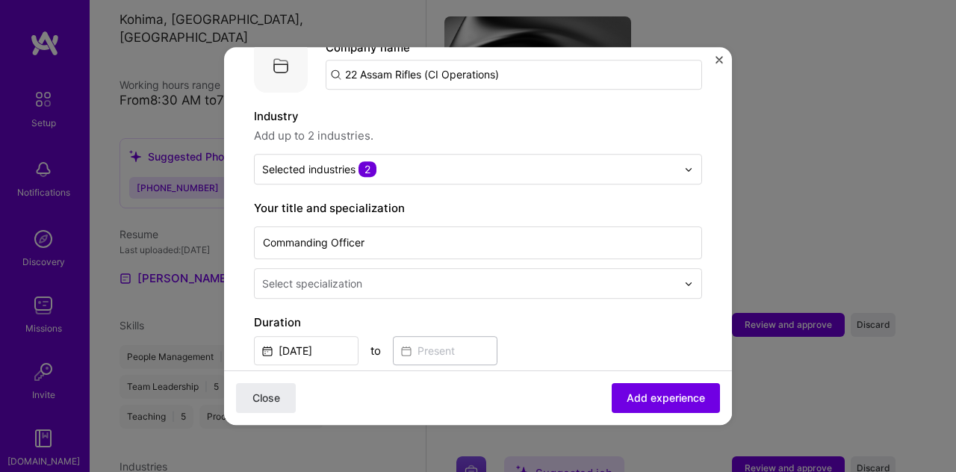
scroll to position [175, 0]
drag, startPoint x: 502, startPoint y: 226, endPoint x: 227, endPoint y: 229, distance: 274.9
click at [227, 229] on form "Adding suggested job This job is suggested based on your LinkedIn, resume or [D…" at bounding box center [478, 458] width 508 height 1112
type input "Company Commander"
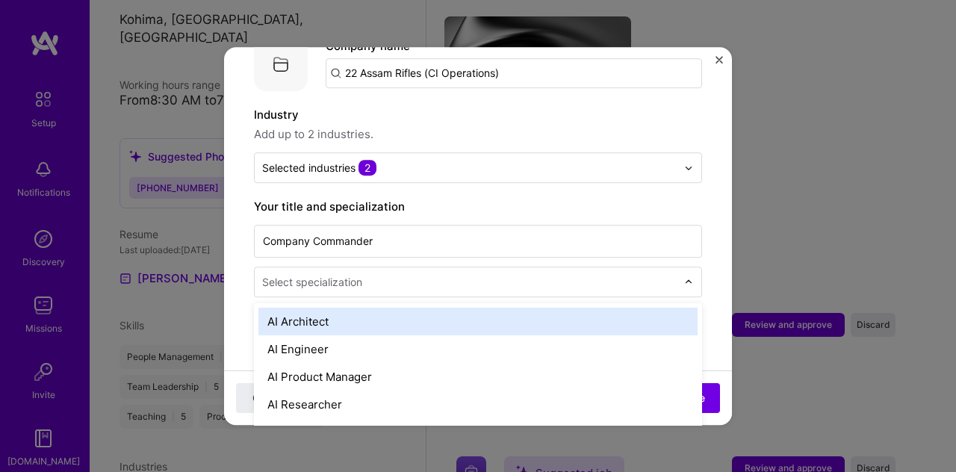
scroll to position [1012, 0]
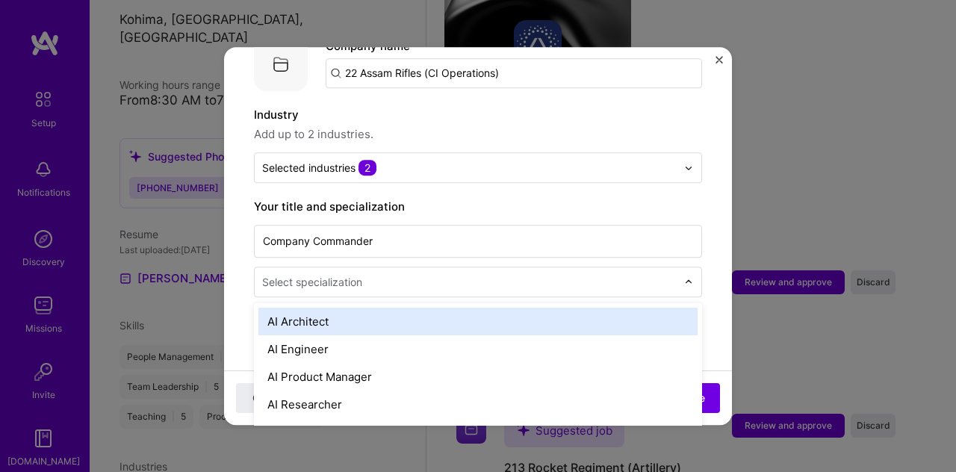
click at [348, 274] on div "Select specialization" at bounding box center [312, 282] width 100 height 16
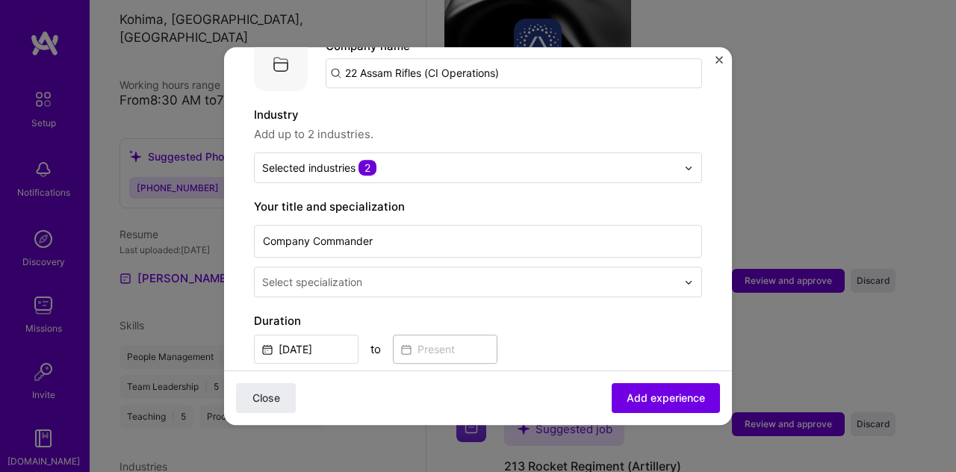
click at [348, 274] on div "Select specialization" at bounding box center [312, 282] width 100 height 16
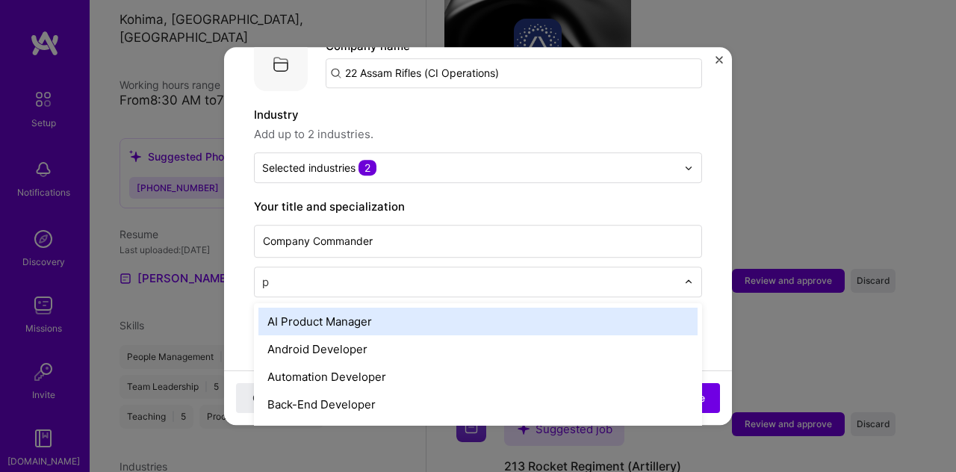
scroll to position [1056, 0]
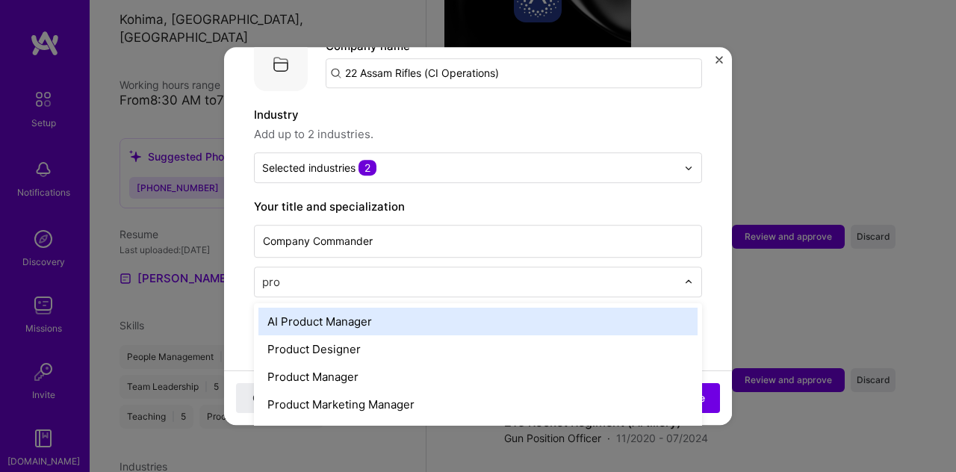
type input "proj"
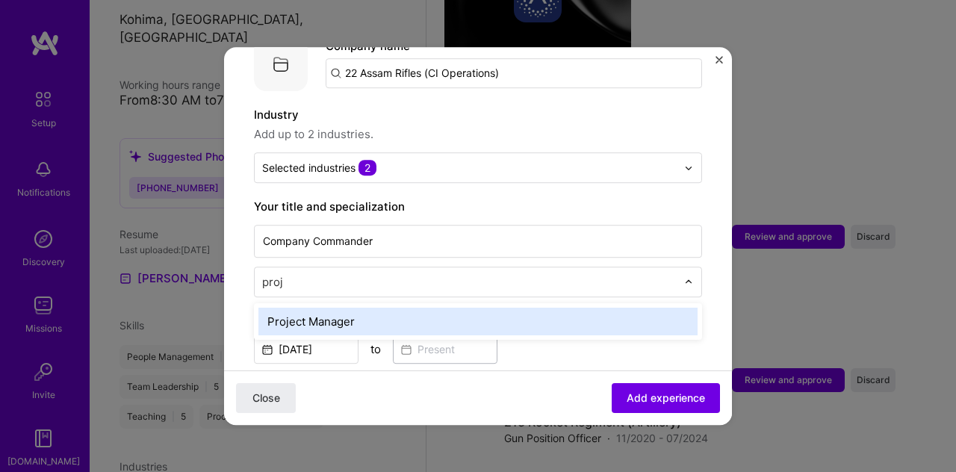
click at [370, 308] on div "Project Manager" at bounding box center [477, 322] width 439 height 28
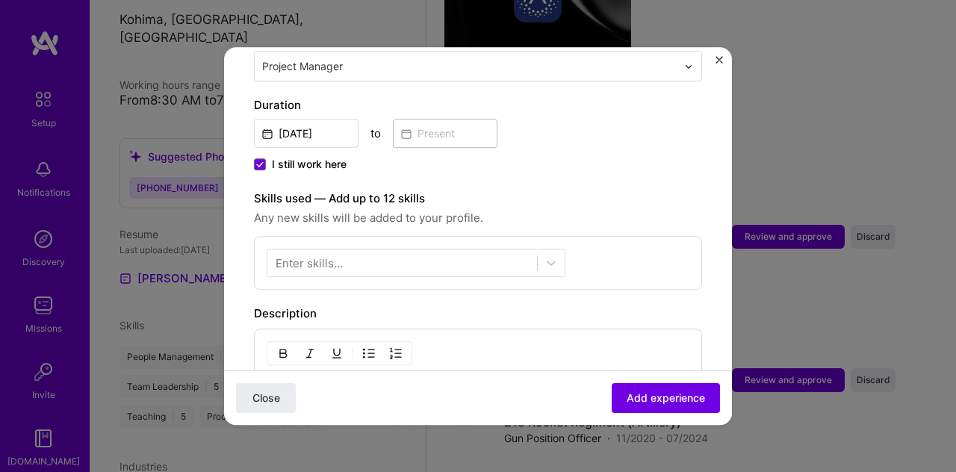
scroll to position [377, 0]
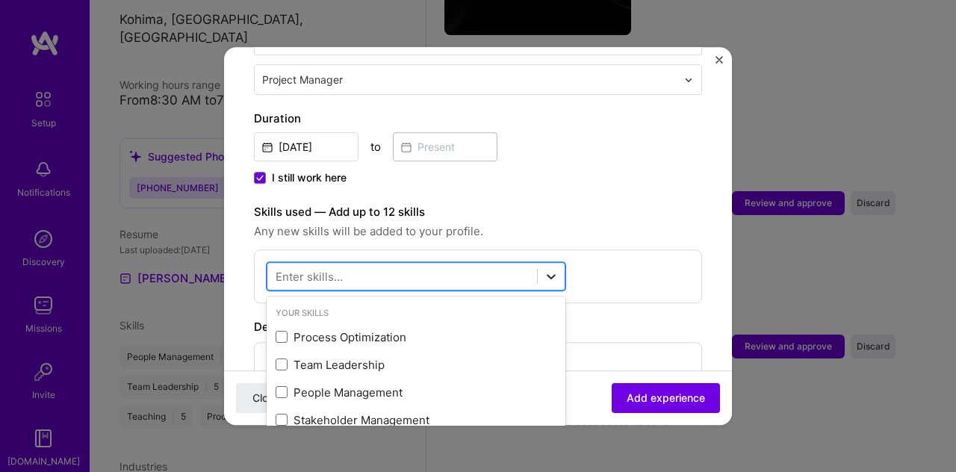
click at [563, 263] on div at bounding box center [551, 276] width 27 height 27
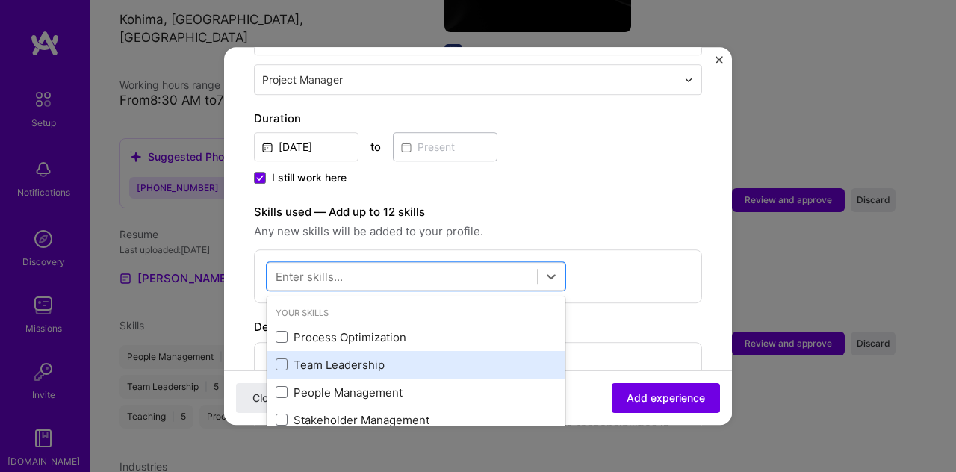
click at [362, 357] on div "Team Leadership" at bounding box center [416, 365] width 281 height 16
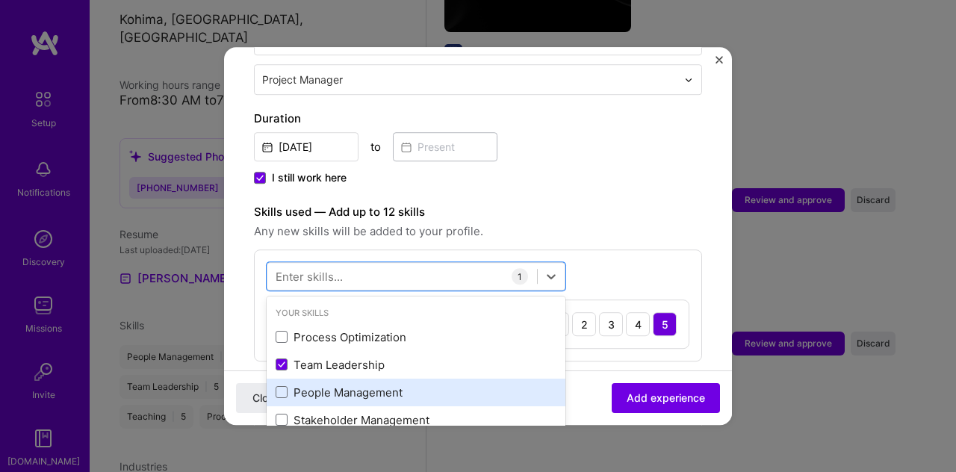
click at [342, 385] on div "People Management" at bounding box center [416, 393] width 281 height 16
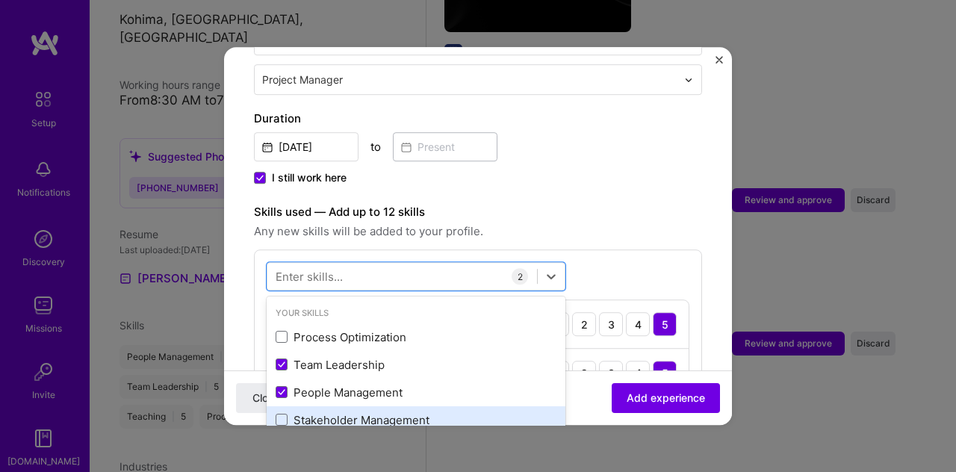
click at [333, 412] on div "Stakeholder Management" at bounding box center [416, 420] width 281 height 16
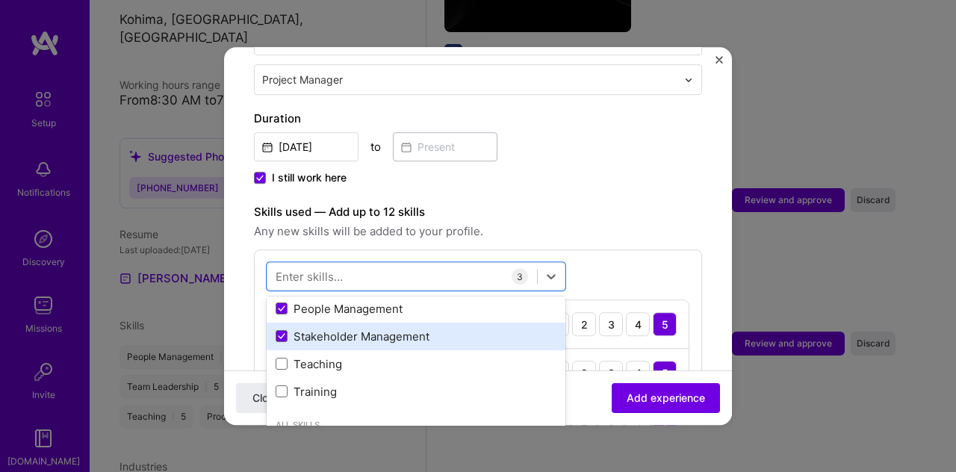
scroll to position [85, 0]
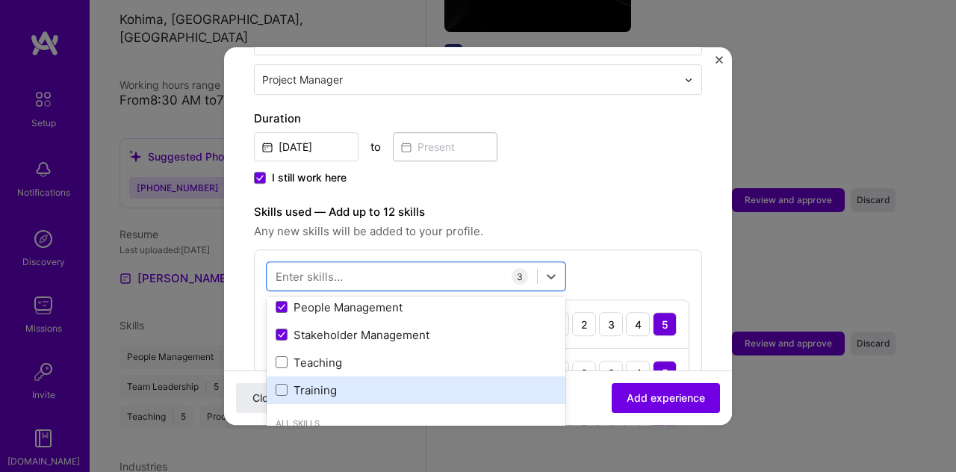
click at [329, 382] on div "Training" at bounding box center [416, 390] width 281 height 16
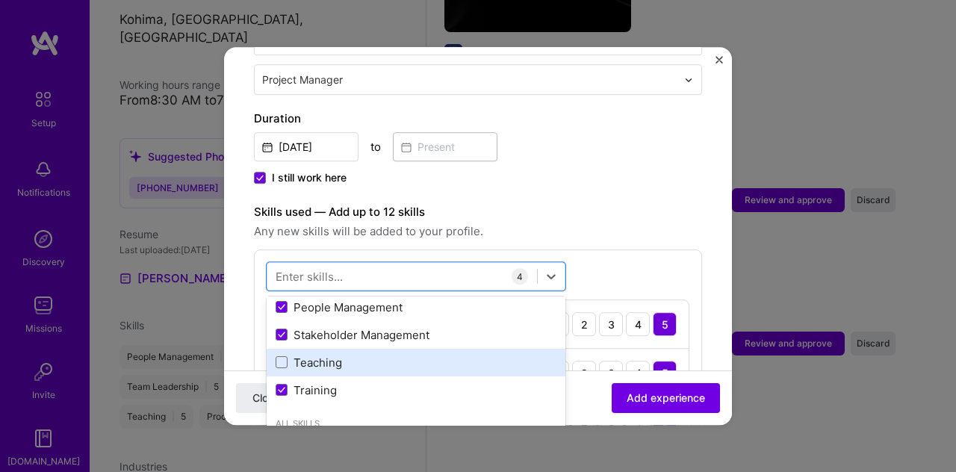
click at [338, 355] on div "Teaching" at bounding box center [416, 363] width 281 height 16
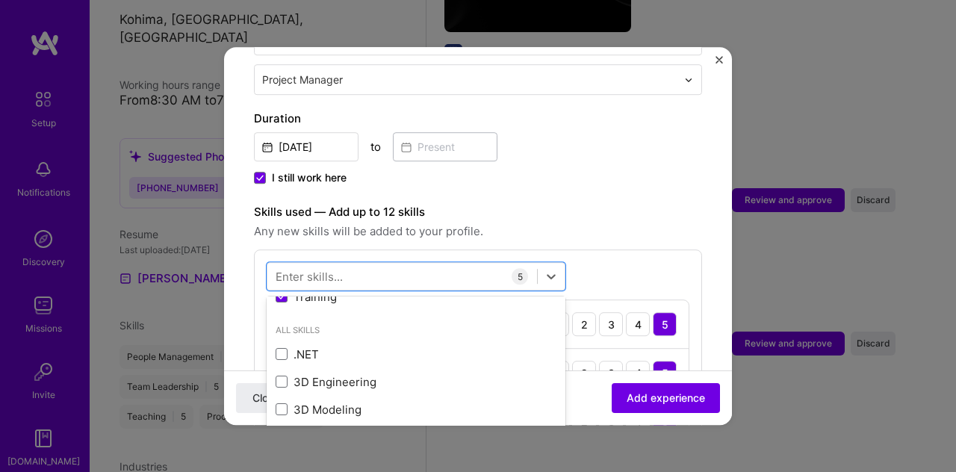
scroll to position [180, 0]
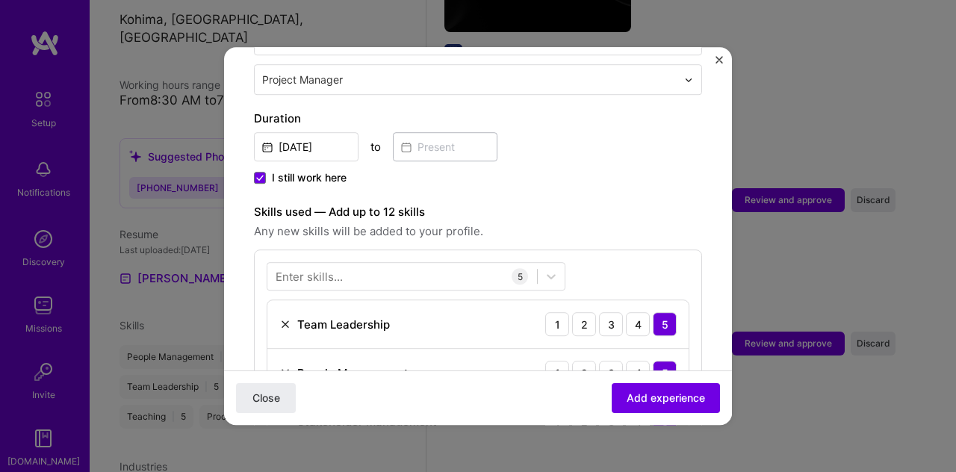
click at [571, 170] on div "Adding suggested job This job is suggested based on your LinkedIn, resume or [D…" at bounding box center [478, 340] width 448 height 1280
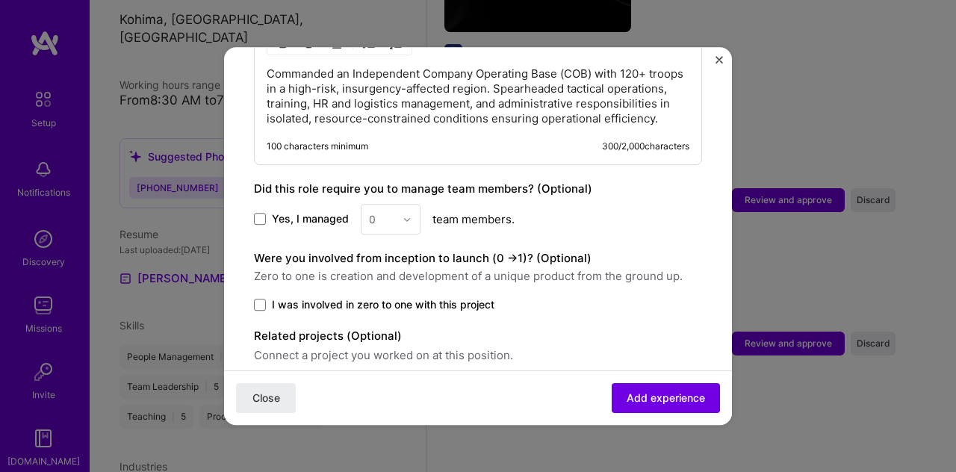
scroll to position [954, 0]
click at [261, 213] on span at bounding box center [260, 219] width 12 height 12
click at [0, 0] on input "Yes, I managed" at bounding box center [0, 0] width 0 height 0
click at [406, 214] on img at bounding box center [407, 218] width 9 height 9
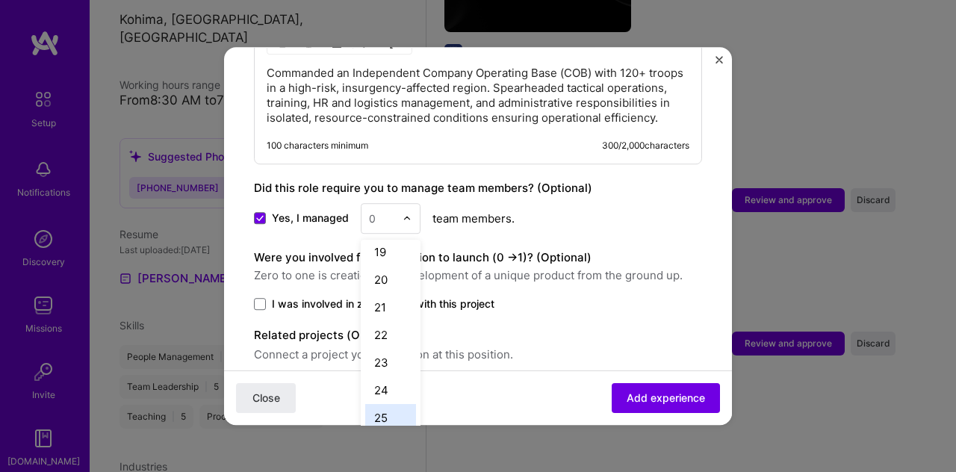
click at [391, 404] on div "25" at bounding box center [390, 418] width 51 height 28
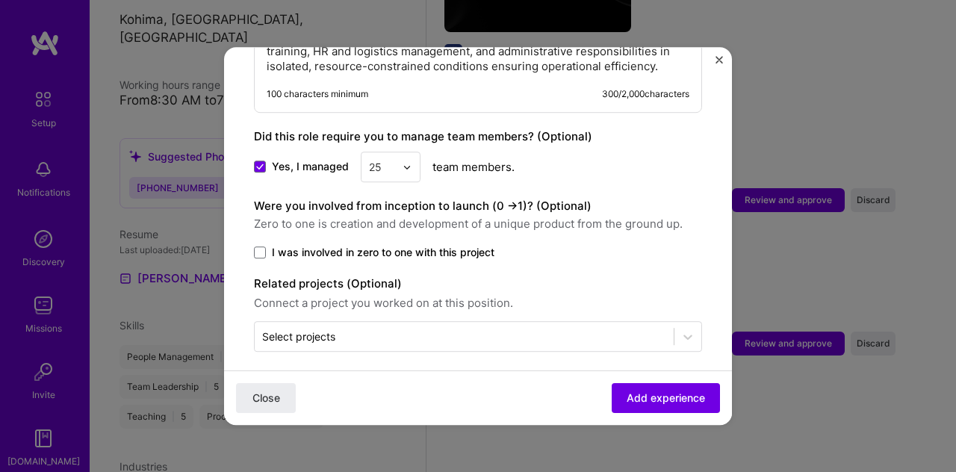
scroll to position [1010, 0]
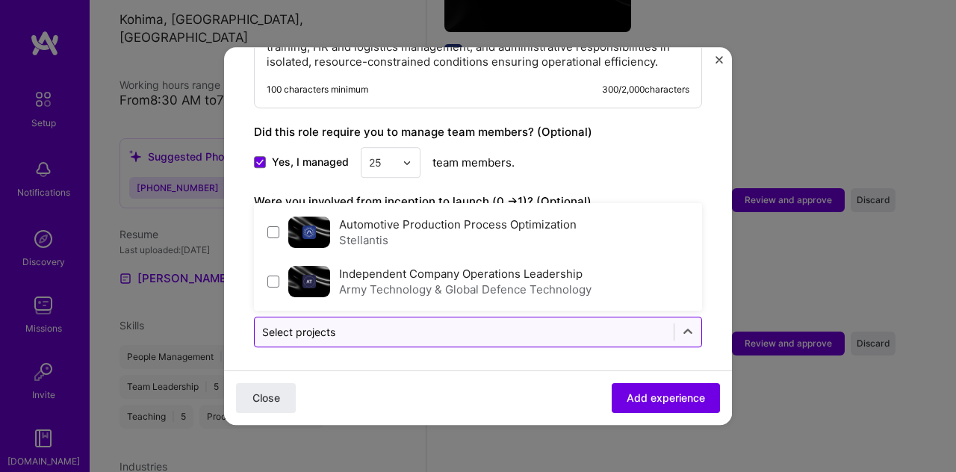
click at [430, 317] on div "Select projects" at bounding box center [464, 331] width 419 height 29
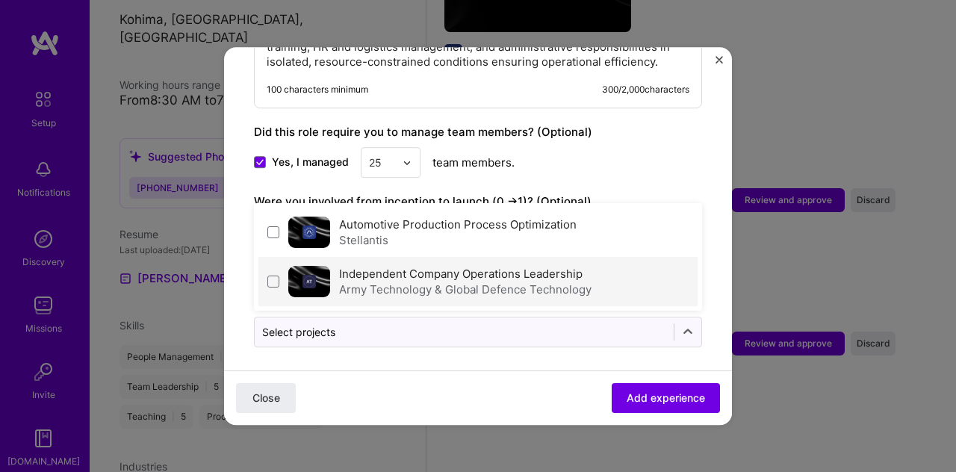
click at [437, 282] on div "Army Technology & Global Defence Technology" at bounding box center [465, 290] width 252 height 16
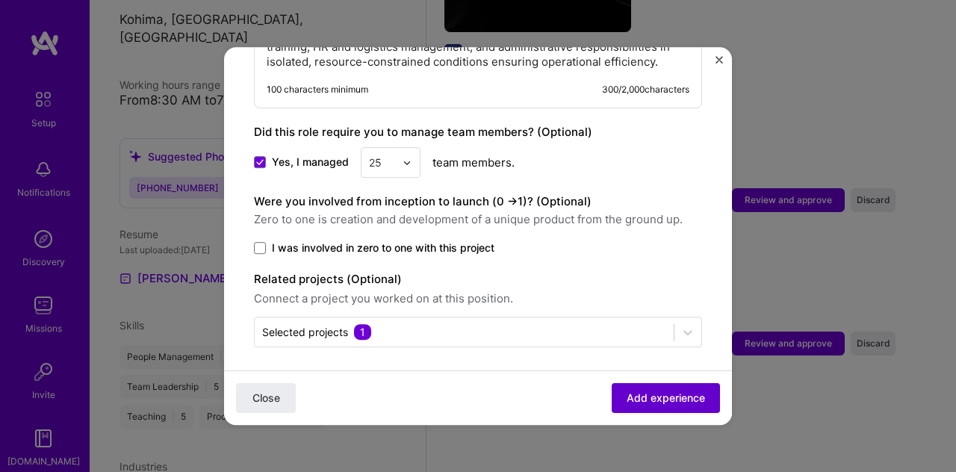
click at [627, 392] on span "Add experience" at bounding box center [666, 398] width 78 height 15
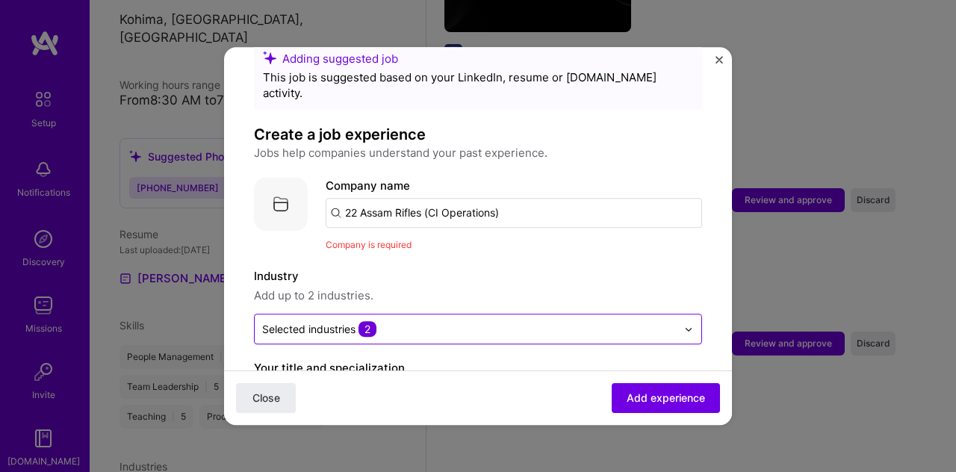
scroll to position [19, 0]
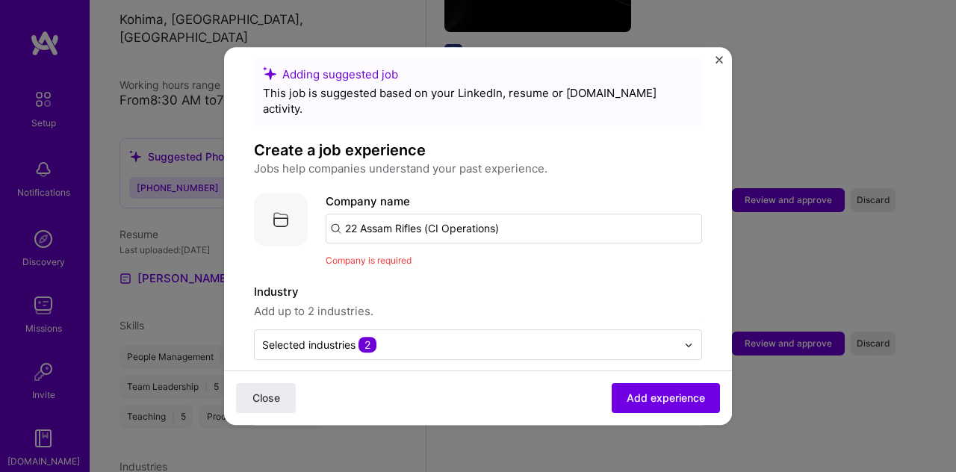
drag, startPoint x: 509, startPoint y: 211, endPoint x: 326, endPoint y: 215, distance: 183.8
click at [326, 215] on input "22 Assam Rifles (CI Operations)" at bounding box center [514, 229] width 376 height 30
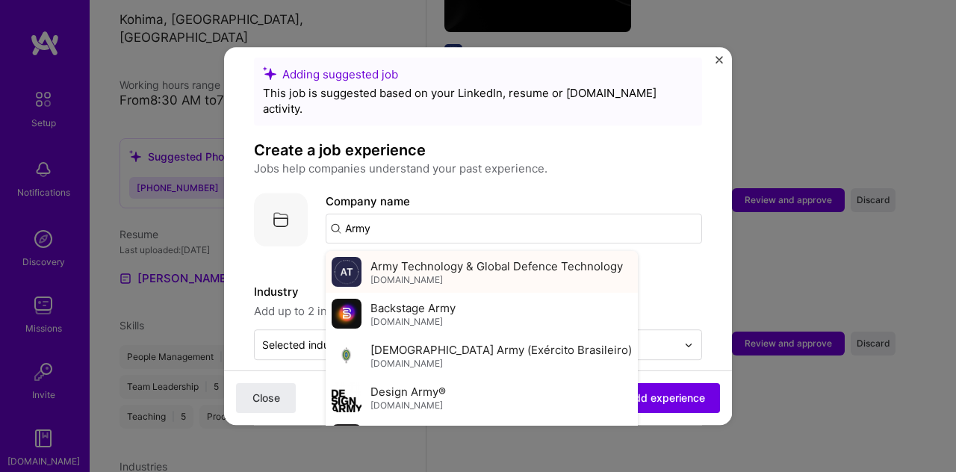
click at [413, 258] on span "Army Technology & Global Defence Technology" at bounding box center [496, 266] width 252 height 16
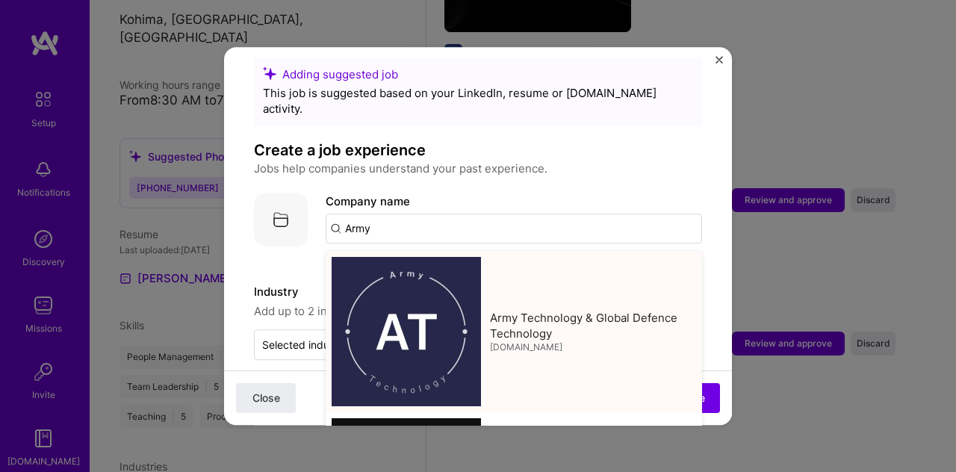
type input "Army Technology & Global Defence Technology"
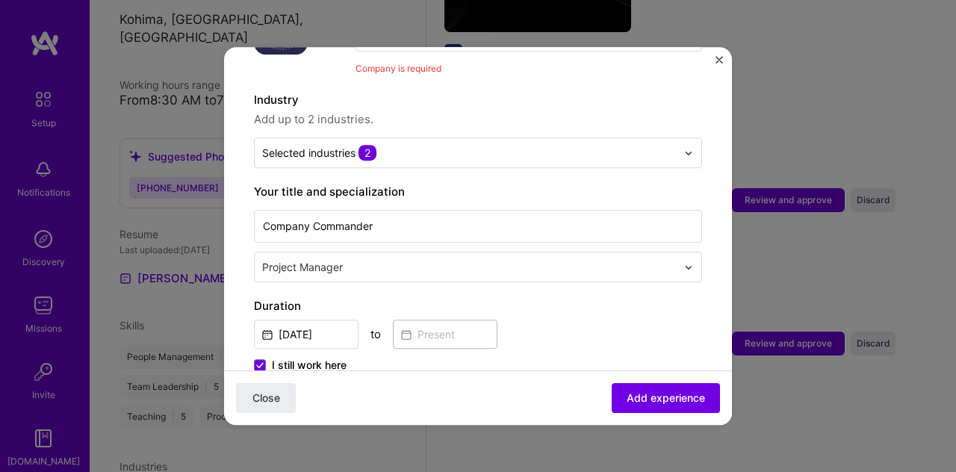
scroll to position [215, 0]
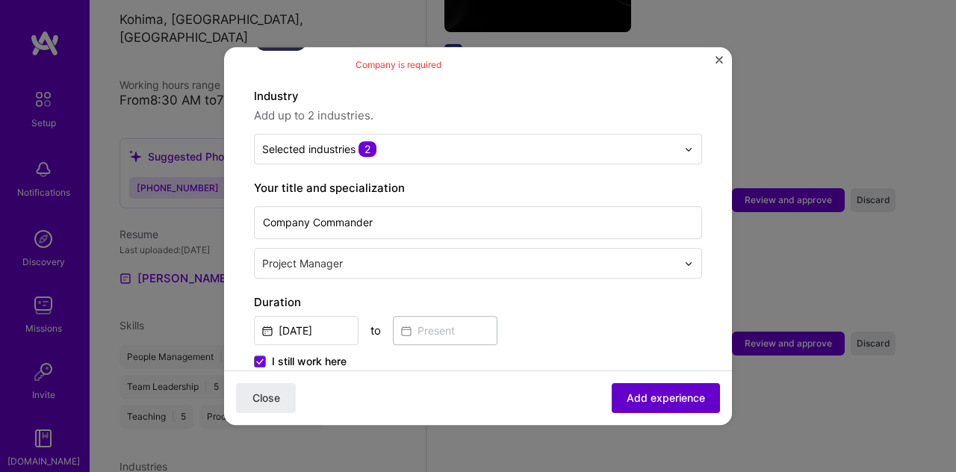
click at [630, 389] on button "Add experience" at bounding box center [666, 398] width 108 height 30
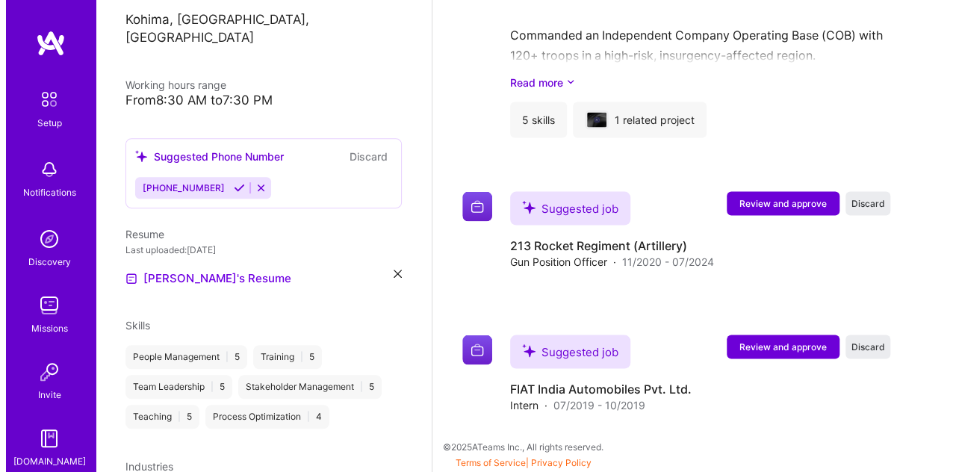
scroll to position [1388, 0]
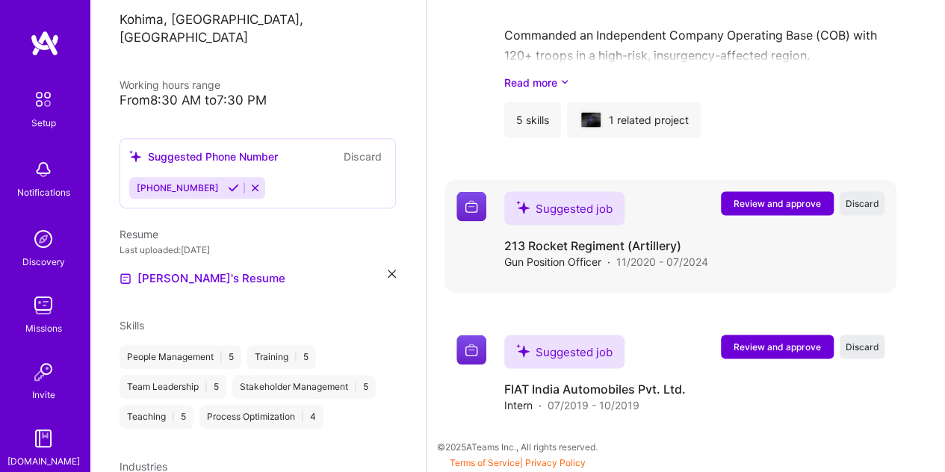
click at [774, 208] on span "Review and approve" at bounding box center [776, 202] width 87 height 13
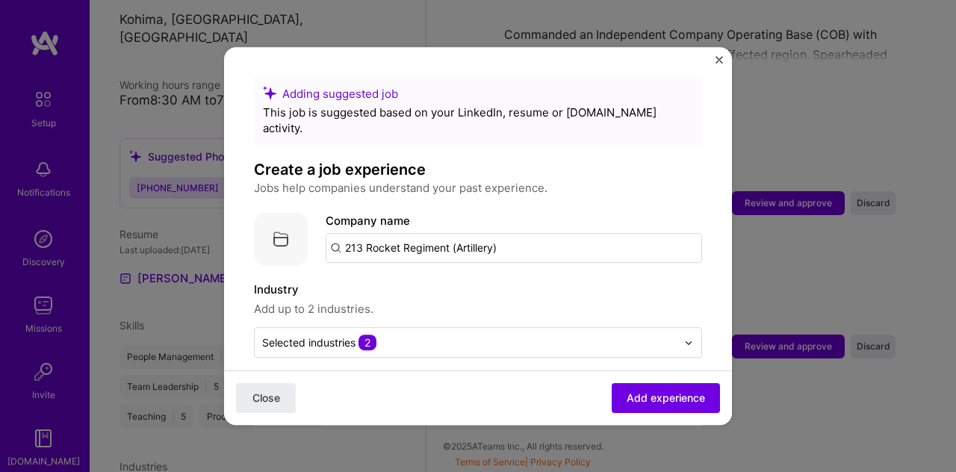
drag, startPoint x: 506, startPoint y: 238, endPoint x: 311, endPoint y: 230, distance: 195.8
click at [311, 230] on div "Company logo Company name 213 Rocket Regiment (Artillery)" at bounding box center [478, 239] width 448 height 54
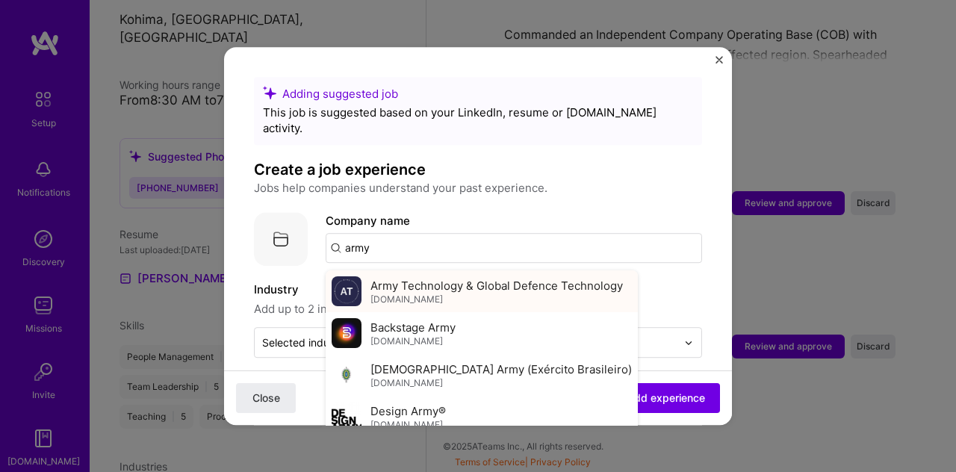
click at [439, 278] on span "Army Technology & Global Defence Technology" at bounding box center [496, 286] width 252 height 16
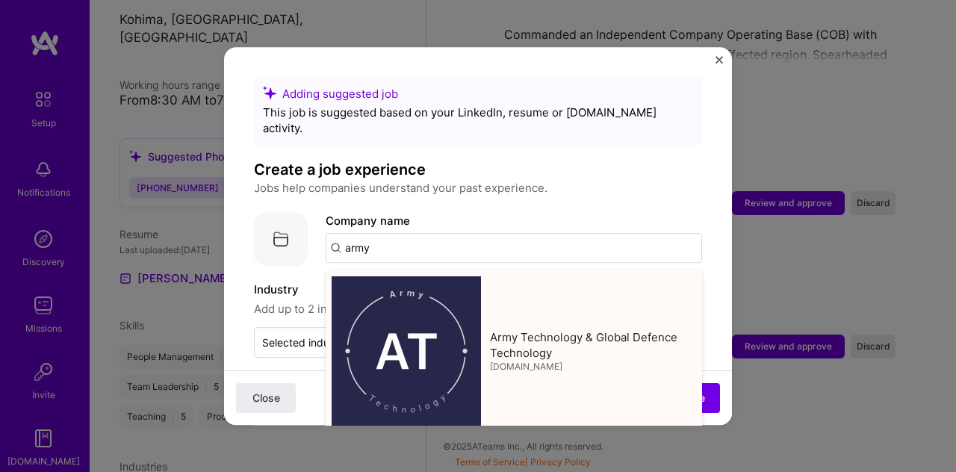
type input "Army Technology & Global Defence Technology"
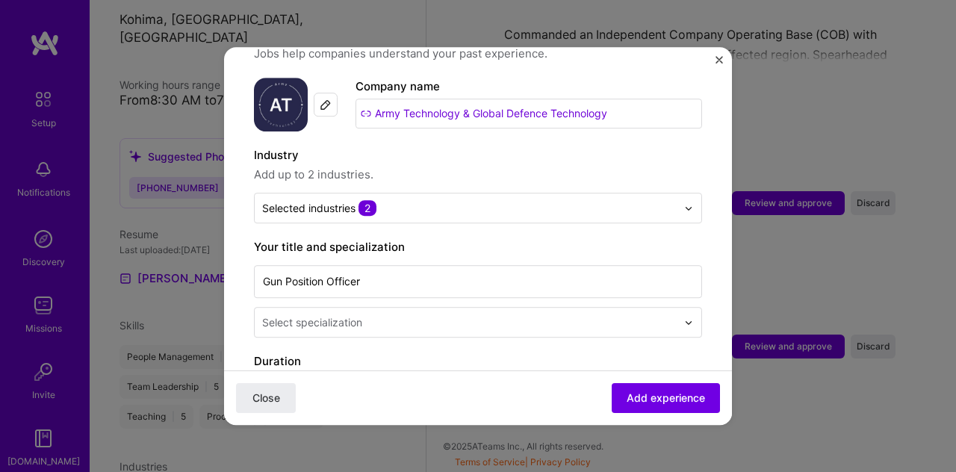
scroll to position [172, 0]
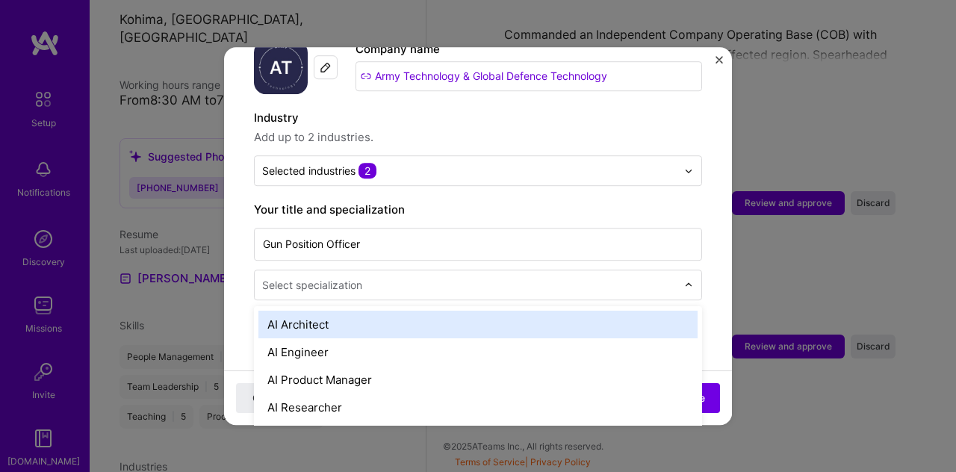
click at [387, 277] on input "text" at bounding box center [470, 285] width 417 height 16
type input "opera"
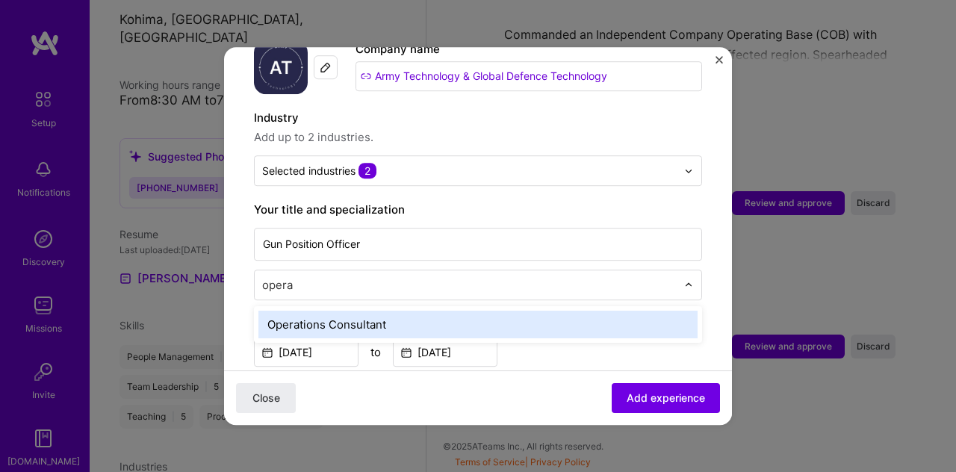
click at [381, 311] on div "Operations Consultant" at bounding box center [477, 325] width 439 height 28
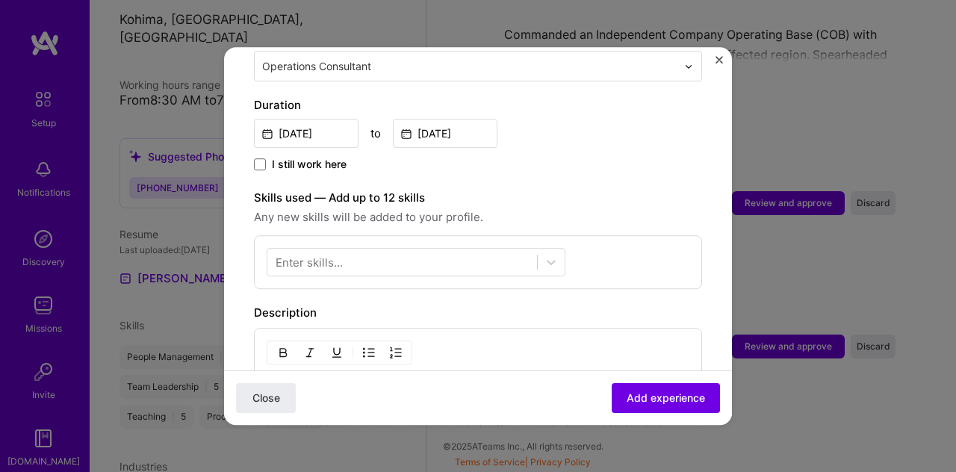
scroll to position [391, 0]
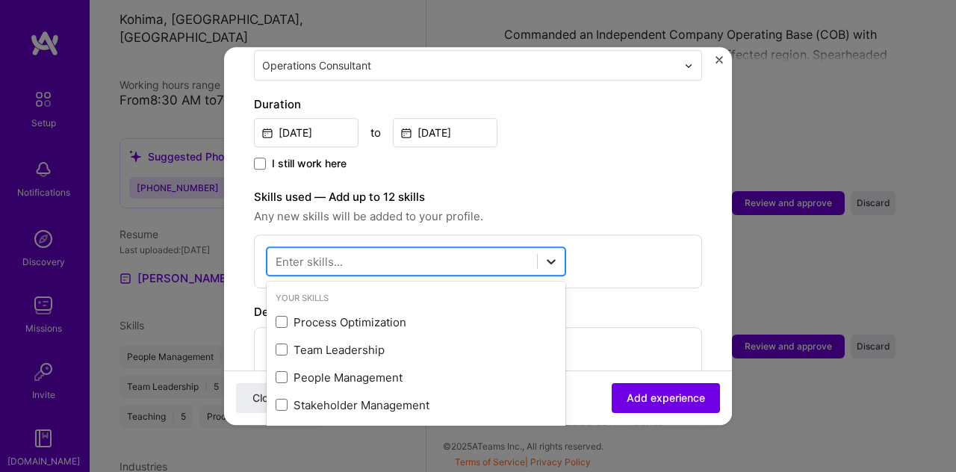
click at [560, 248] on div at bounding box center [551, 261] width 27 height 27
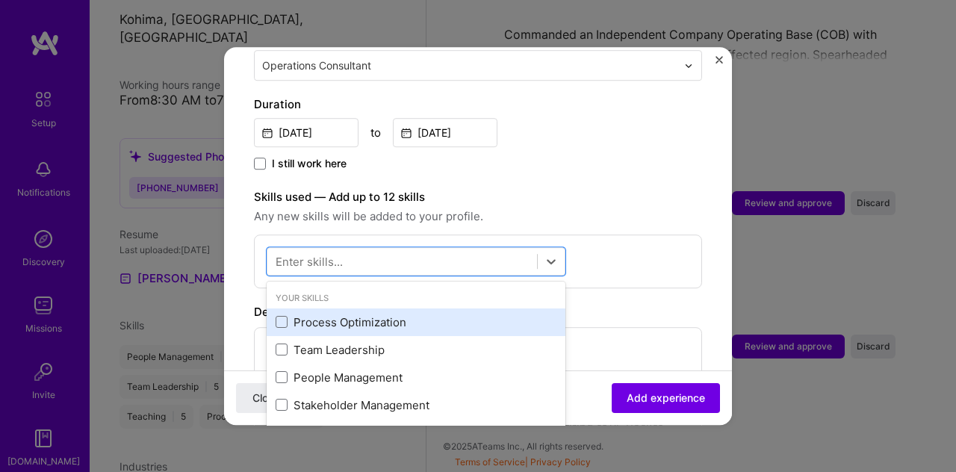
click at [399, 314] on div "Process Optimization" at bounding box center [416, 322] width 281 height 16
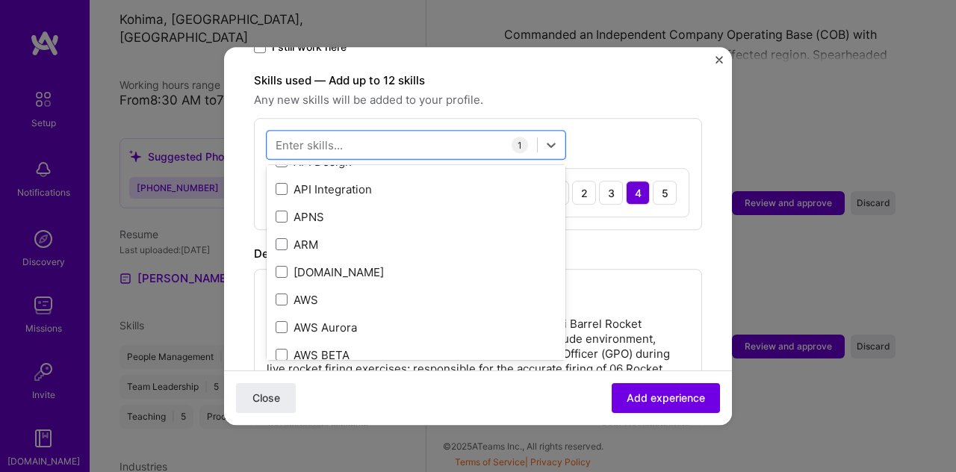
scroll to position [0, 0]
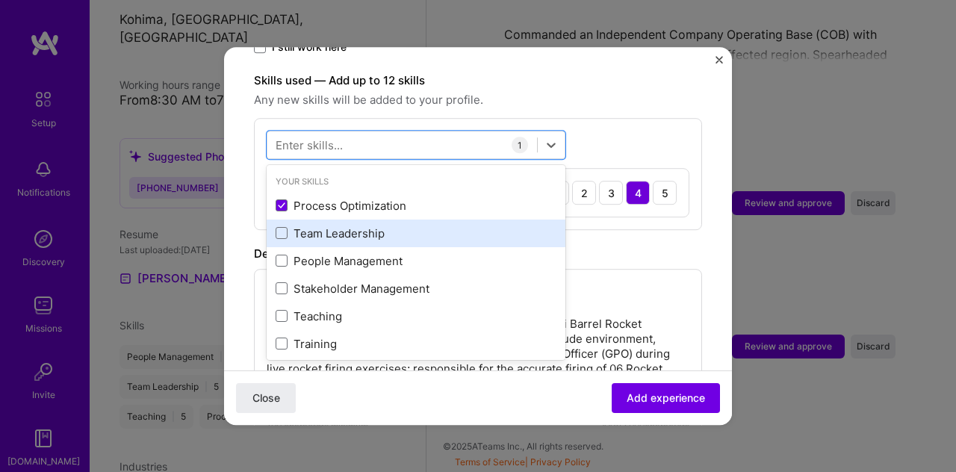
click at [408, 226] on div "Team Leadership" at bounding box center [416, 234] width 281 height 16
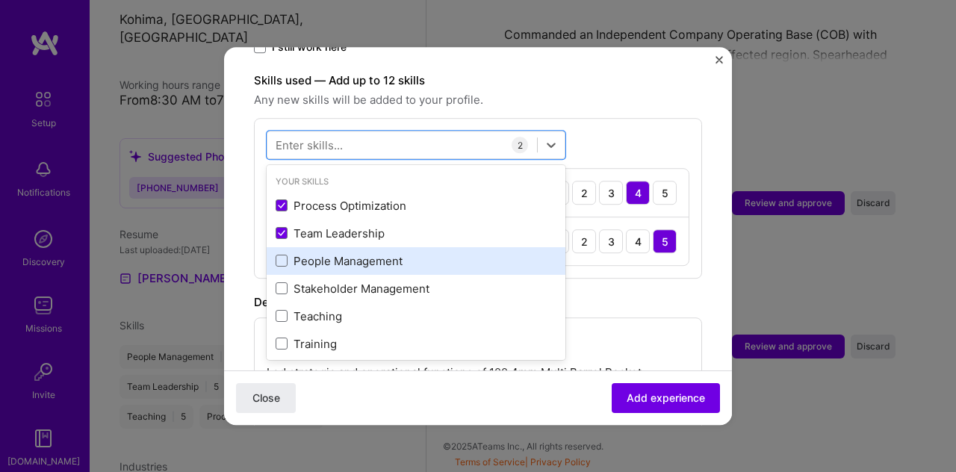
click at [375, 253] on div "People Management" at bounding box center [416, 261] width 281 height 16
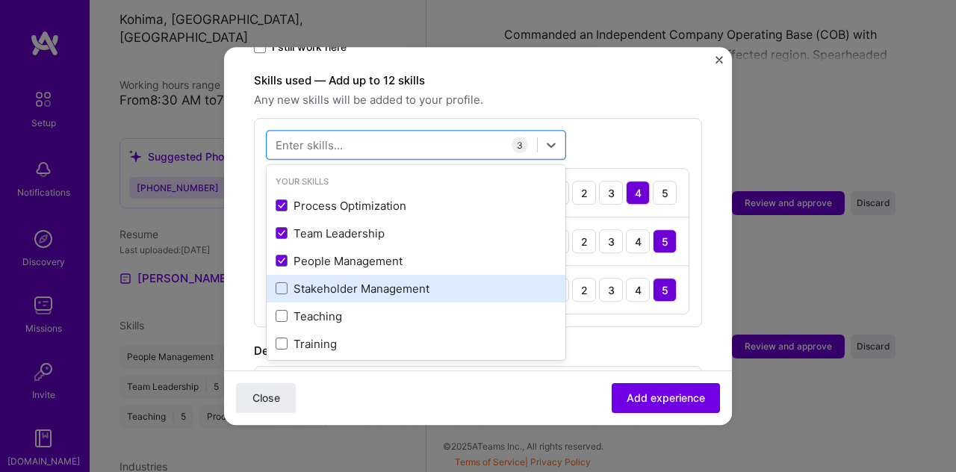
click at [361, 281] on div "Stakeholder Management" at bounding box center [416, 289] width 281 height 16
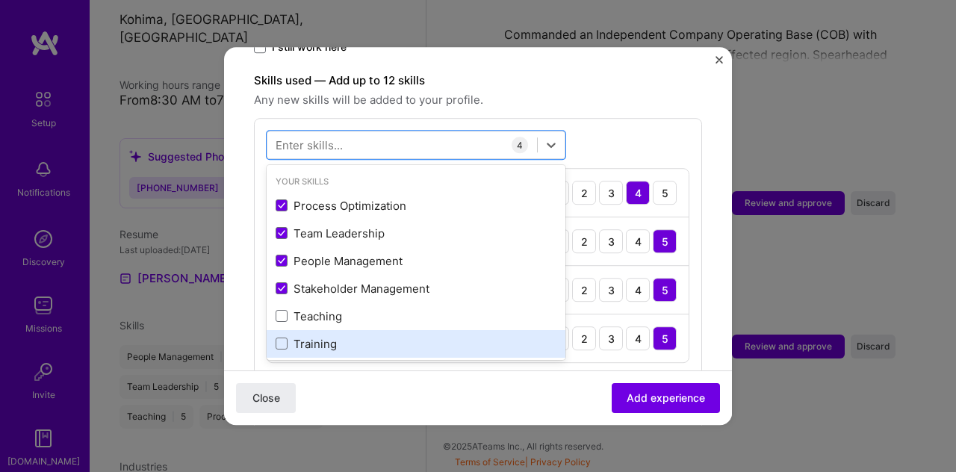
click at [335, 336] on div "Training" at bounding box center [416, 344] width 281 height 16
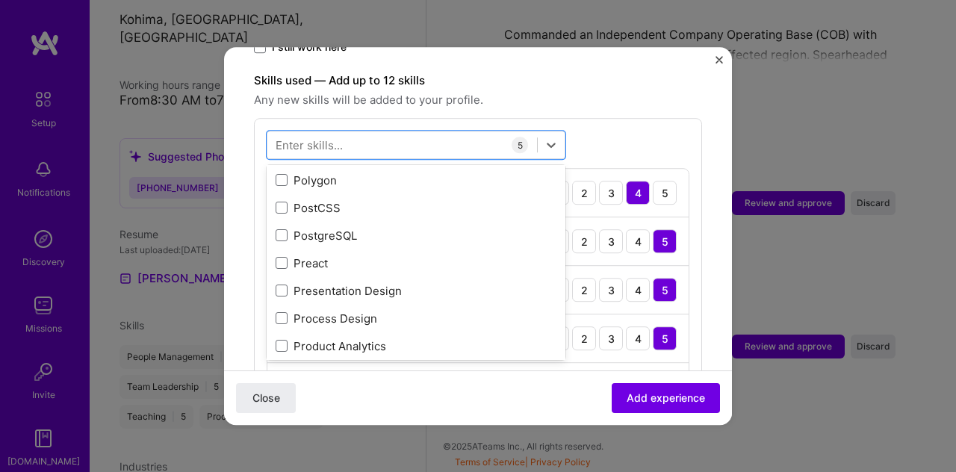
scroll to position [6851, 0]
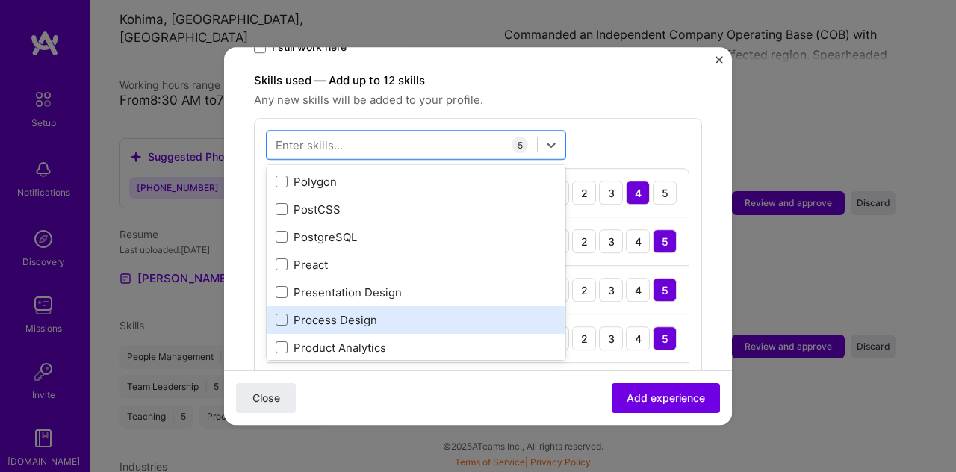
click at [376, 312] on div "Process Design" at bounding box center [416, 320] width 281 height 16
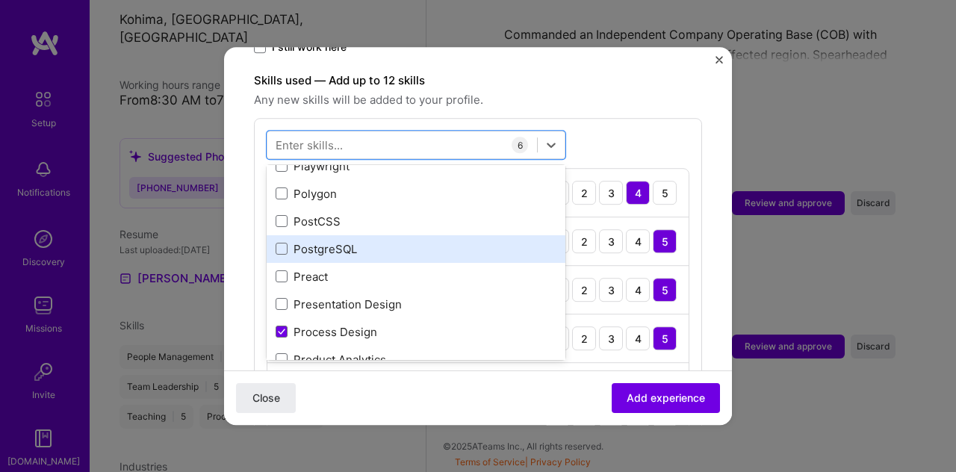
scroll to position [6839, 0]
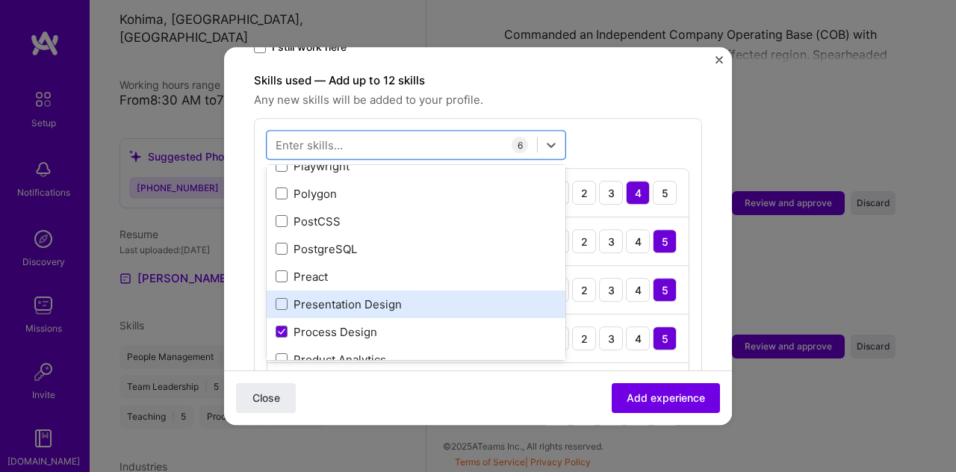
click at [382, 296] on div "Presentation Design" at bounding box center [416, 304] width 281 height 16
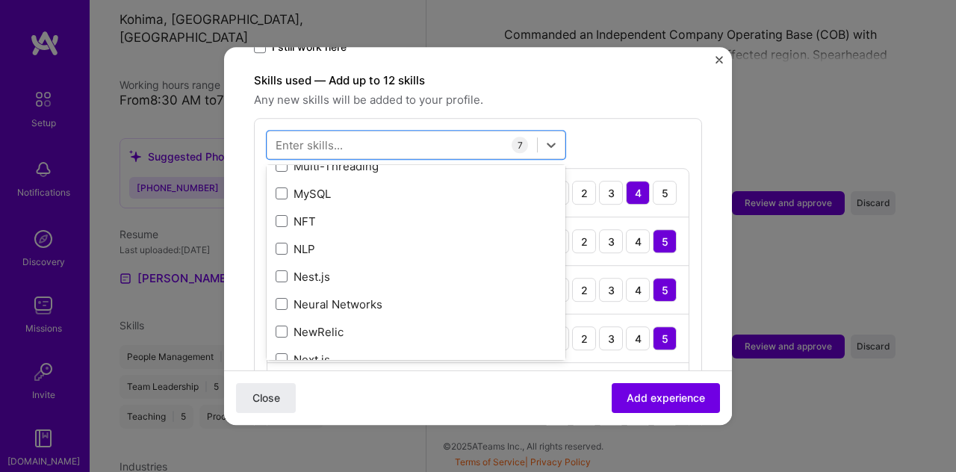
scroll to position [6121, 0]
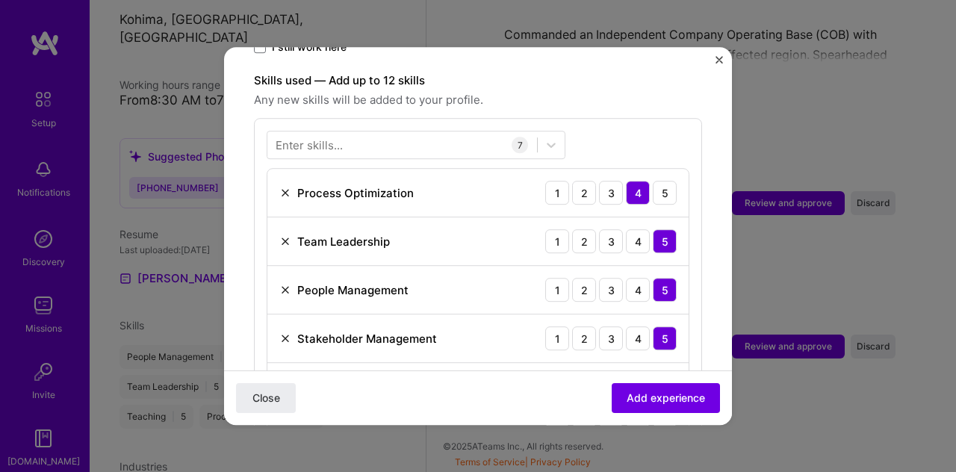
click at [654, 96] on div "Skills used — Add up to 12 skills Any new skills will be added to your profile.…" at bounding box center [478, 297] width 448 height 450
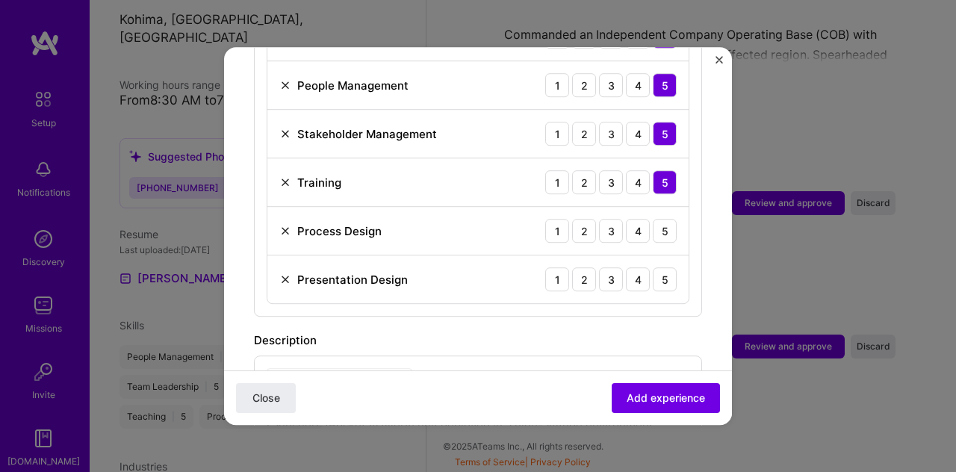
scroll to position [715, 0]
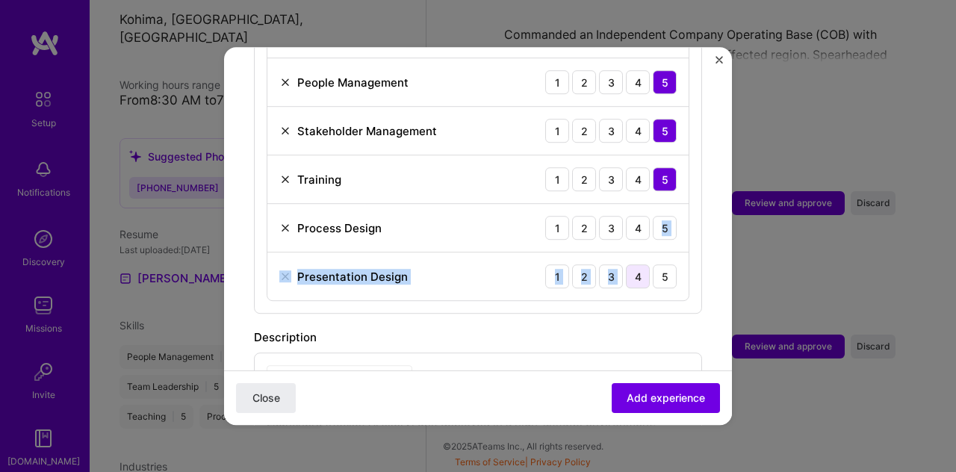
drag, startPoint x: 636, startPoint y: 207, endPoint x: 624, endPoint y: 254, distance: 48.5
click at [624, 254] on div "Process Optimization 1 2 3 4 5 Team Leadership 1 2 3 4 5 People Management 1 2 …" at bounding box center [478, 130] width 423 height 341
click at [626, 216] on div "4" at bounding box center [638, 228] width 24 height 24
click at [630, 264] on div "4" at bounding box center [638, 276] width 24 height 24
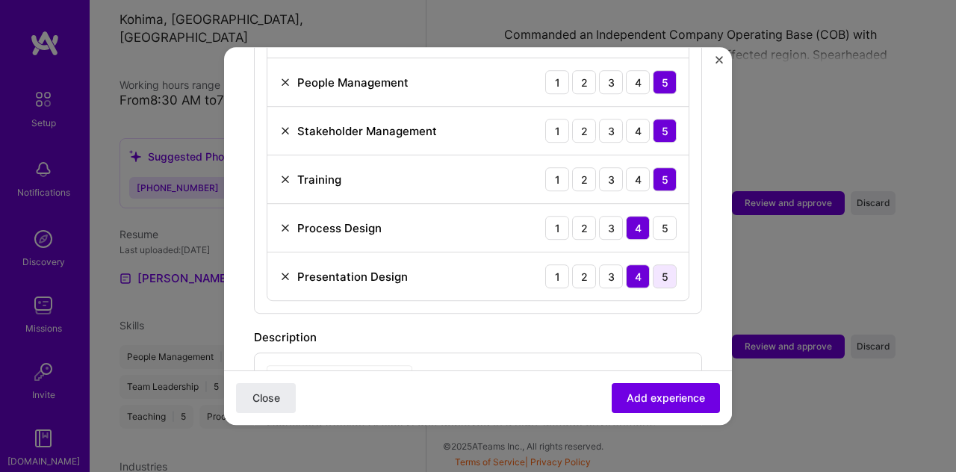
click at [655, 264] on div "5" at bounding box center [665, 276] width 24 height 24
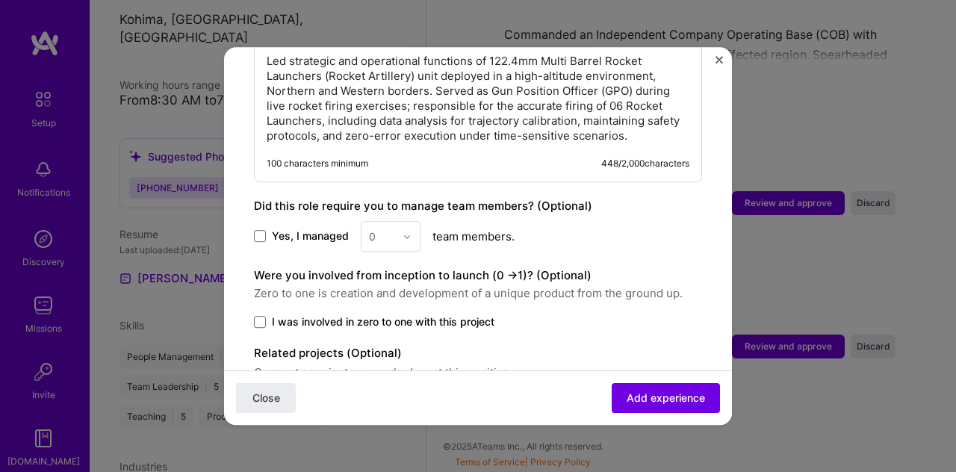
scroll to position [1108, 0]
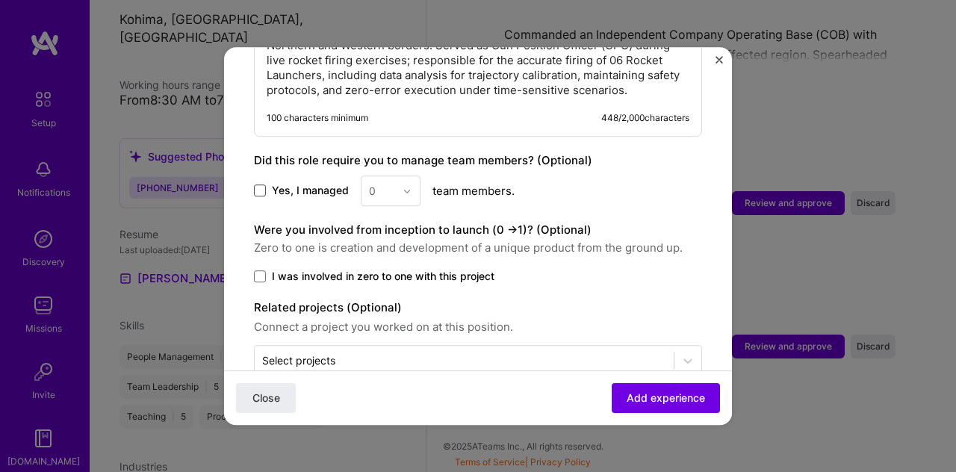
click at [264, 185] on span at bounding box center [260, 191] width 12 height 12
click at [0, 0] on input "Yes, I managed" at bounding box center [0, 0] width 0 height 0
click at [411, 176] on div at bounding box center [411, 190] width 17 height 29
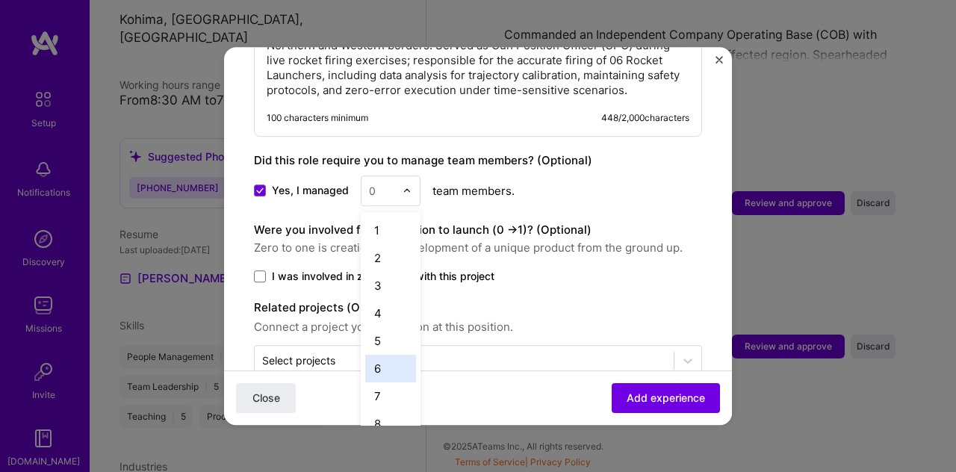
scroll to position [503, 0]
click at [387, 404] on div "25+" at bounding box center [390, 418] width 51 height 28
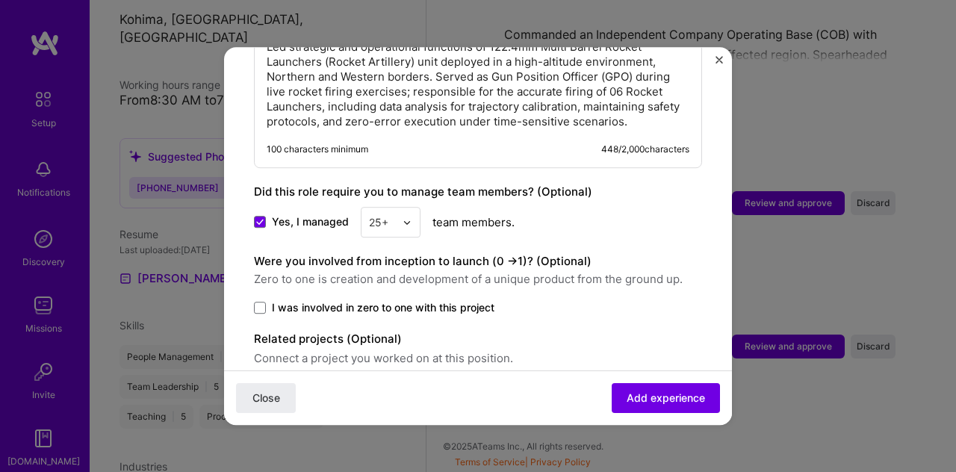
scroll to position [1120, 0]
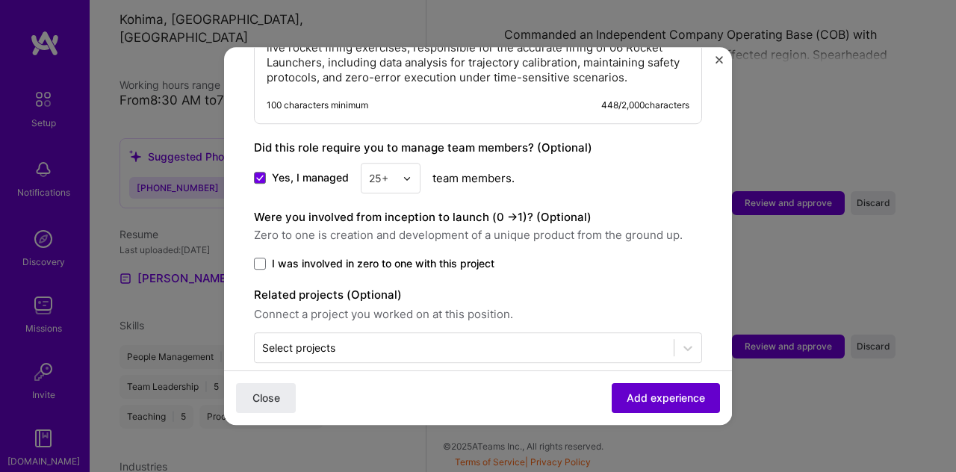
click at [634, 392] on span "Add experience" at bounding box center [666, 398] width 78 height 15
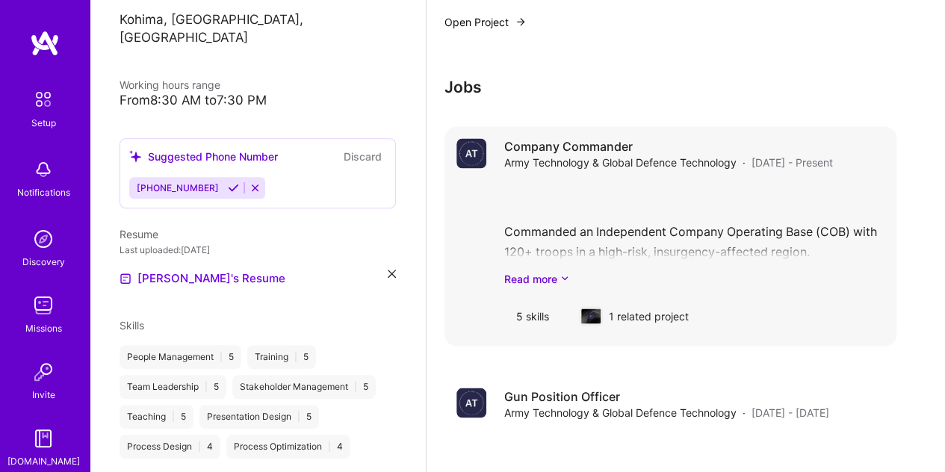
scroll to position [1188, 0]
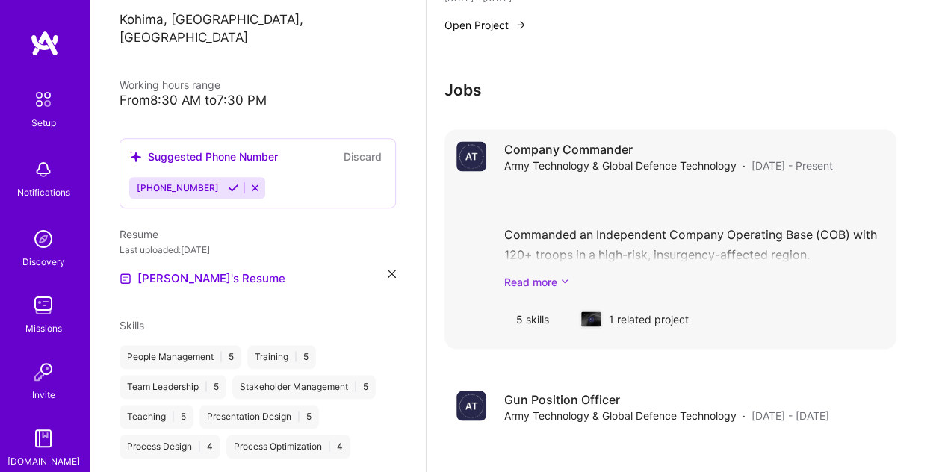
click at [538, 286] on link "Read more" at bounding box center [694, 281] width 380 height 16
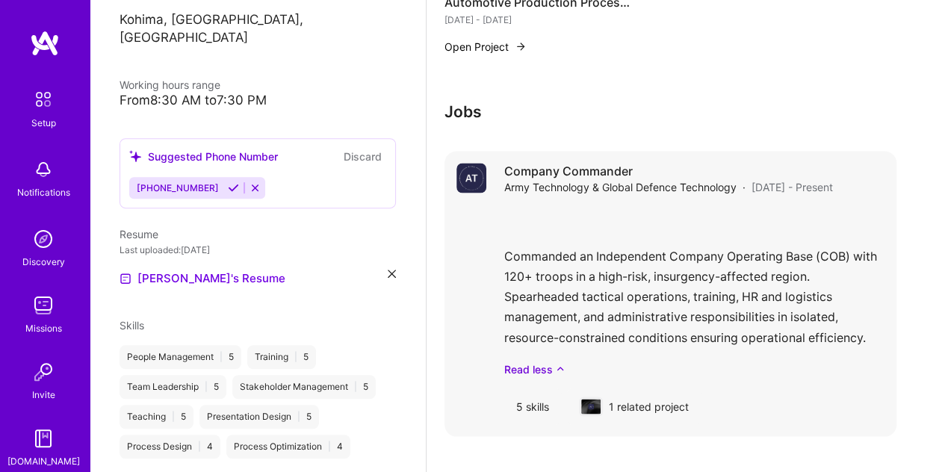
scroll to position [1166, 0]
click at [629, 206] on div "Company Commander Army Technology & Global Defence Technology · [DATE] - Presen…" at bounding box center [694, 294] width 380 height 261
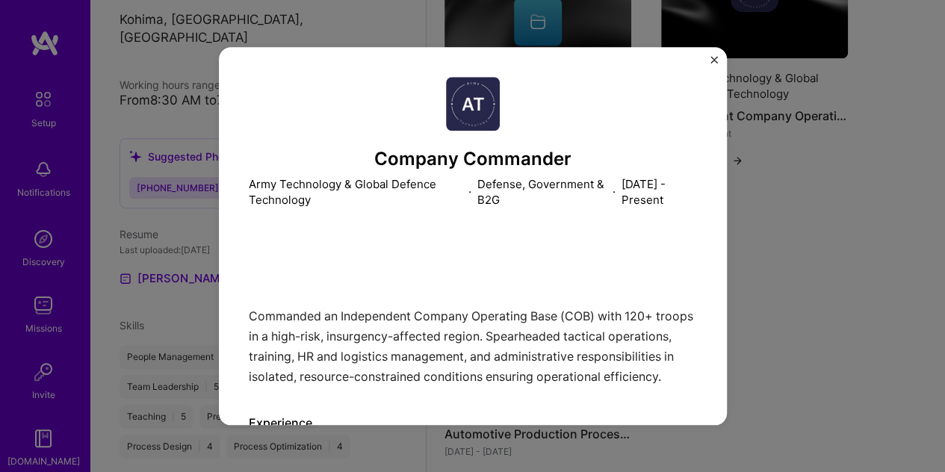
click at [715, 59] on img "Close" at bounding box center [713, 59] width 7 height 7
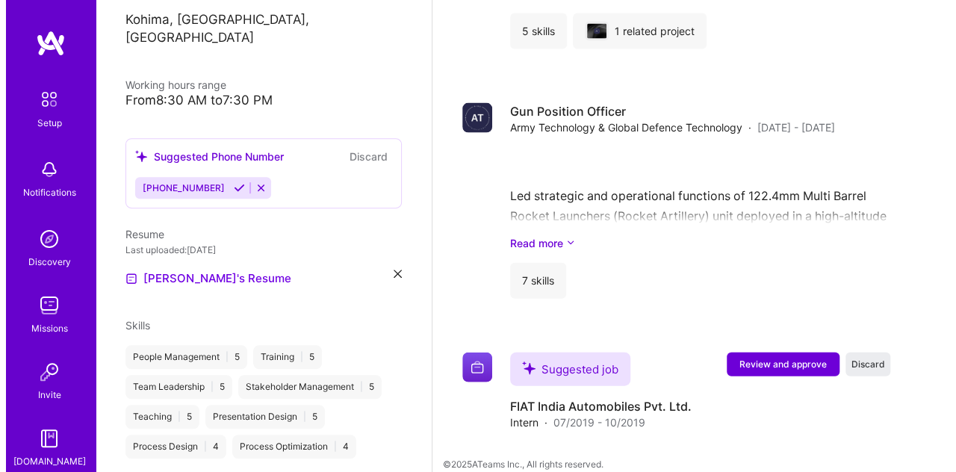
scroll to position [1559, 0]
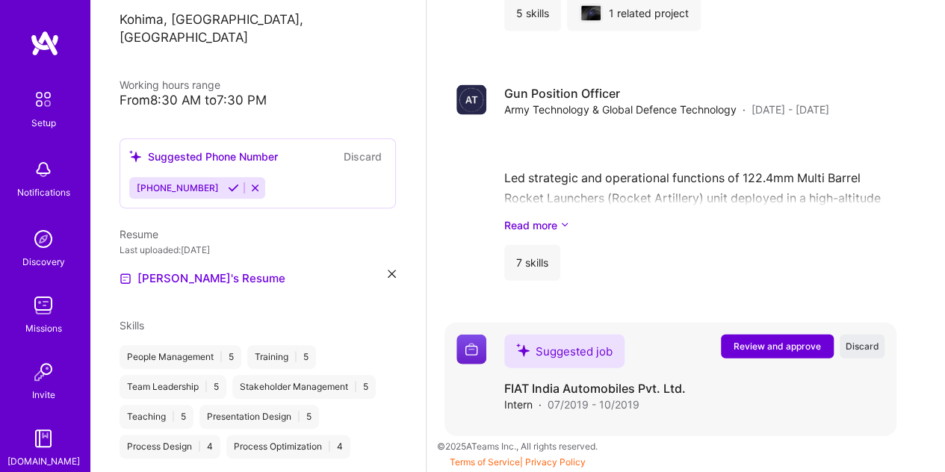
click at [777, 342] on span "Review and approve" at bounding box center [776, 346] width 87 height 13
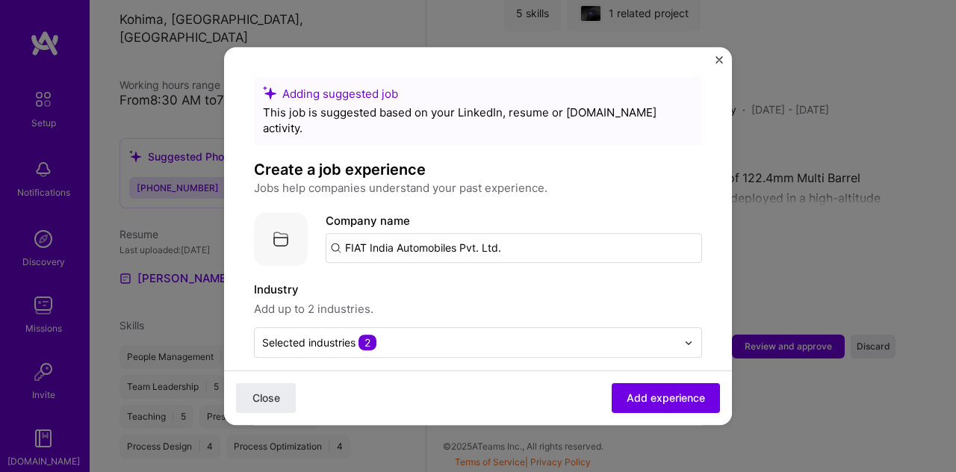
click at [514, 233] on input "FIAT India Automobiles Pvt. Ltd." at bounding box center [514, 248] width 376 height 30
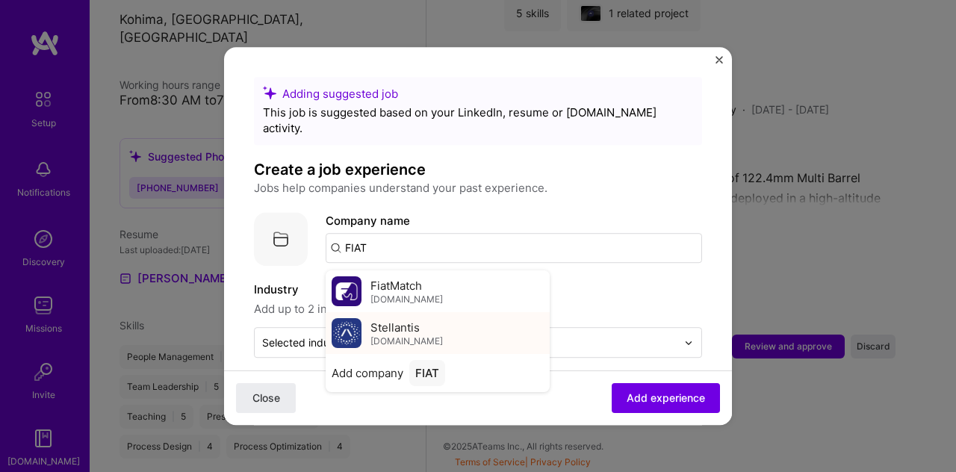
click at [385, 335] on span "[DOMAIN_NAME]" at bounding box center [406, 341] width 72 height 12
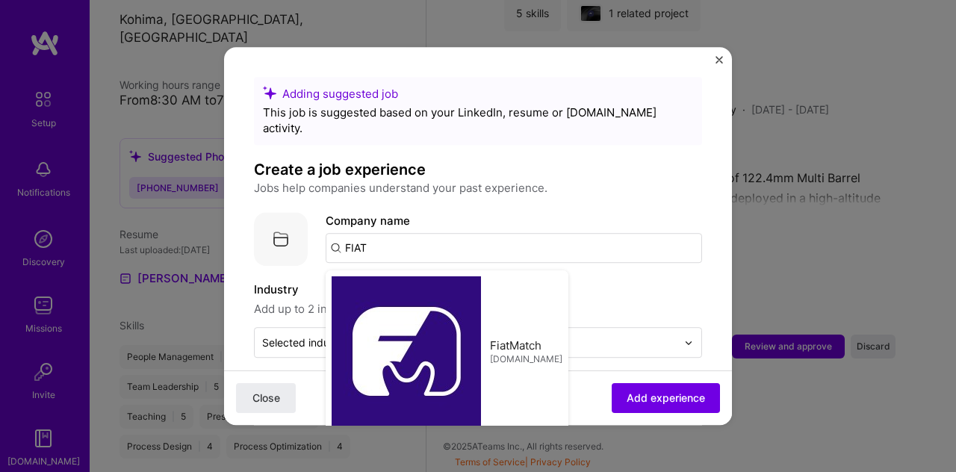
type input "Stellantis"
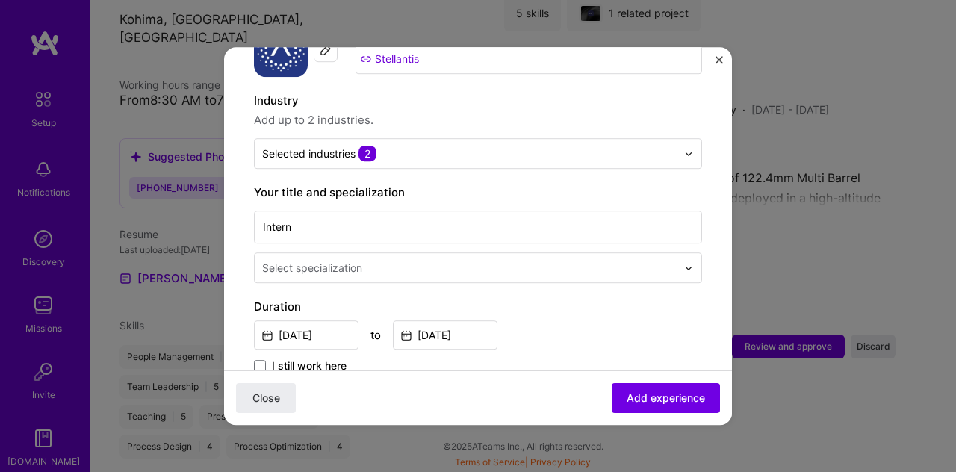
scroll to position [190, 0]
drag, startPoint x: 531, startPoint y: 214, endPoint x: 142, endPoint y: 216, distance: 389.1
click at [142, 216] on div "Adding suggested job This job is suggested based on your LinkedIn, resume or [D…" at bounding box center [478, 236] width 956 height 472
type input "Graduate Engineer Trainee"
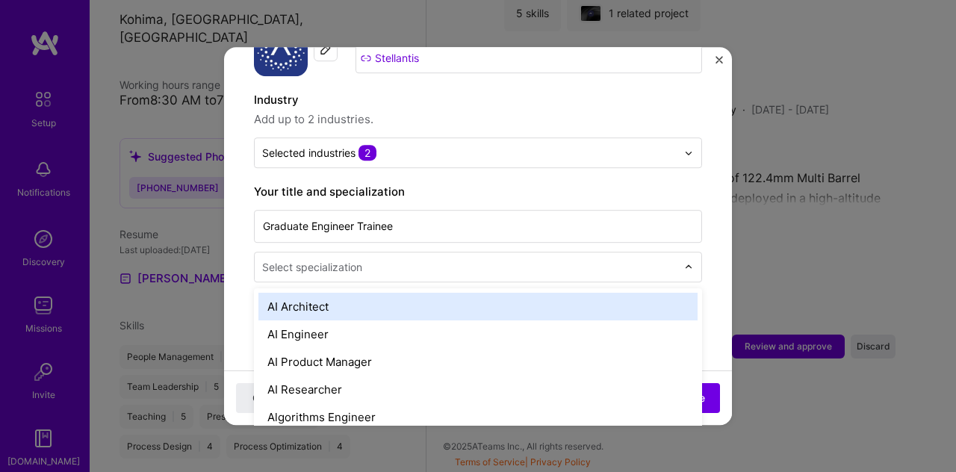
click at [361, 259] on div "Select specialization" at bounding box center [312, 267] width 100 height 16
type input "proj"
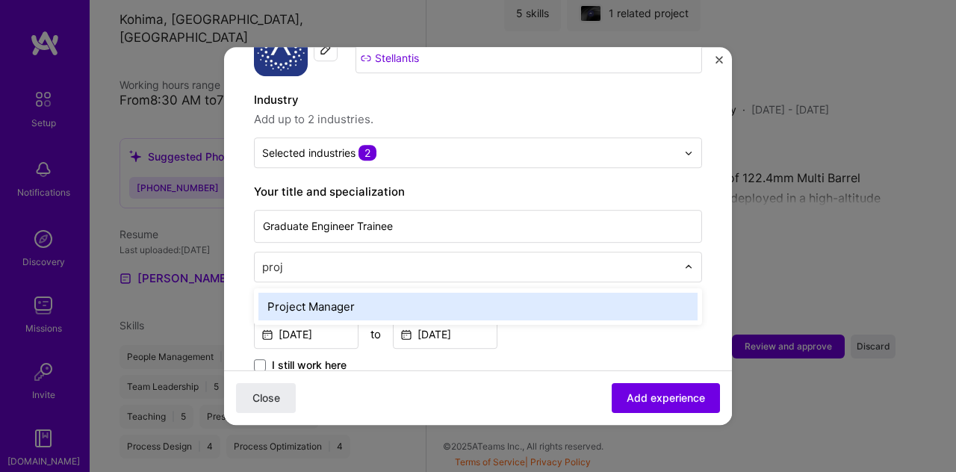
click at [352, 293] on div "Project Manager" at bounding box center [477, 307] width 439 height 28
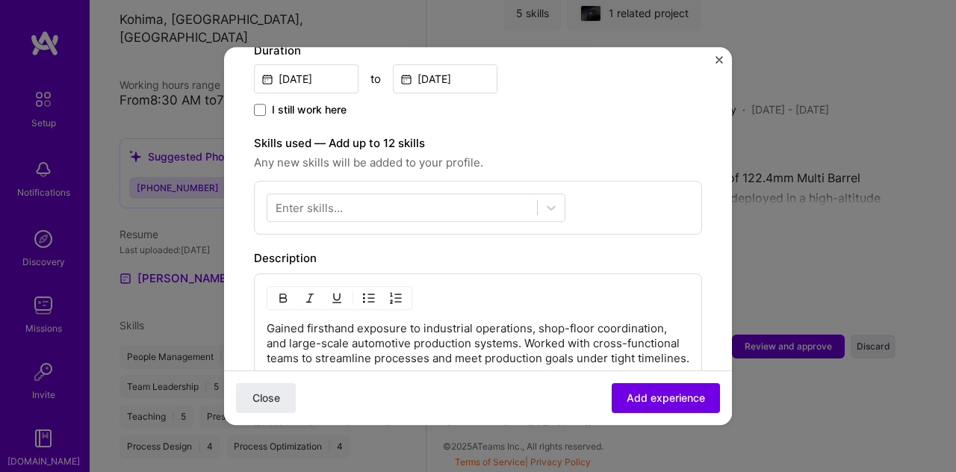
scroll to position [446, 0]
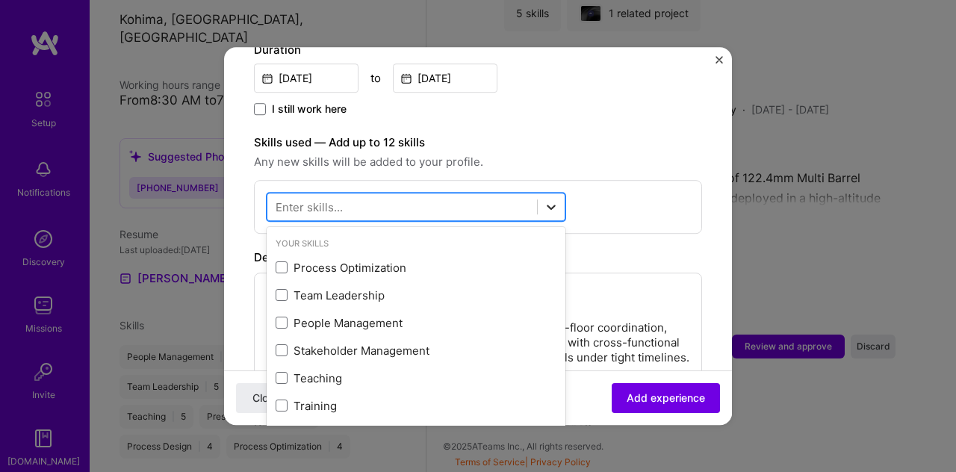
click at [549, 193] on div at bounding box center [551, 206] width 27 height 27
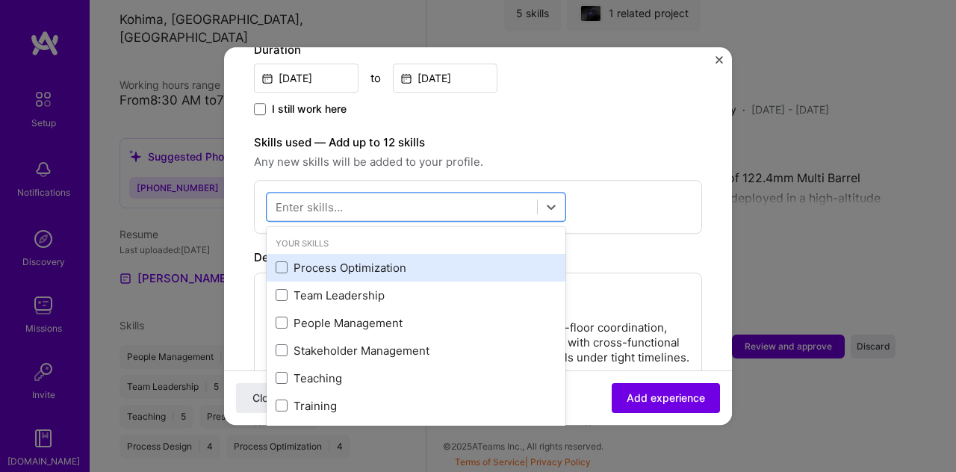
click at [396, 259] on div "Process Optimization" at bounding box center [416, 268] width 299 height 28
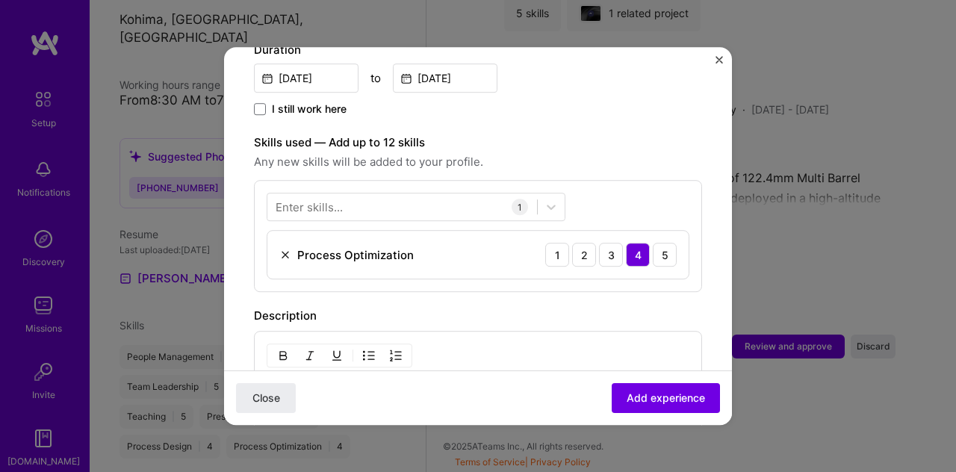
click at [598, 276] on div "Adding suggested job This job is suggested based on your LinkedIn, resume or [D…" at bounding box center [478, 166] width 448 height 1070
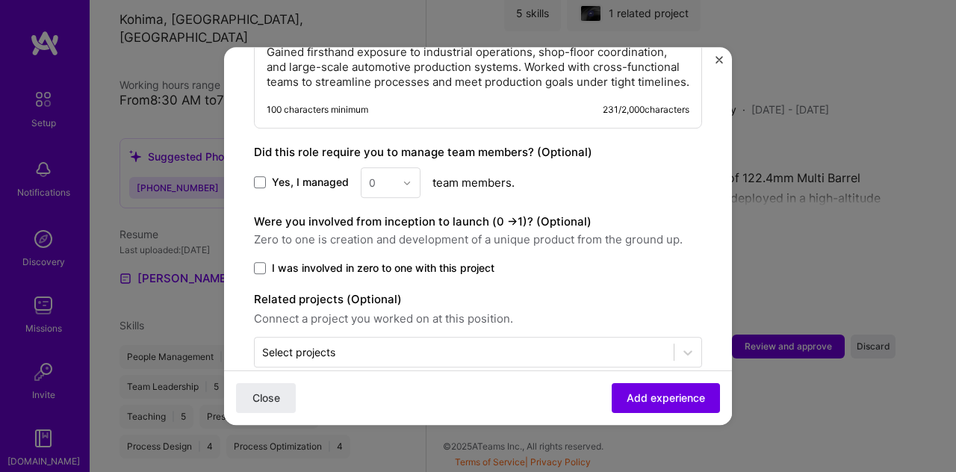
scroll to position [801, 0]
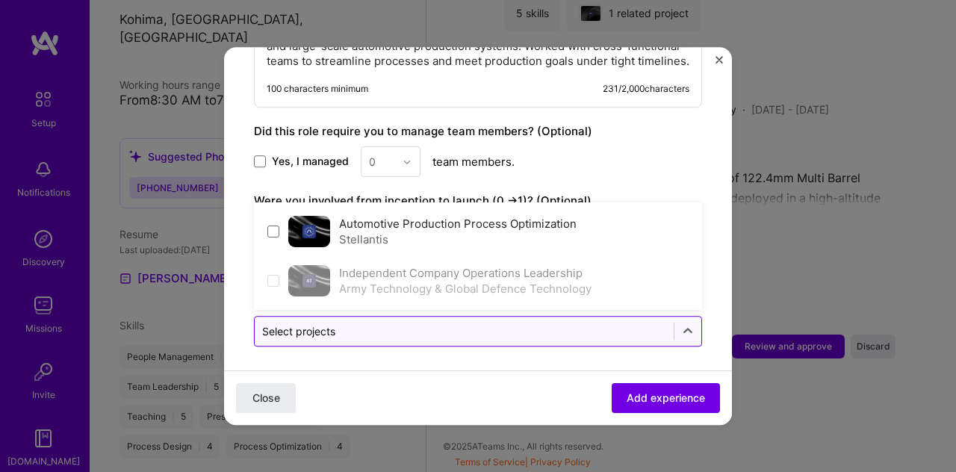
click at [609, 332] on input "text" at bounding box center [464, 331] width 404 height 16
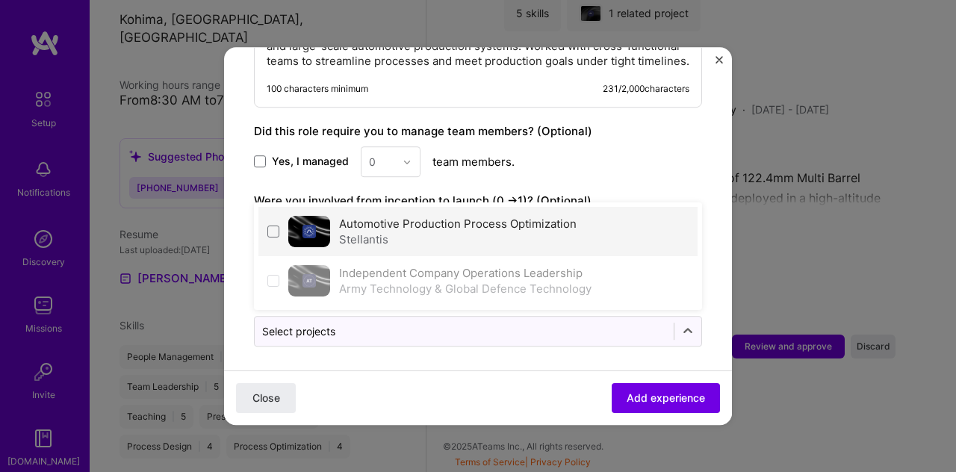
click at [549, 225] on div "Automotive Production Process Optimization Stellantis" at bounding box center [457, 231] width 237 height 31
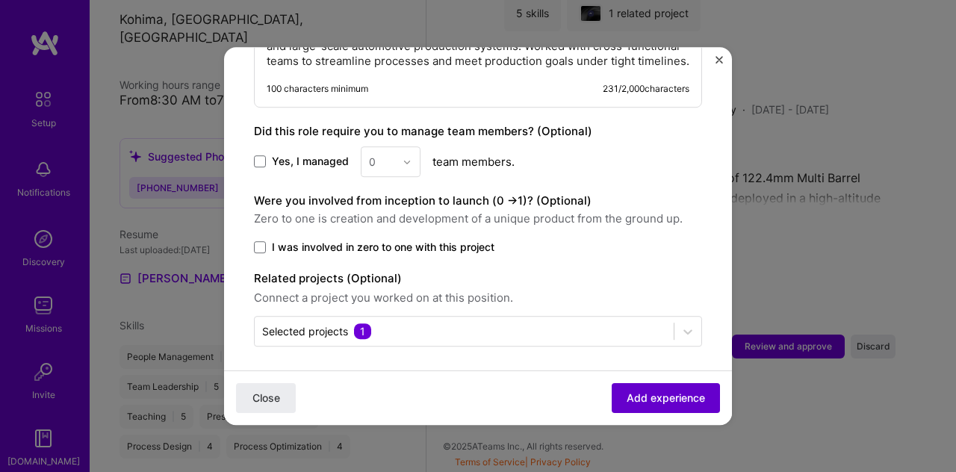
click at [666, 394] on span "Add experience" at bounding box center [666, 398] width 78 height 15
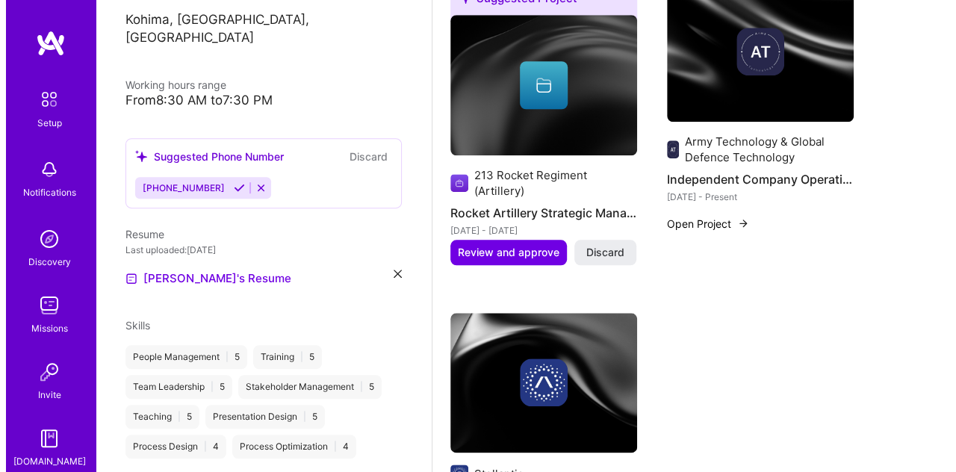
scroll to position [665, 0]
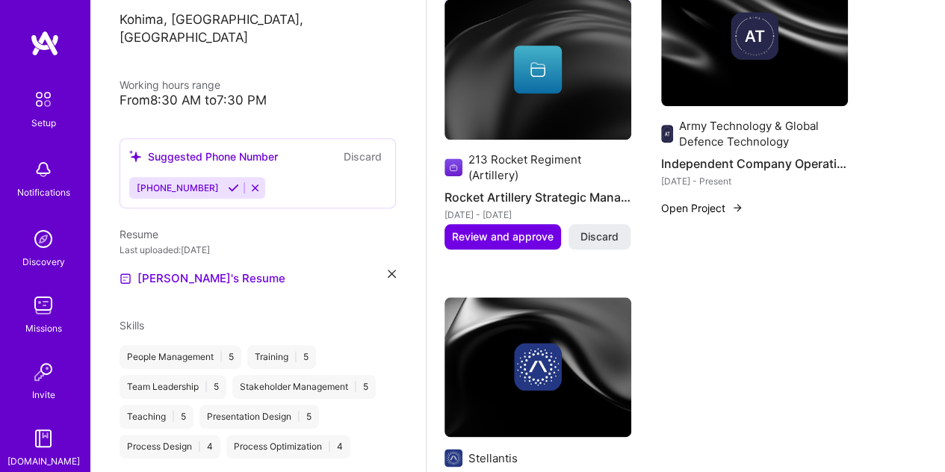
click at [705, 209] on button "Open Project" at bounding box center [702, 208] width 82 height 16
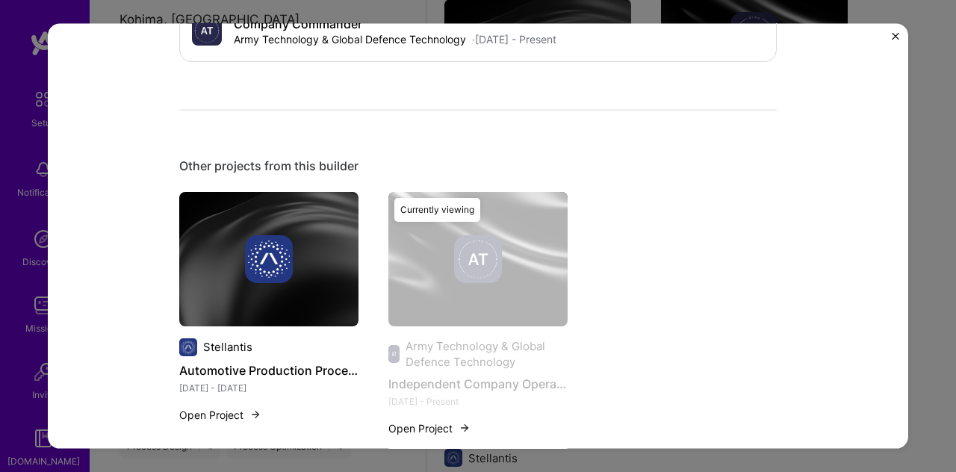
scroll to position [794, 0]
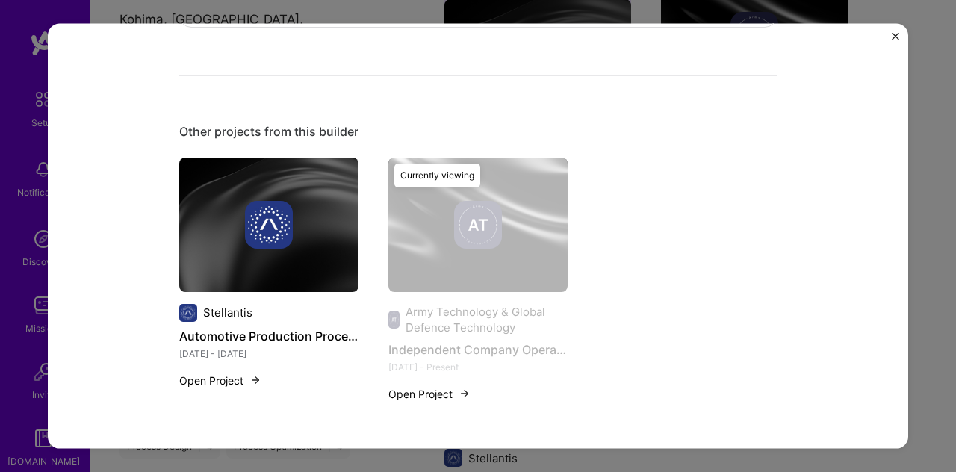
click at [421, 390] on button "Open Project" at bounding box center [429, 393] width 82 height 16
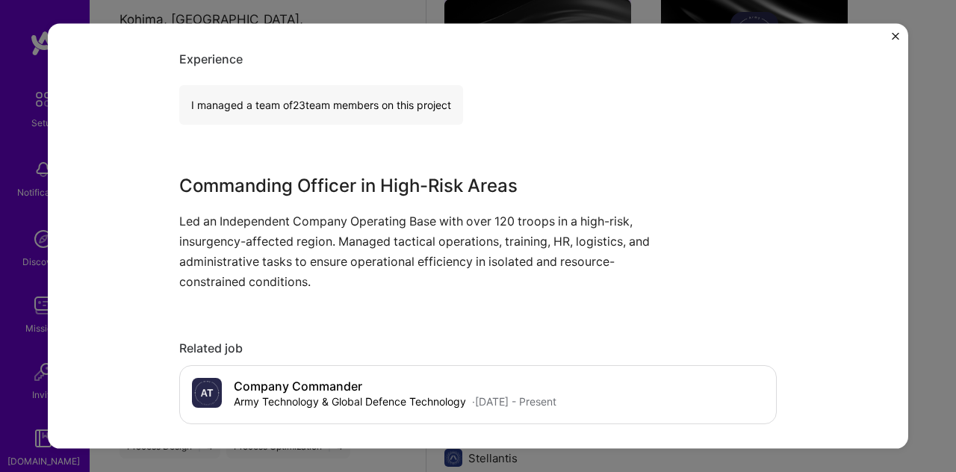
scroll to position [296, 0]
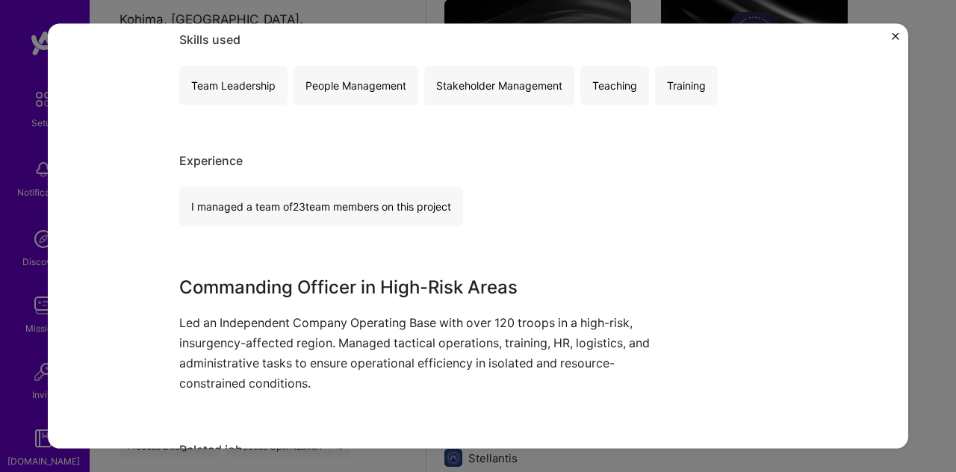
click at [338, 207] on div "I managed a team of 23 team members on this project" at bounding box center [321, 206] width 284 height 40
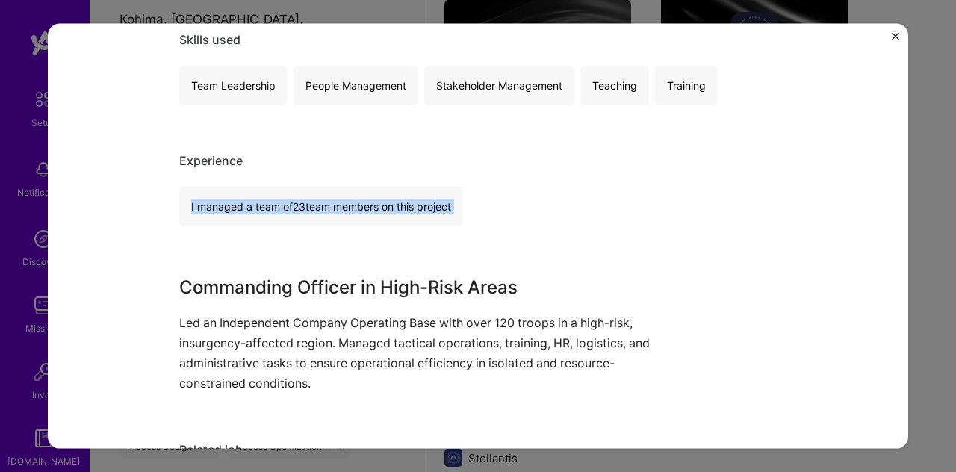
click at [338, 207] on div "I managed a team of 23 team members on this project" at bounding box center [321, 206] width 284 height 40
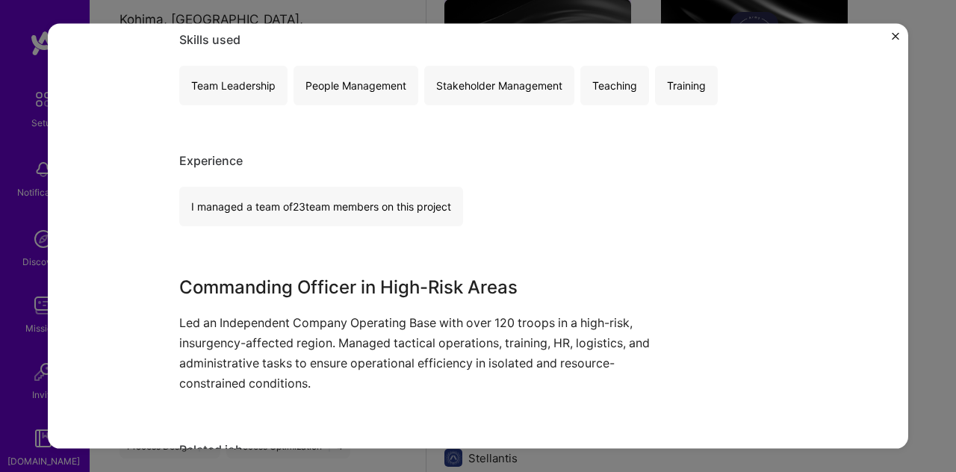
click at [621, 268] on div "Independent Company Operations Leadership Army Technology & Global Defence Tech…" at bounding box center [477, 338] width 597 height 1160
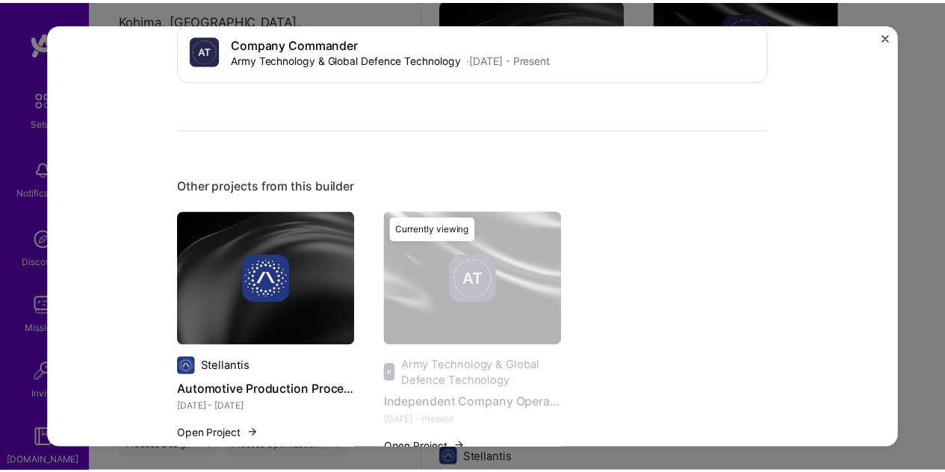
scroll to position [794, 0]
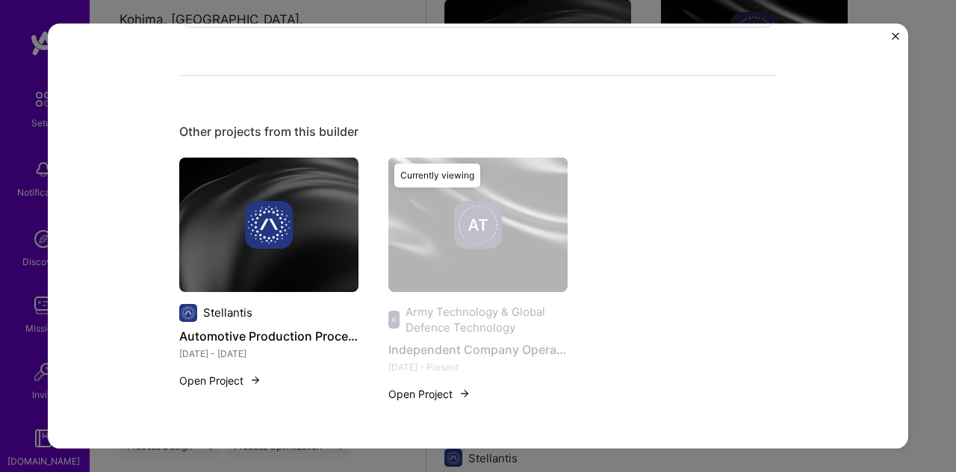
click at [897, 37] on img "Close" at bounding box center [895, 36] width 7 height 7
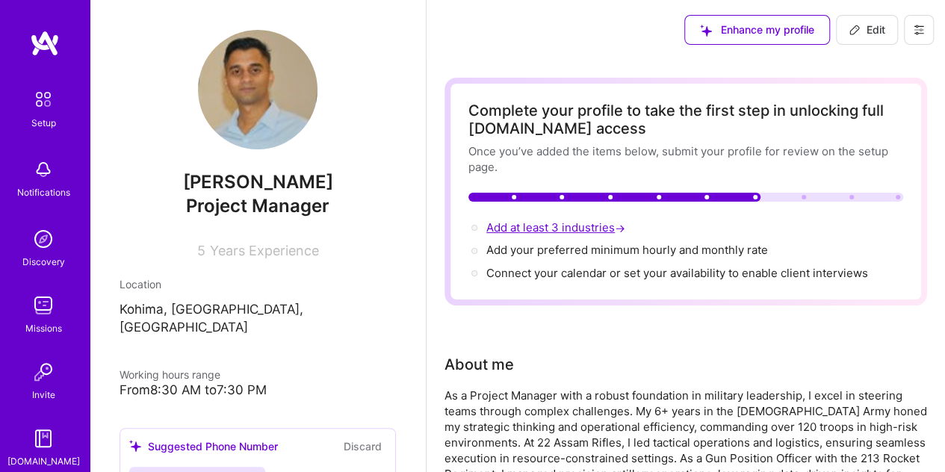
click at [624, 226] on span "→" at bounding box center [620, 228] width 10 height 16
select select "US"
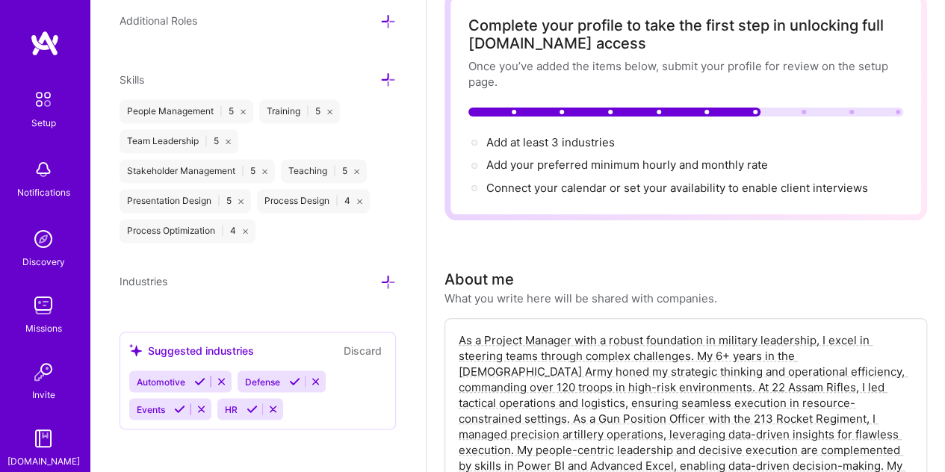
scroll to position [75, 0]
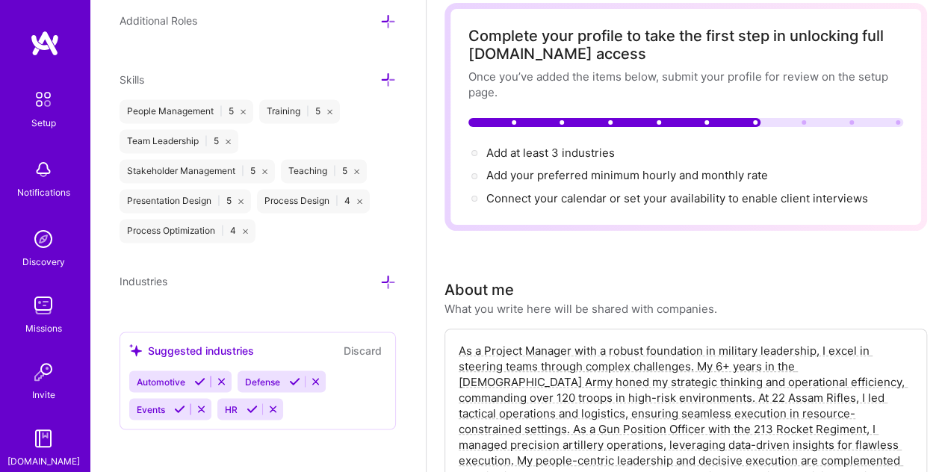
click at [197, 379] on icon at bounding box center [199, 381] width 11 height 11
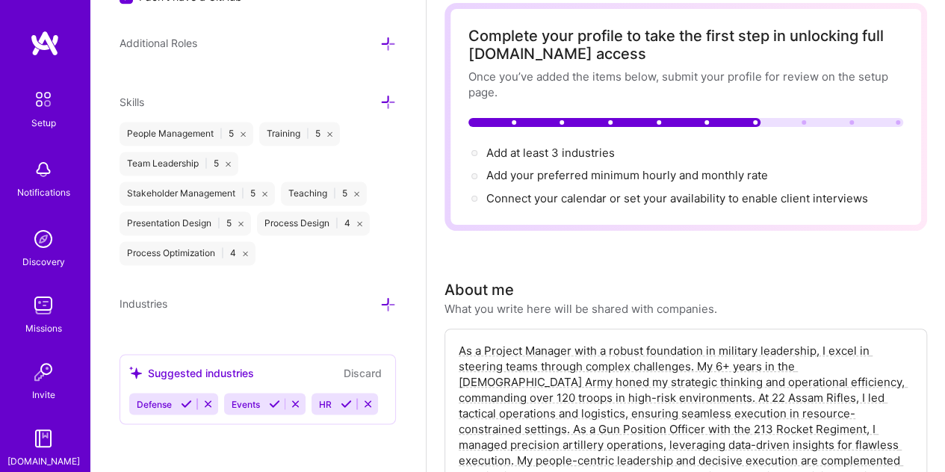
click at [185, 398] on icon at bounding box center [186, 403] width 11 height 11
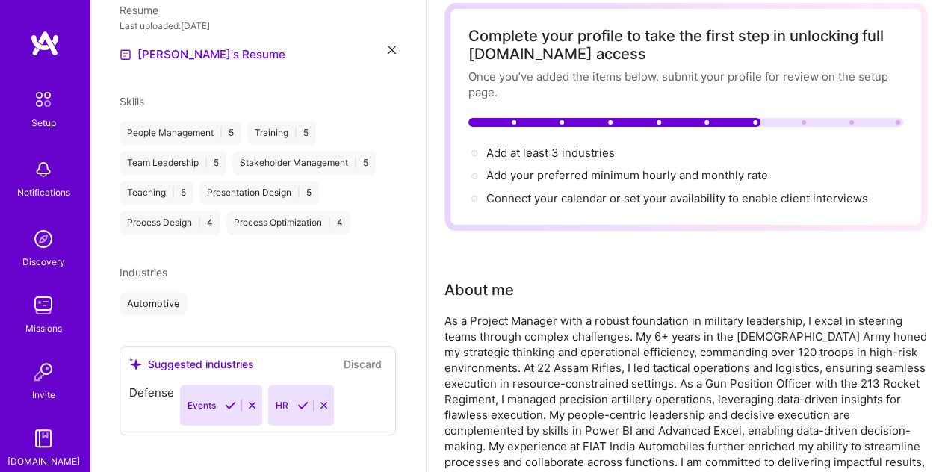
scroll to position [486, 0]
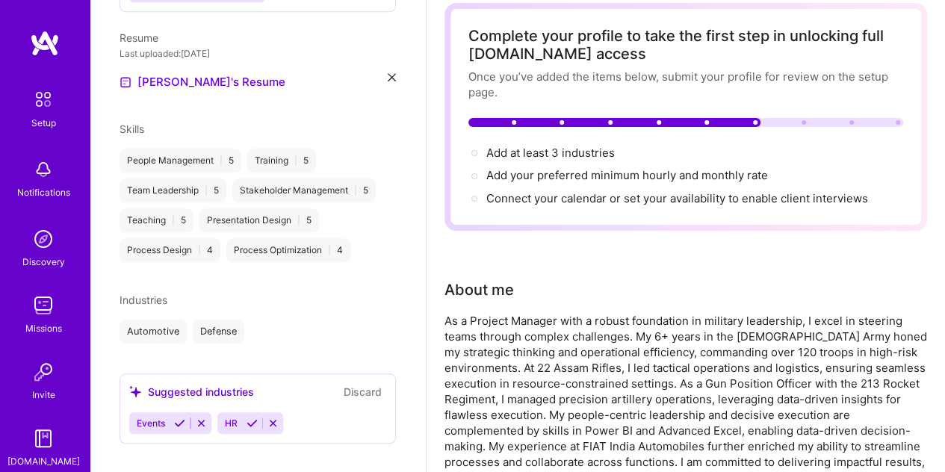
click at [178, 417] on icon at bounding box center [179, 422] width 11 height 11
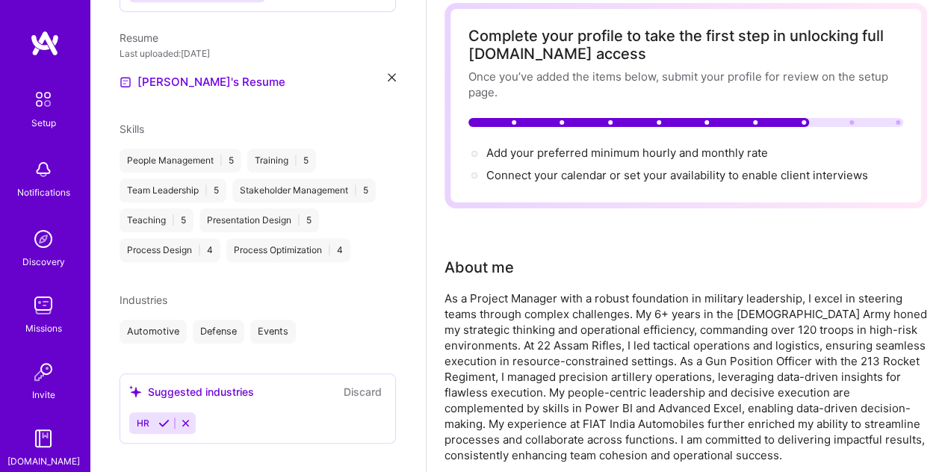
click at [167, 417] on icon at bounding box center [163, 422] width 11 height 11
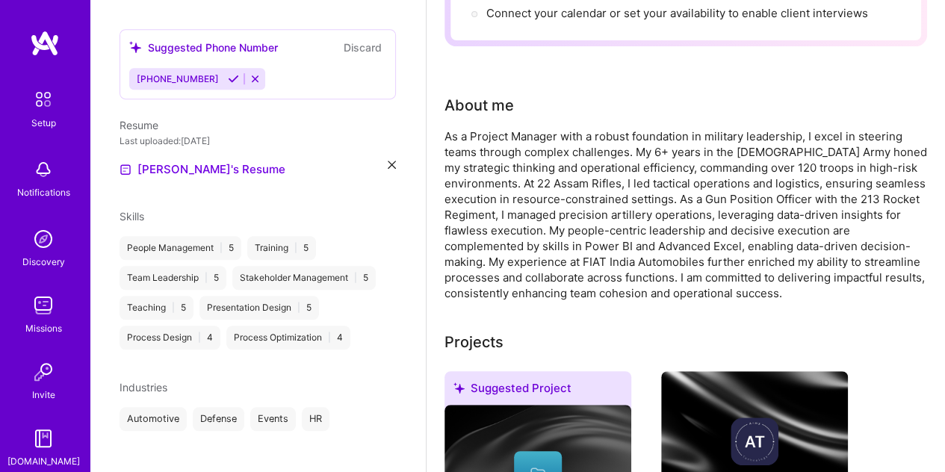
scroll to position [0, 0]
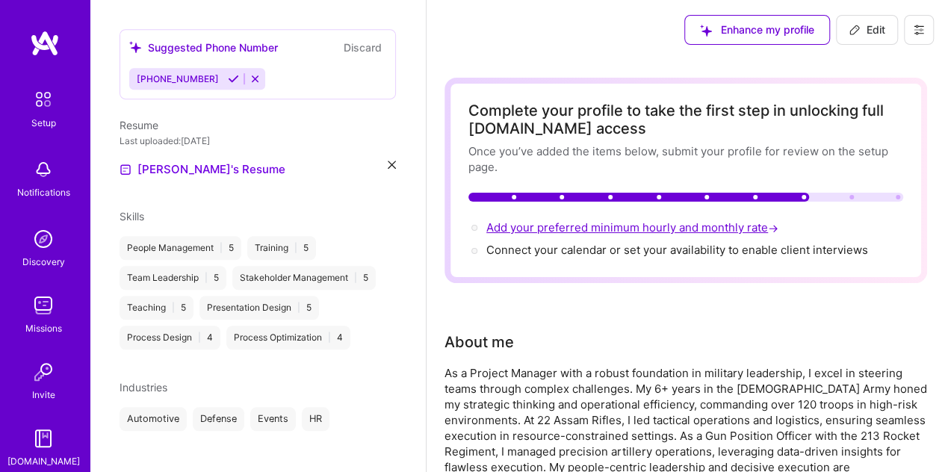
click at [651, 229] on span "Add your preferred minimum hourly and monthly rate →" at bounding box center [633, 227] width 295 height 14
select select "US"
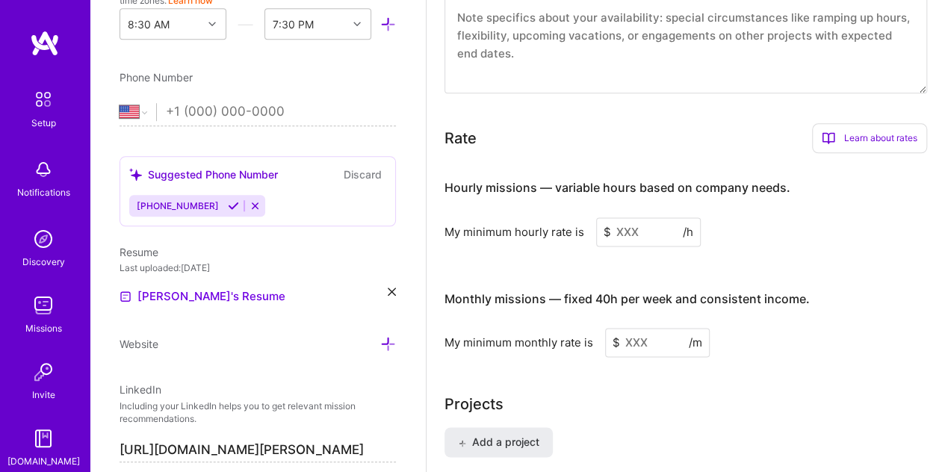
scroll to position [883, 0]
click at [644, 227] on input at bounding box center [648, 232] width 105 height 29
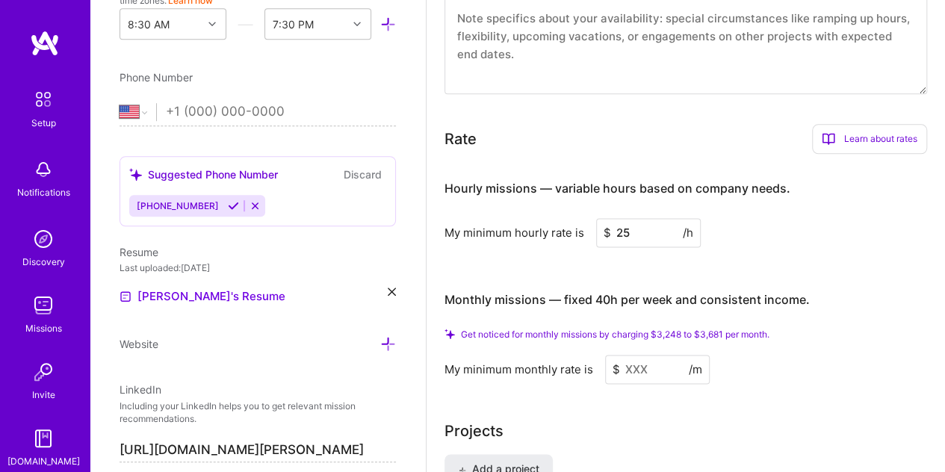
type input "2"
type input "5"
type input "3"
click at [653, 367] on input at bounding box center [657, 369] width 105 height 29
click at [632, 230] on input "40" at bounding box center [648, 232] width 105 height 29
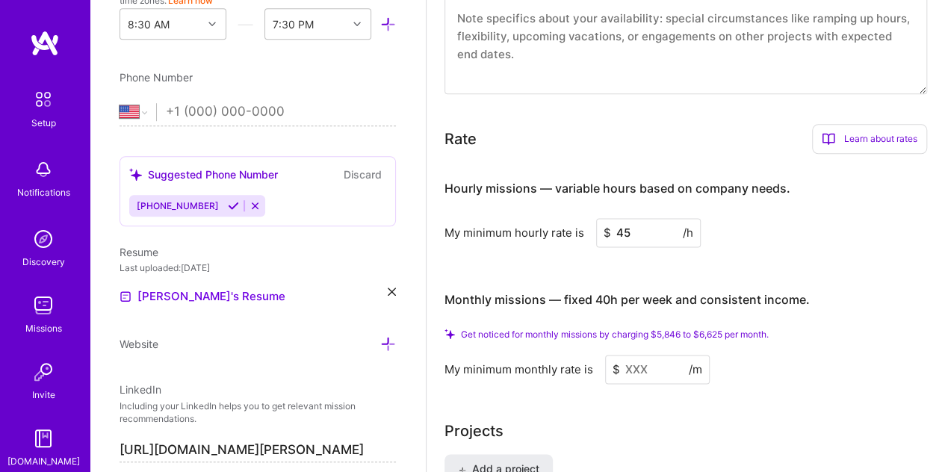
type input "45"
click at [644, 365] on input at bounding box center [657, 369] width 105 height 29
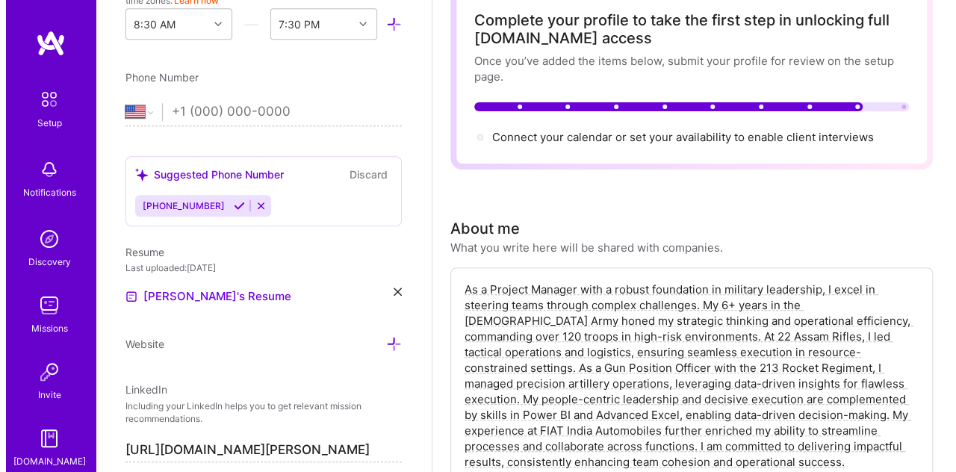
scroll to position [0, 0]
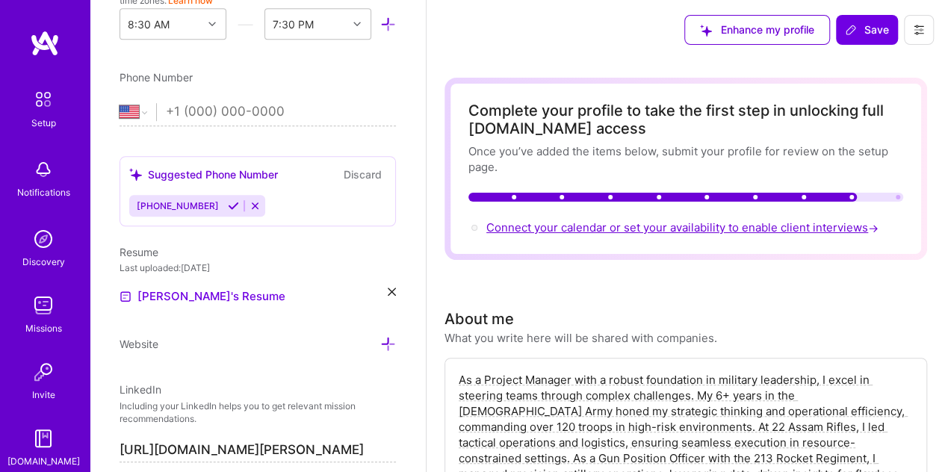
type input "5500"
click at [786, 228] on span "Connect your calendar or set your availability to enable client interviews →" at bounding box center [683, 227] width 395 height 14
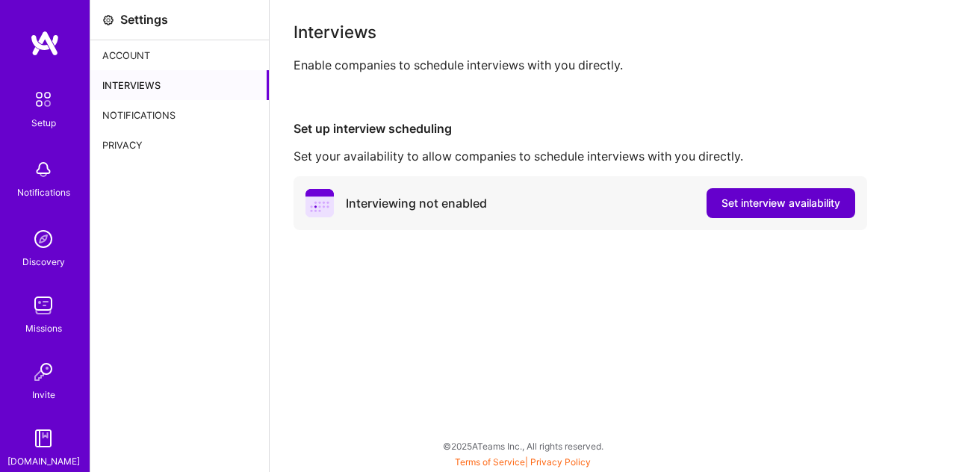
click at [765, 202] on span "Set interview availability" at bounding box center [780, 203] width 119 height 15
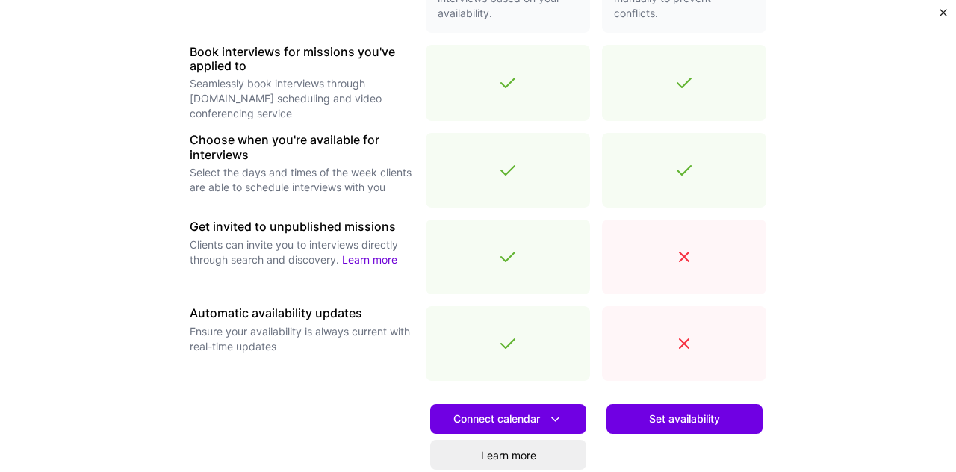
scroll to position [490, 0]
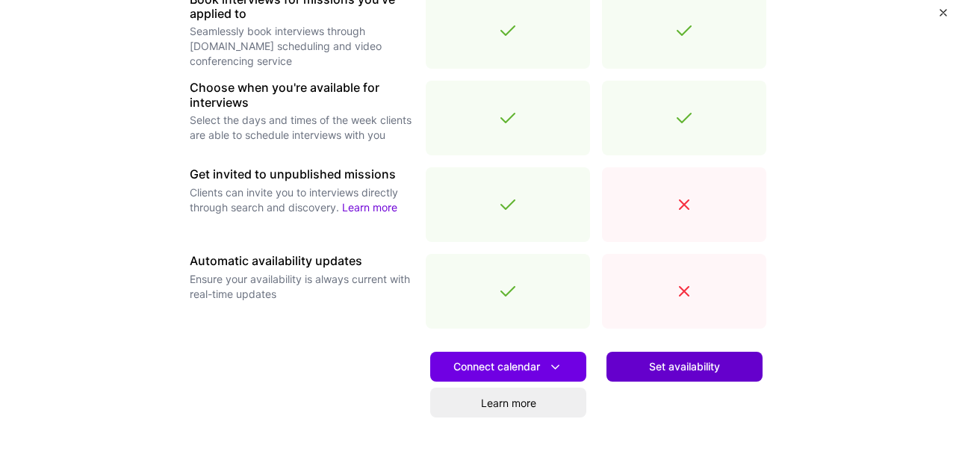
click at [632, 379] on button "Set availability" at bounding box center [684, 367] width 156 height 30
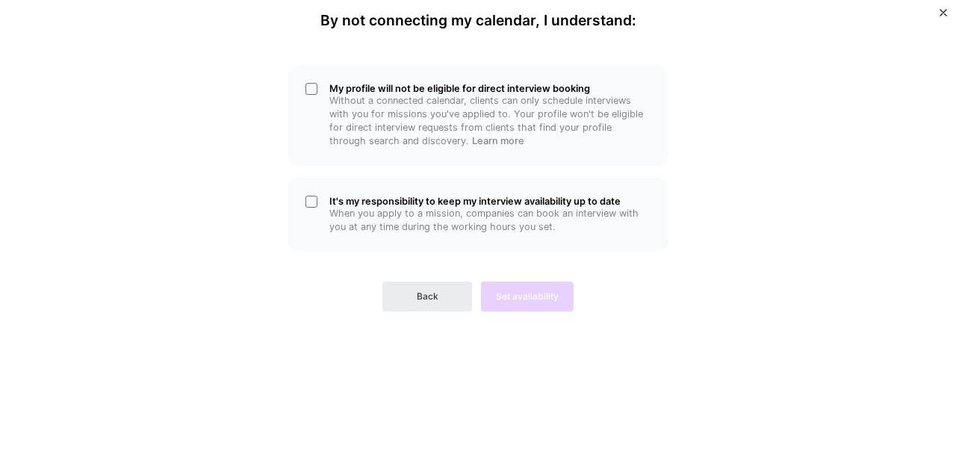
scroll to position [0, 0]
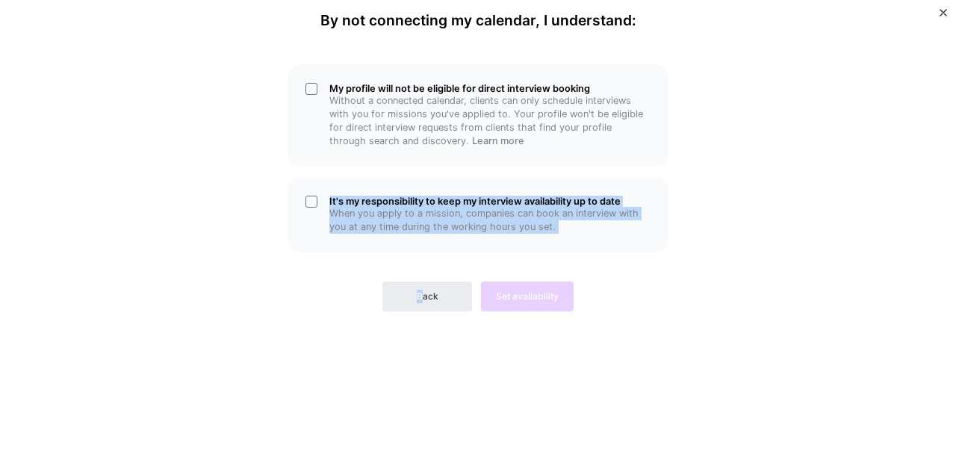
drag, startPoint x: 485, startPoint y: 150, endPoint x: 421, endPoint y: 279, distance: 143.6
click at [421, 279] on div "My profile will not be eligible for direct interview booking Without a connecte…" at bounding box center [478, 185] width 448 height 252
click at [314, 304] on div "Back Set availability" at bounding box center [478, 285] width 381 height 54
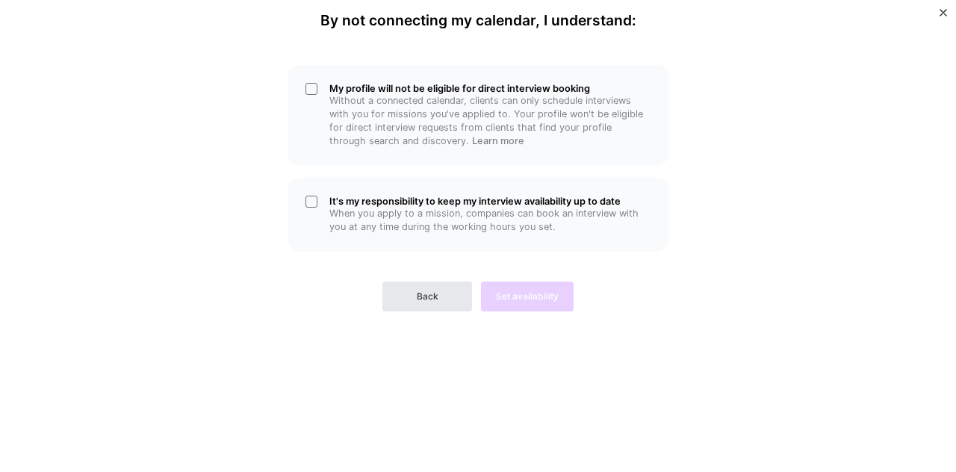
click at [420, 311] on button "Back" at bounding box center [427, 297] width 90 height 30
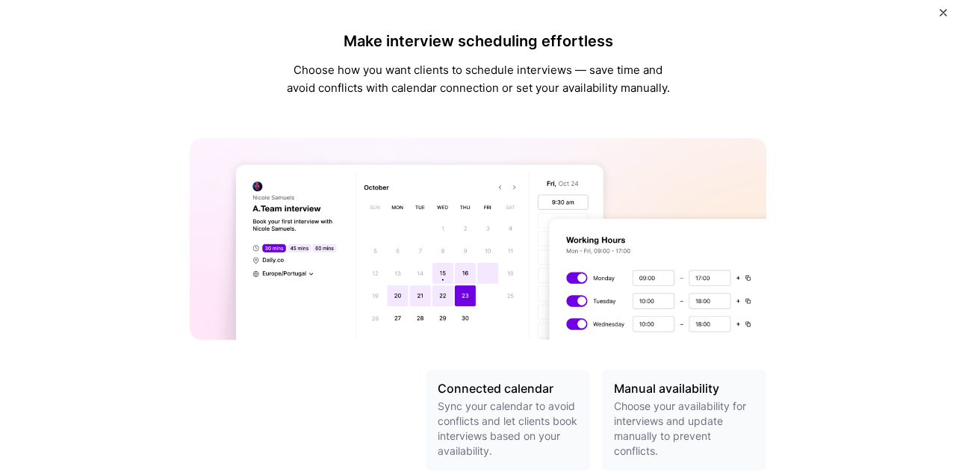
click at [420, 311] on img at bounding box center [478, 239] width 577 height 202
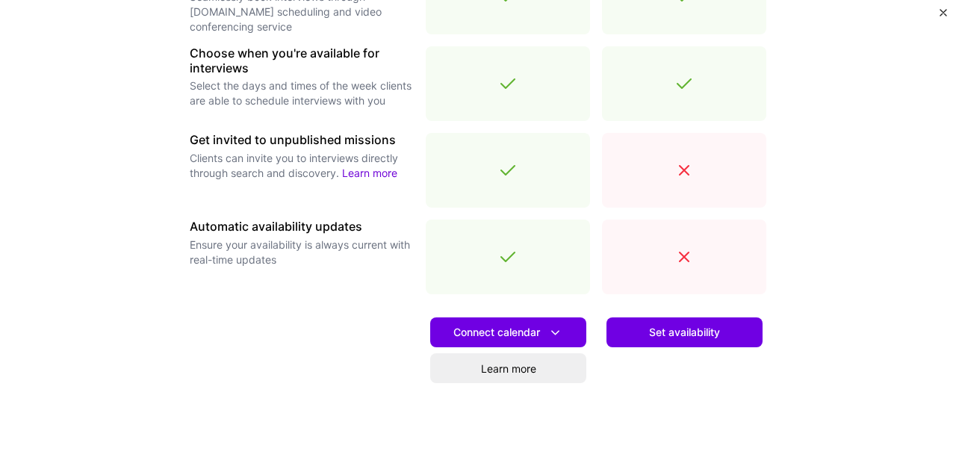
scroll to position [574, 0]
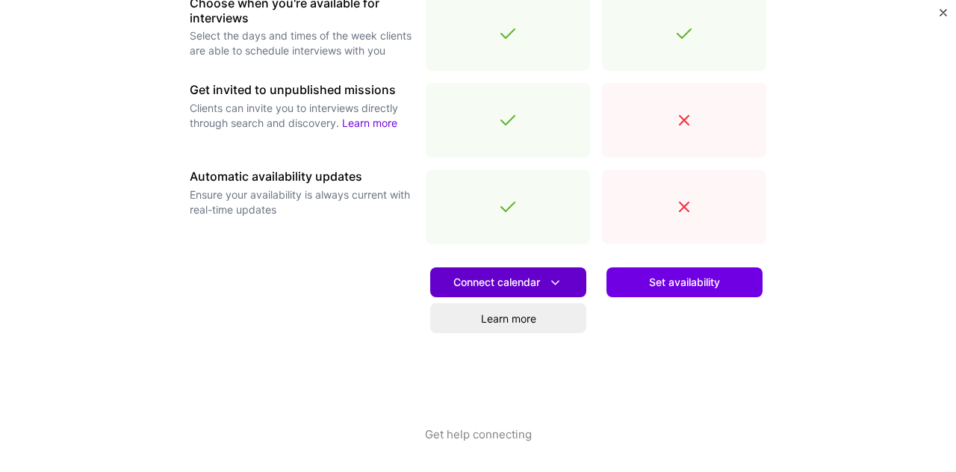
click at [488, 284] on span "Connect calendar" at bounding box center [508, 283] width 110 height 16
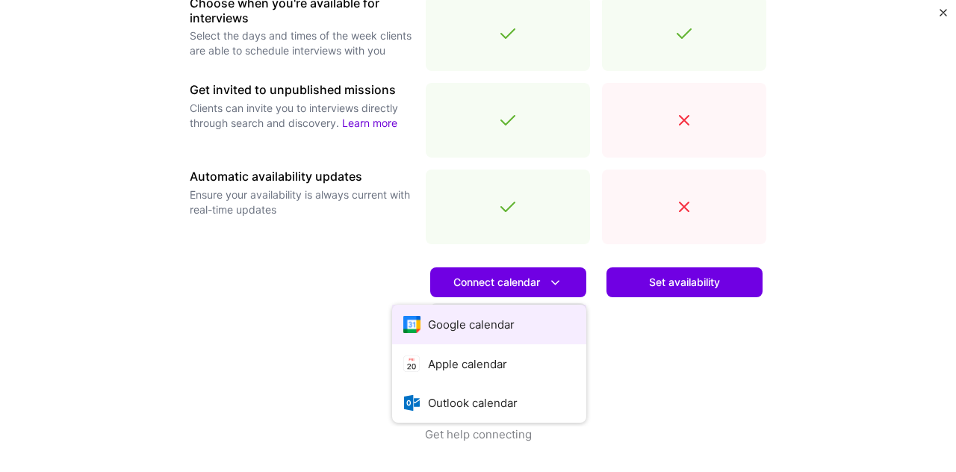
click at [503, 324] on button "Google calendar" at bounding box center [489, 325] width 194 height 40
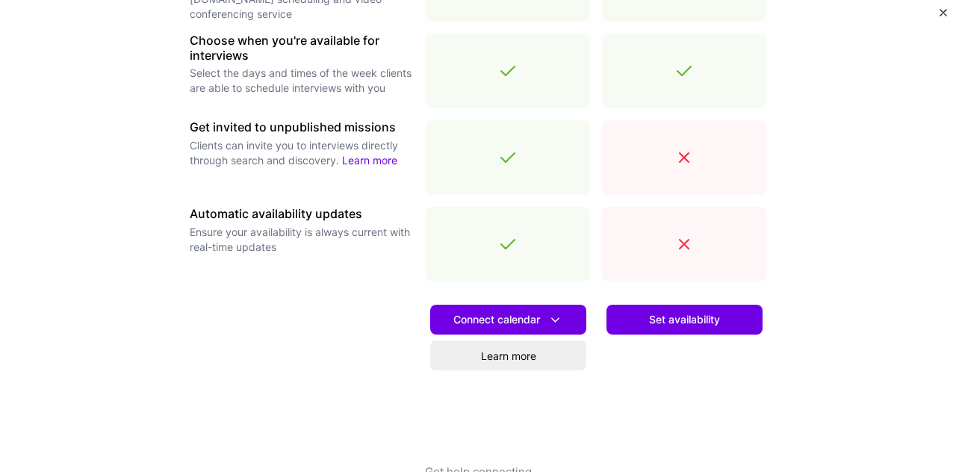
scroll to position [538, 0]
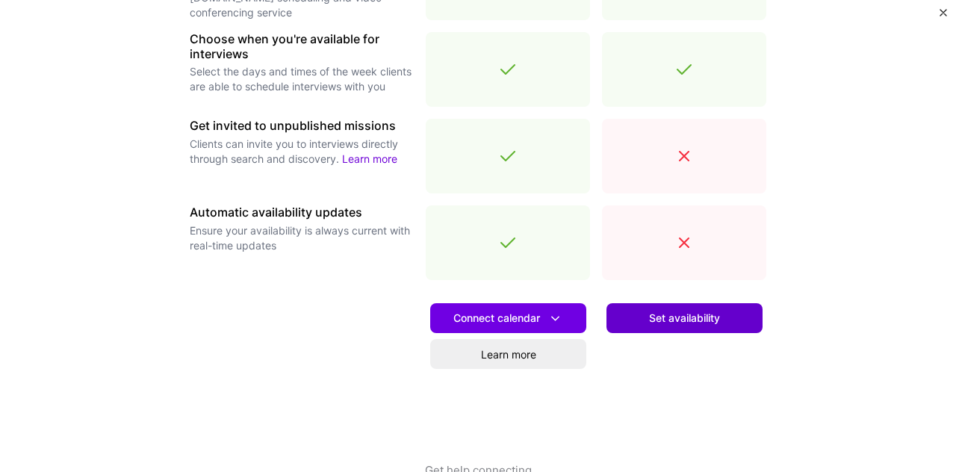
click at [632, 317] on button "Set availability" at bounding box center [684, 318] width 156 height 30
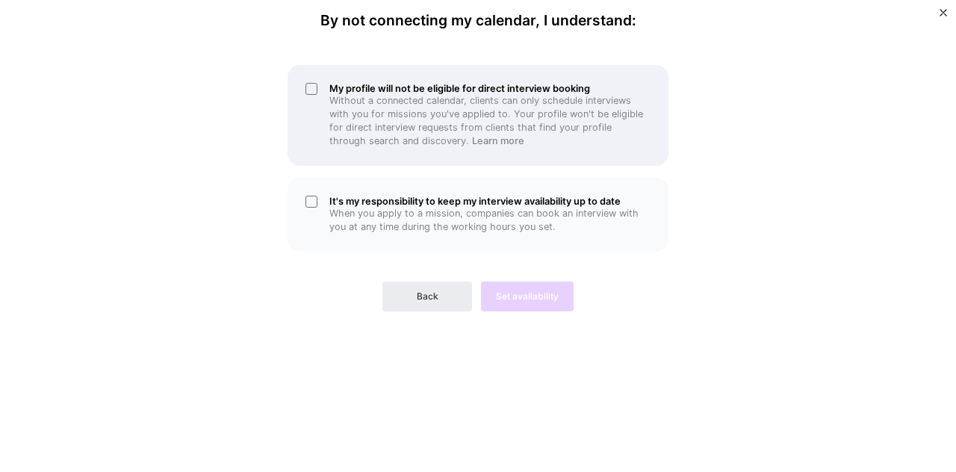
click at [313, 97] on div "My profile will not be eligible for direct interview booking Without a connecte…" at bounding box center [478, 115] width 381 height 101
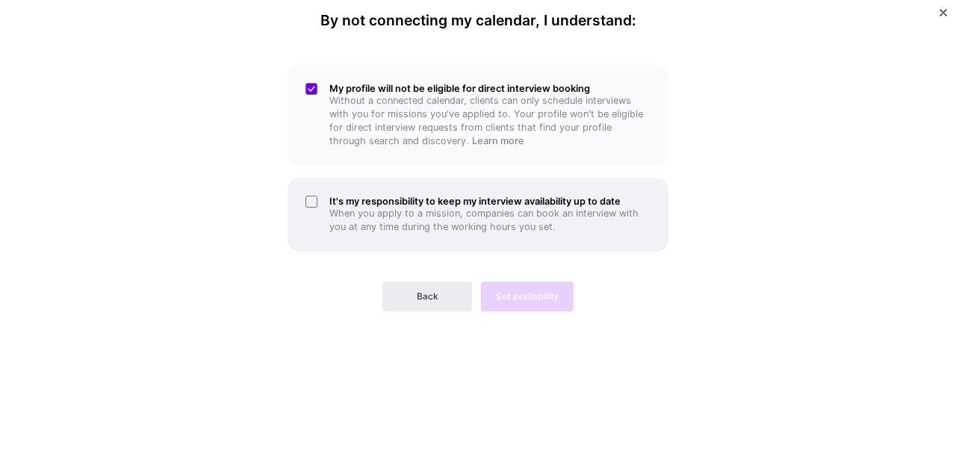
click at [312, 202] on div "It's my responsibility to keep my interview availability up to date When you ap…" at bounding box center [478, 215] width 381 height 74
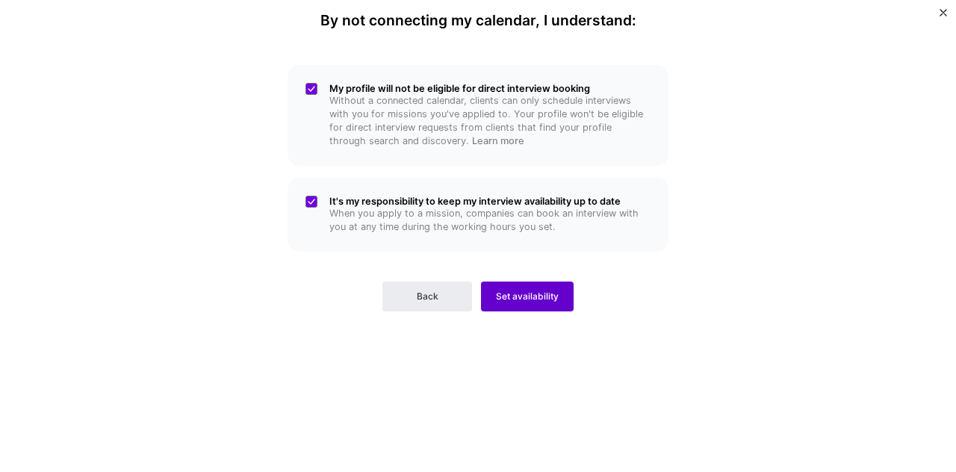
click at [530, 289] on button "Set availability" at bounding box center [527, 297] width 93 height 30
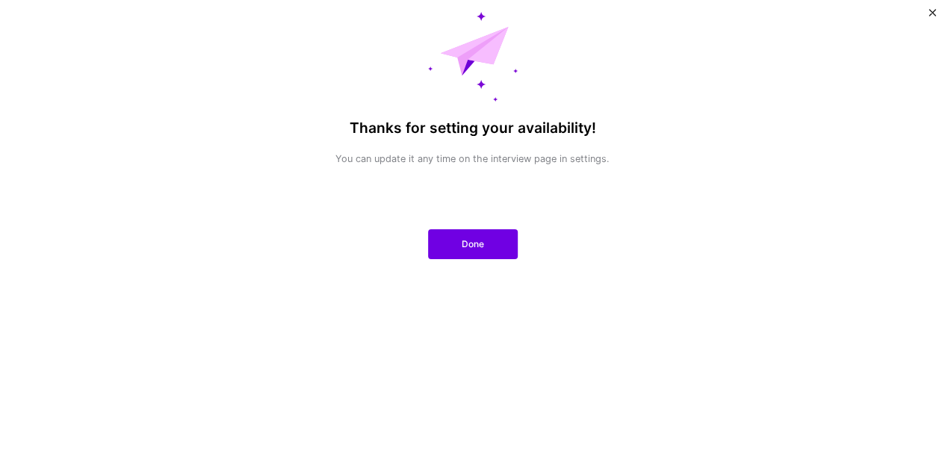
click at [187, 328] on div "Thanks for setting your availability! You can update it any time on the intervi…" at bounding box center [472, 236] width 945 height 472
click at [466, 240] on span "Done" at bounding box center [473, 243] width 22 height 13
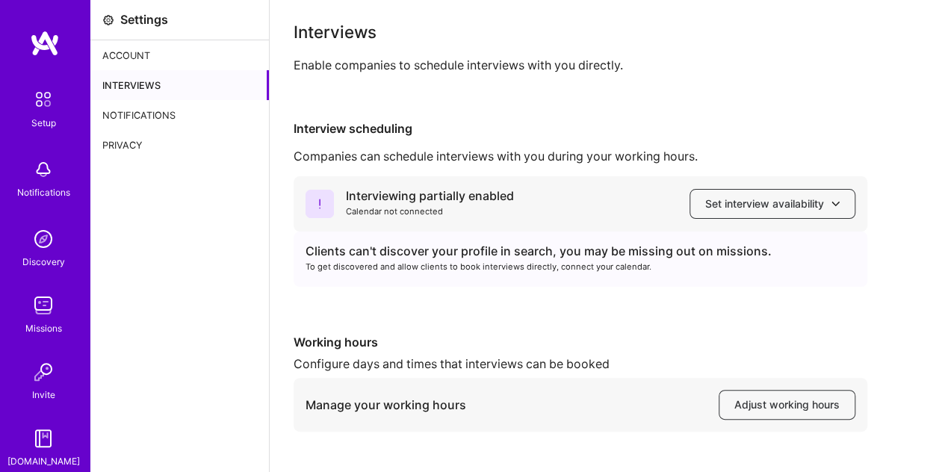
click at [131, 53] on div "Account" at bounding box center [179, 55] width 178 height 30
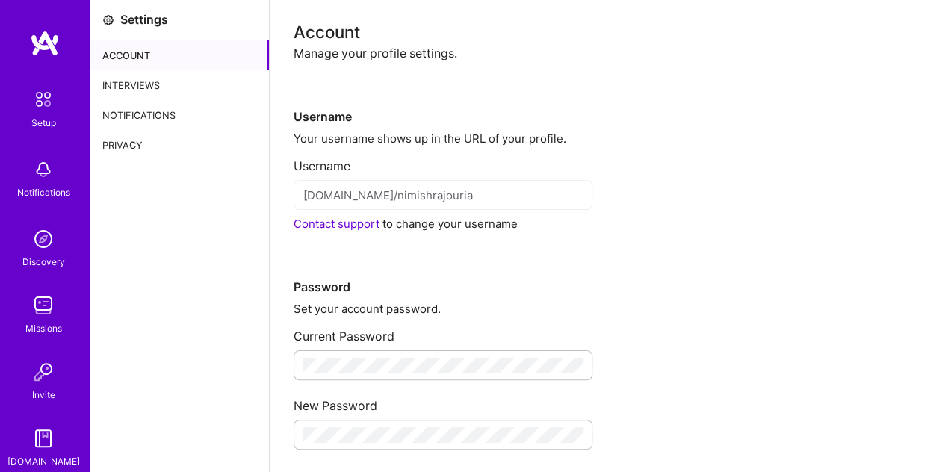
click at [34, 115] on div "Setup" at bounding box center [43, 123] width 25 height 16
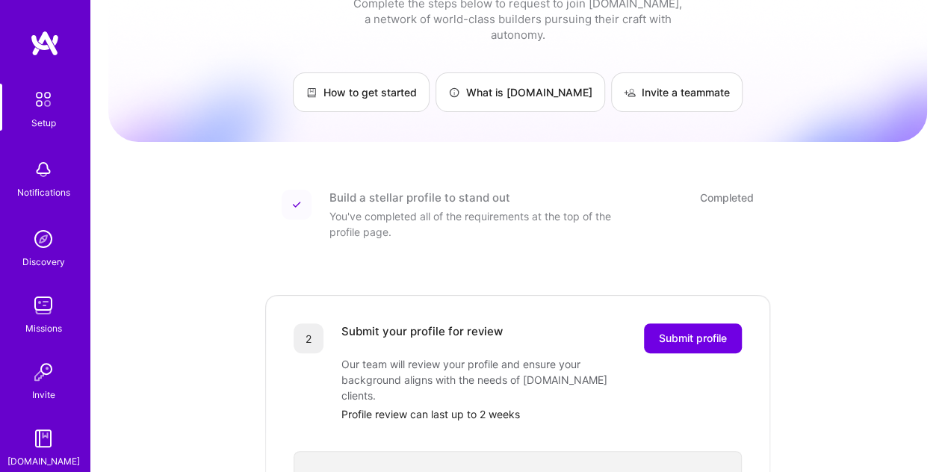
scroll to position [52, 0]
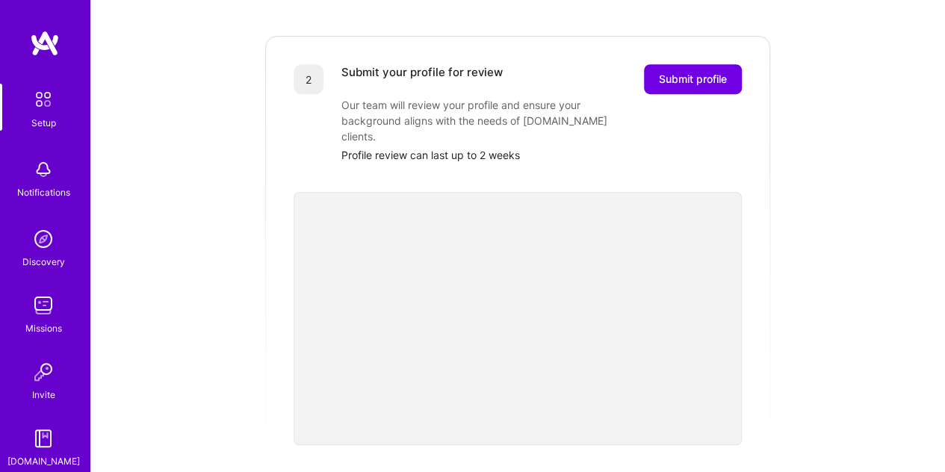
scroll to position [312, 0]
click at [684, 70] on span "Submit profile" at bounding box center [693, 77] width 68 height 15
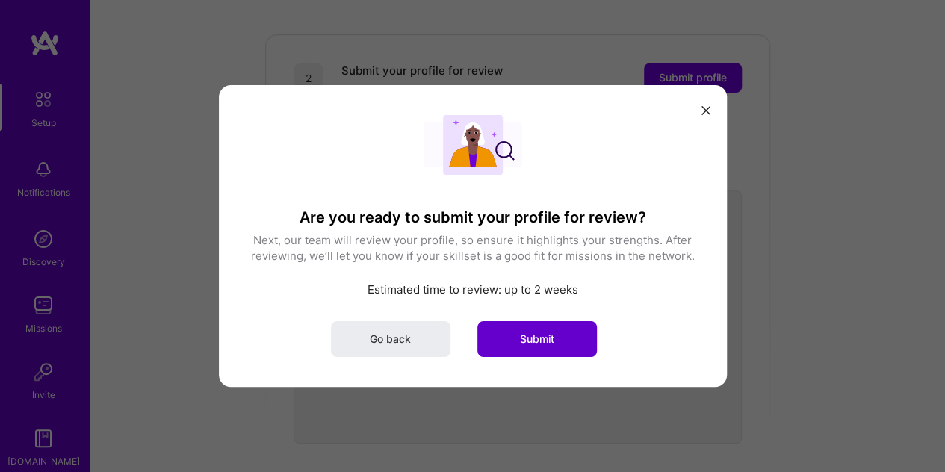
click at [533, 336] on span "Submit" at bounding box center [537, 339] width 34 height 15
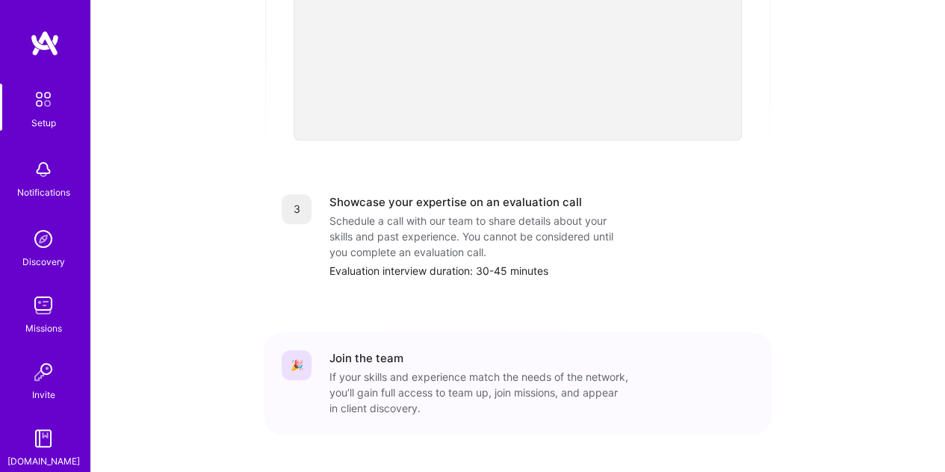
scroll to position [586, 0]
